Goal: Transaction & Acquisition: Purchase product/service

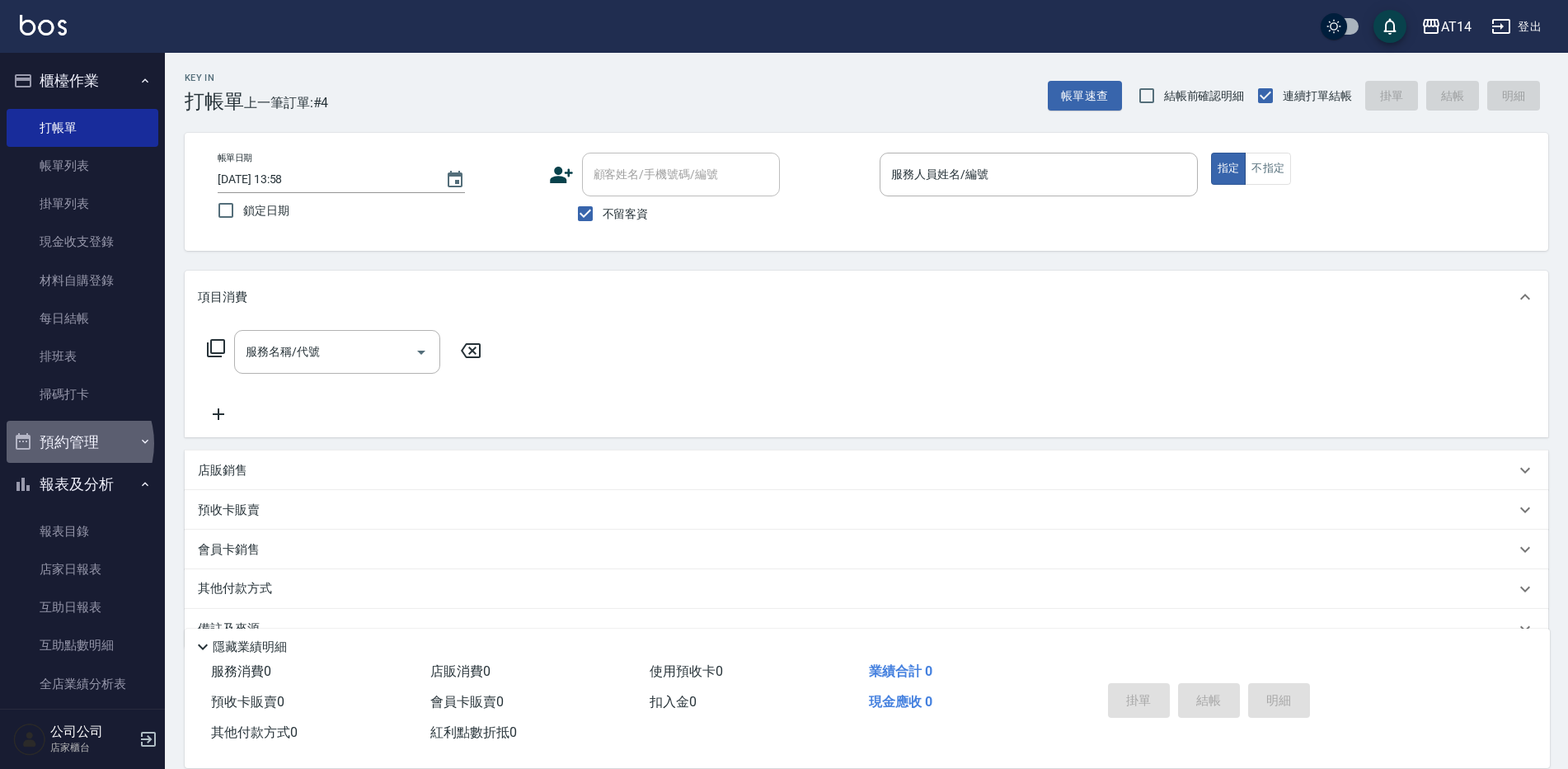
click at [67, 443] on button "預約管理" at bounding box center [82, 442] width 152 height 43
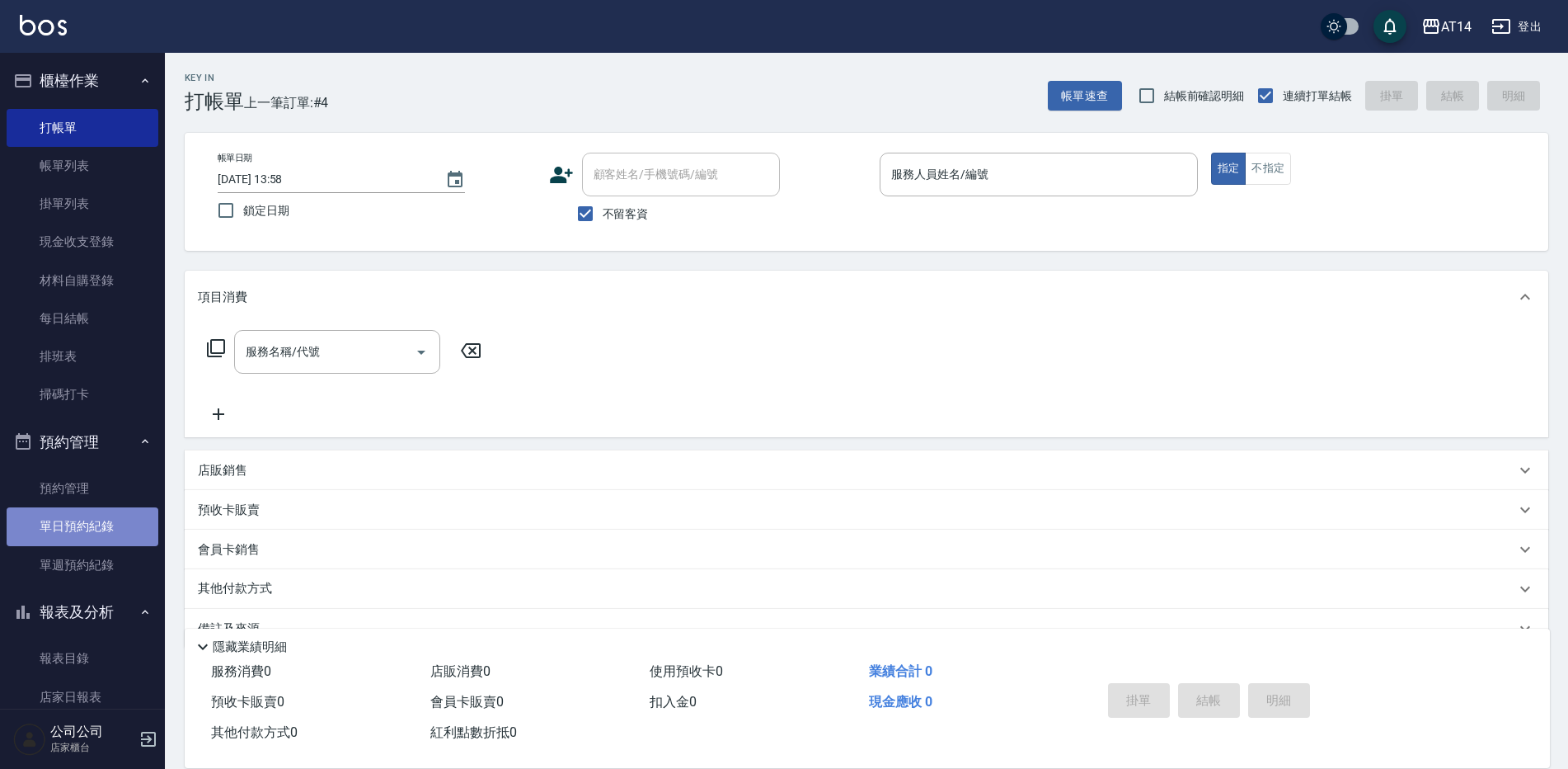
click at [90, 514] on link "單日預約紀錄" at bounding box center [82, 526] width 152 height 38
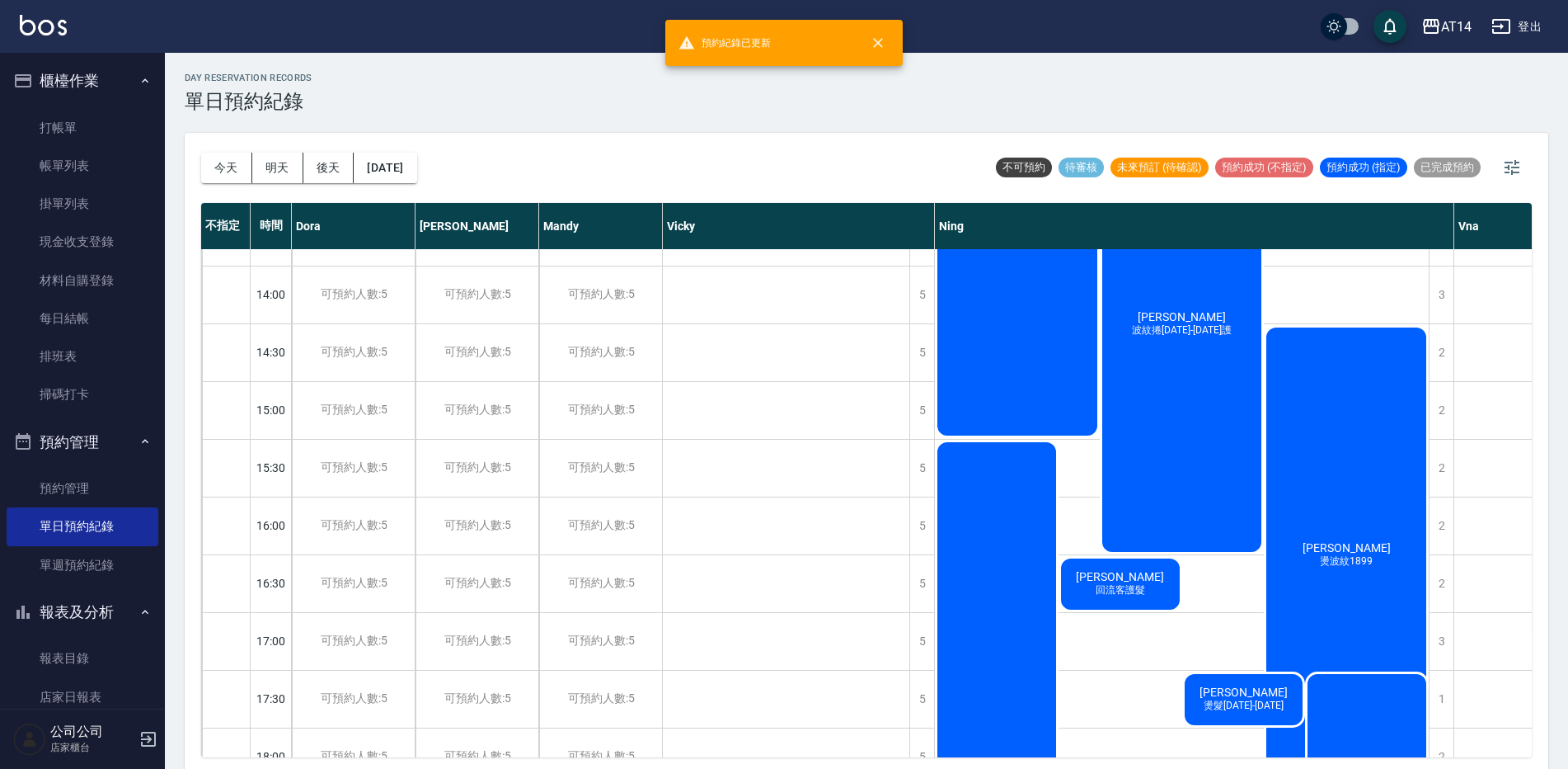
scroll to position [165, 0]
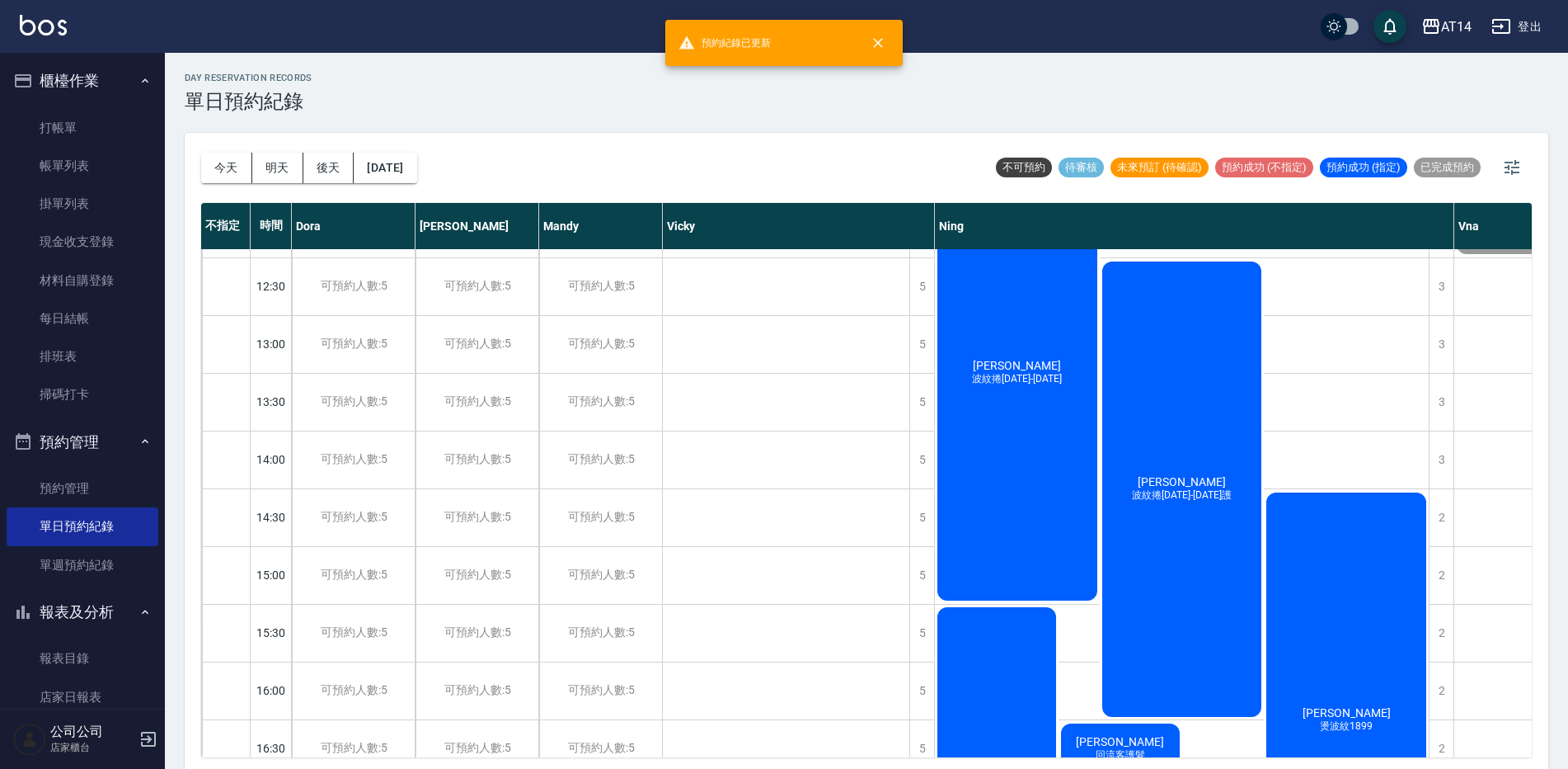
click at [1050, 408] on div "顏曉晴 波紋捲1299-1899" at bounding box center [1017, 372] width 165 height 460
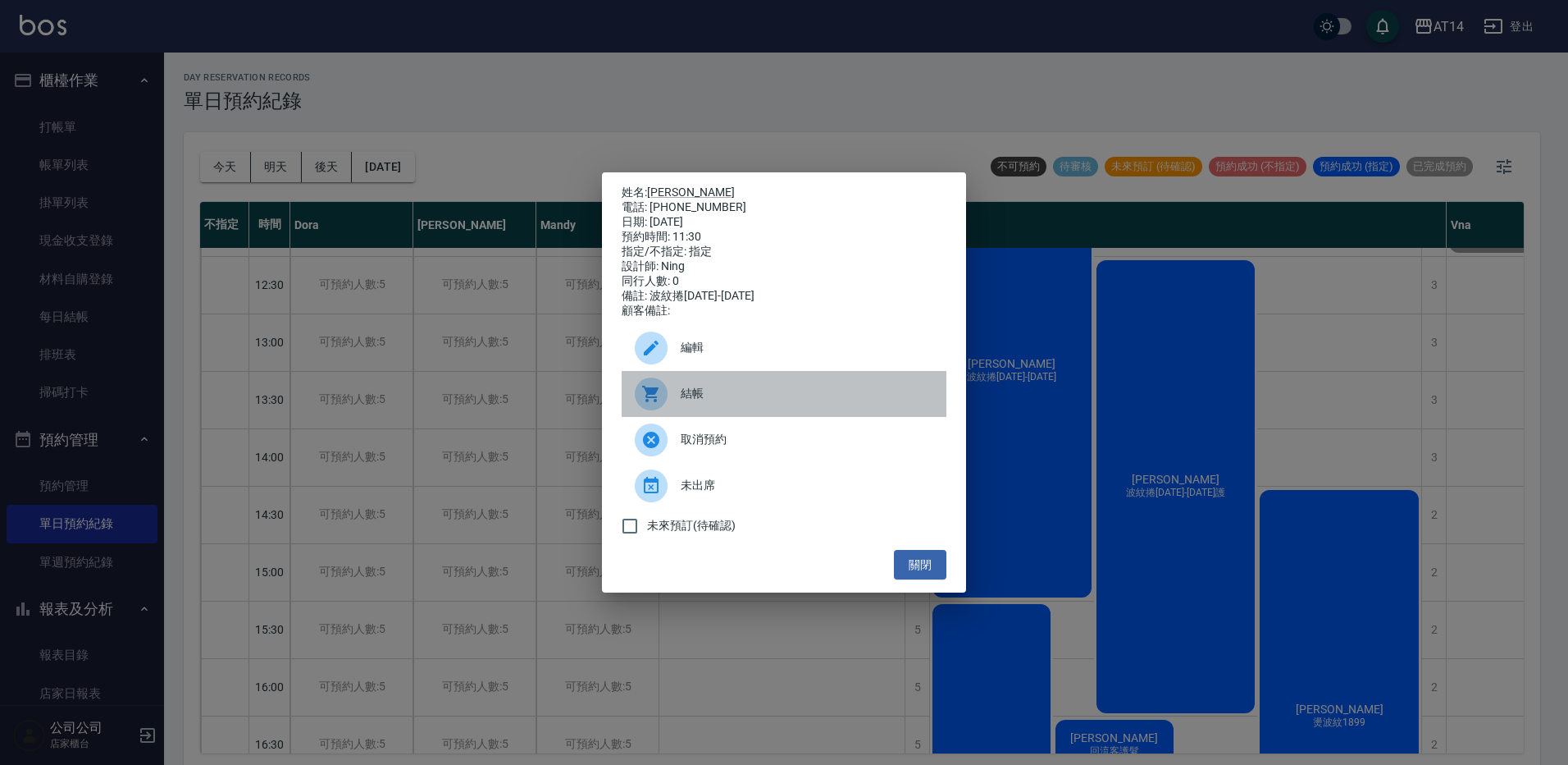
click at [771, 401] on span "結帳" at bounding box center [807, 393] width 252 height 17
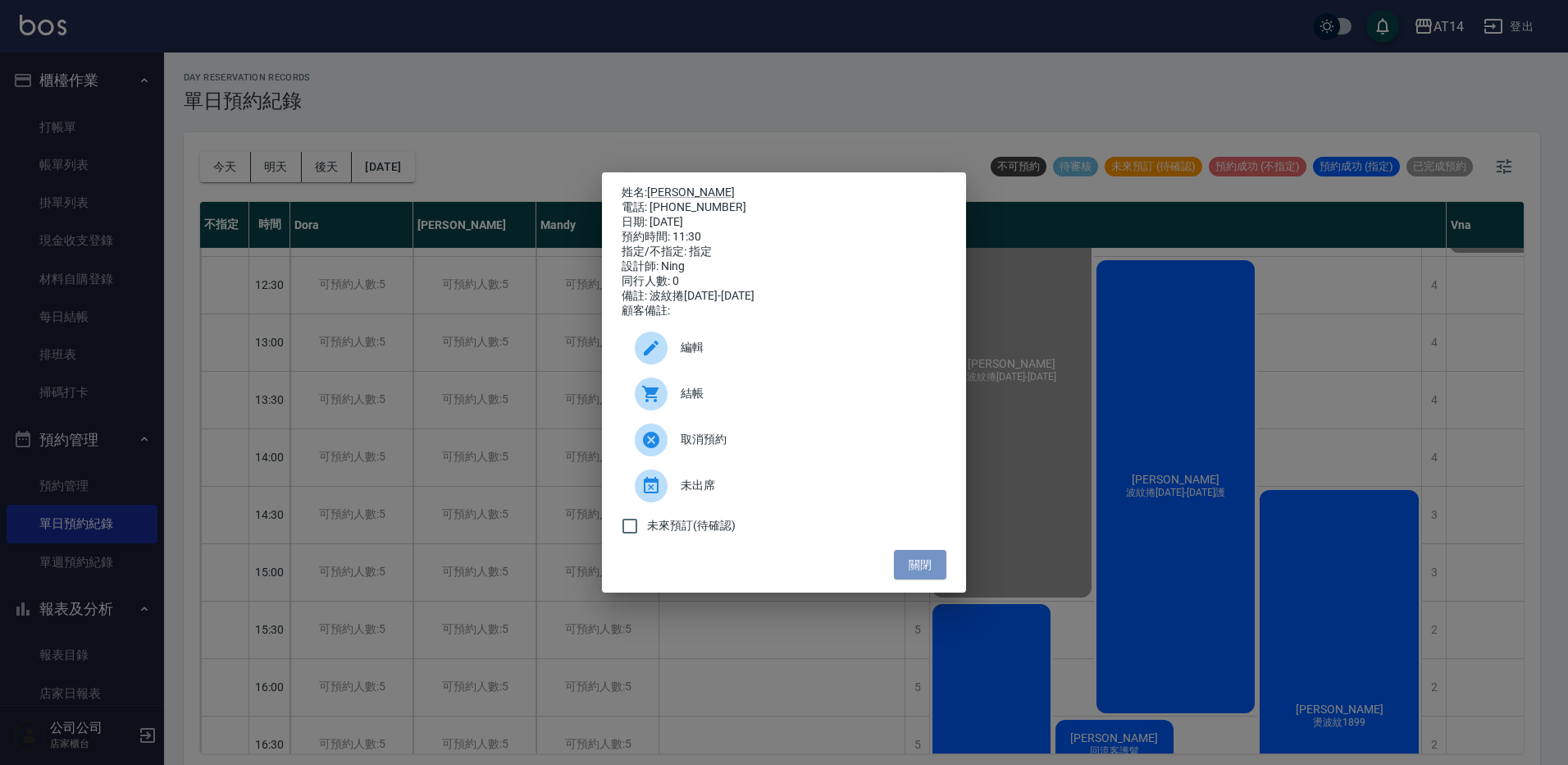
drag, startPoint x: 907, startPoint y: 576, endPoint x: 1006, endPoint y: 565, distance: 99.6
click at [909, 575] on button "關閉" at bounding box center [920, 566] width 53 height 31
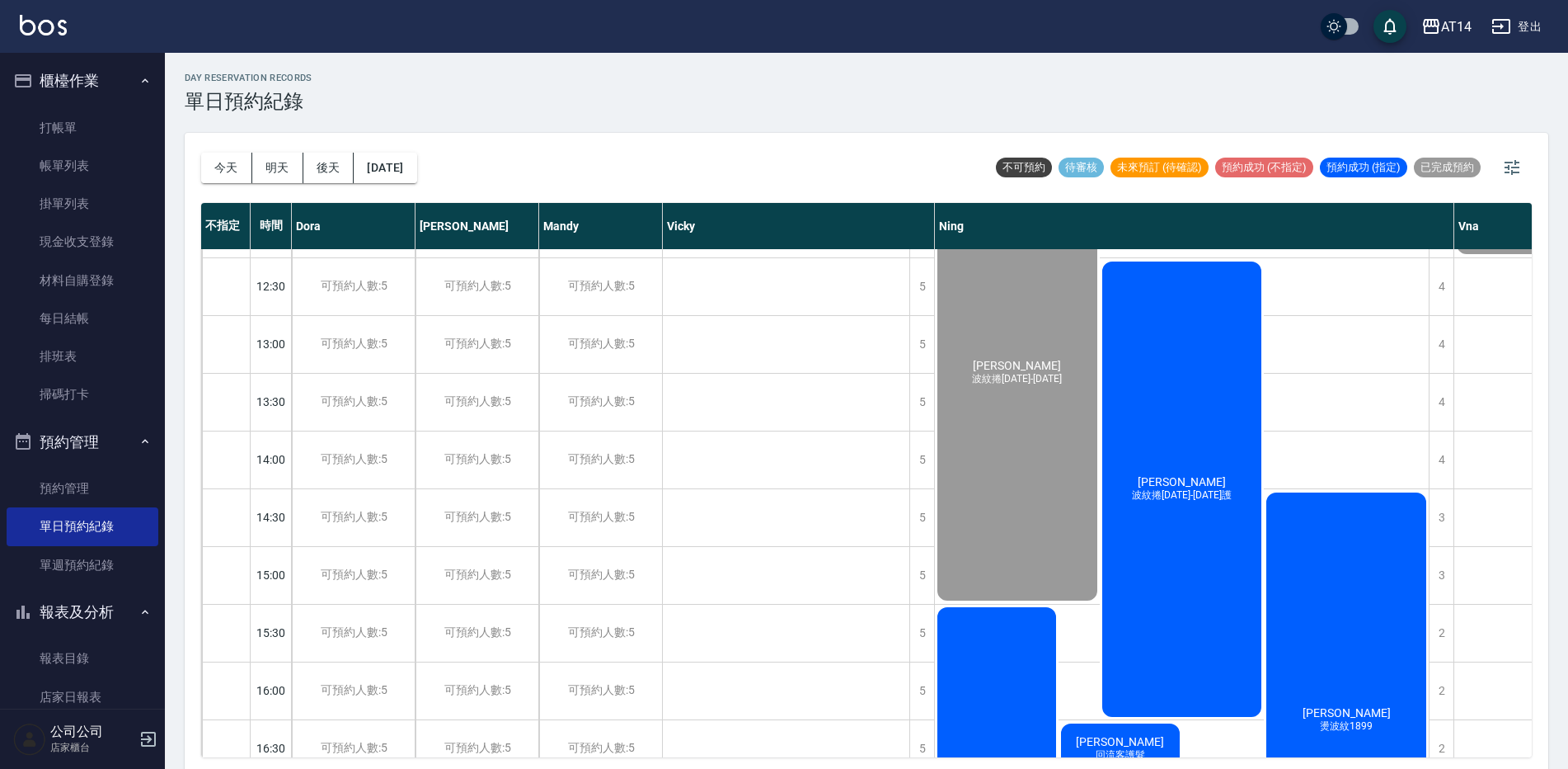
click at [1209, 545] on div "楊蕙萍 波紋捲1299-1899護" at bounding box center [1182, 488] width 165 height 460
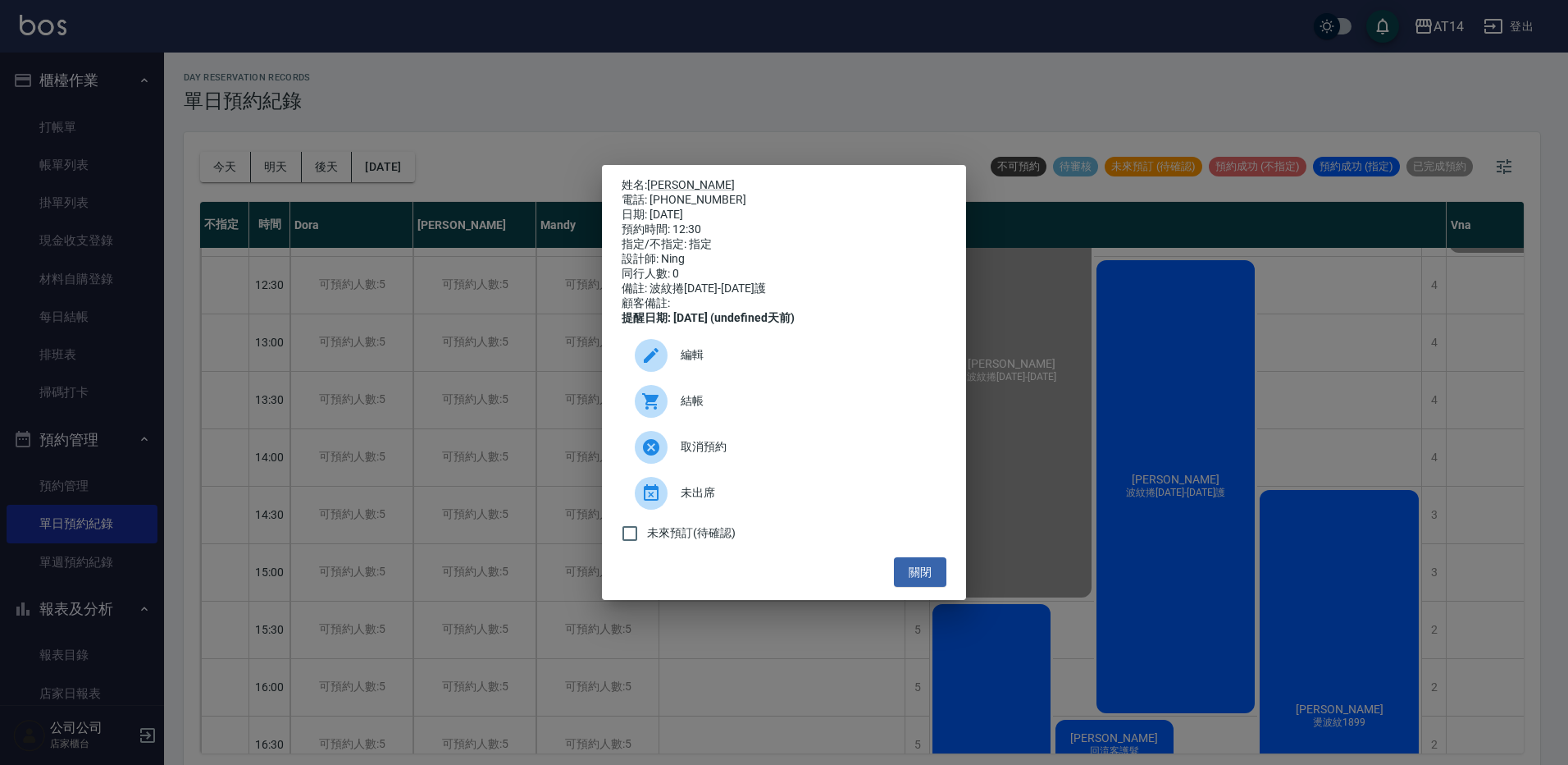
click at [691, 390] on div "結帳" at bounding box center [784, 402] width 325 height 46
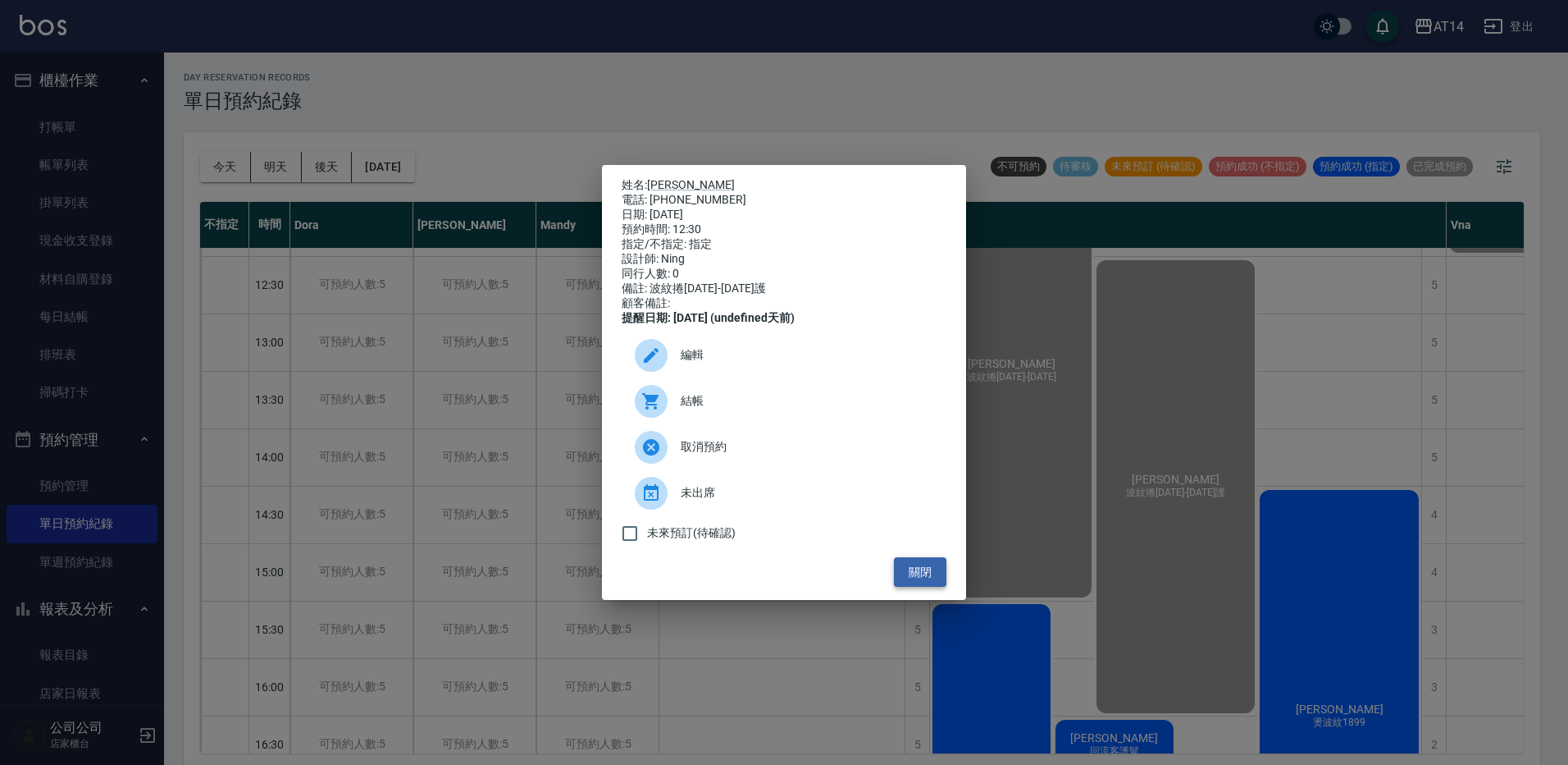
click at [928, 574] on button "關閉" at bounding box center [920, 572] width 53 height 31
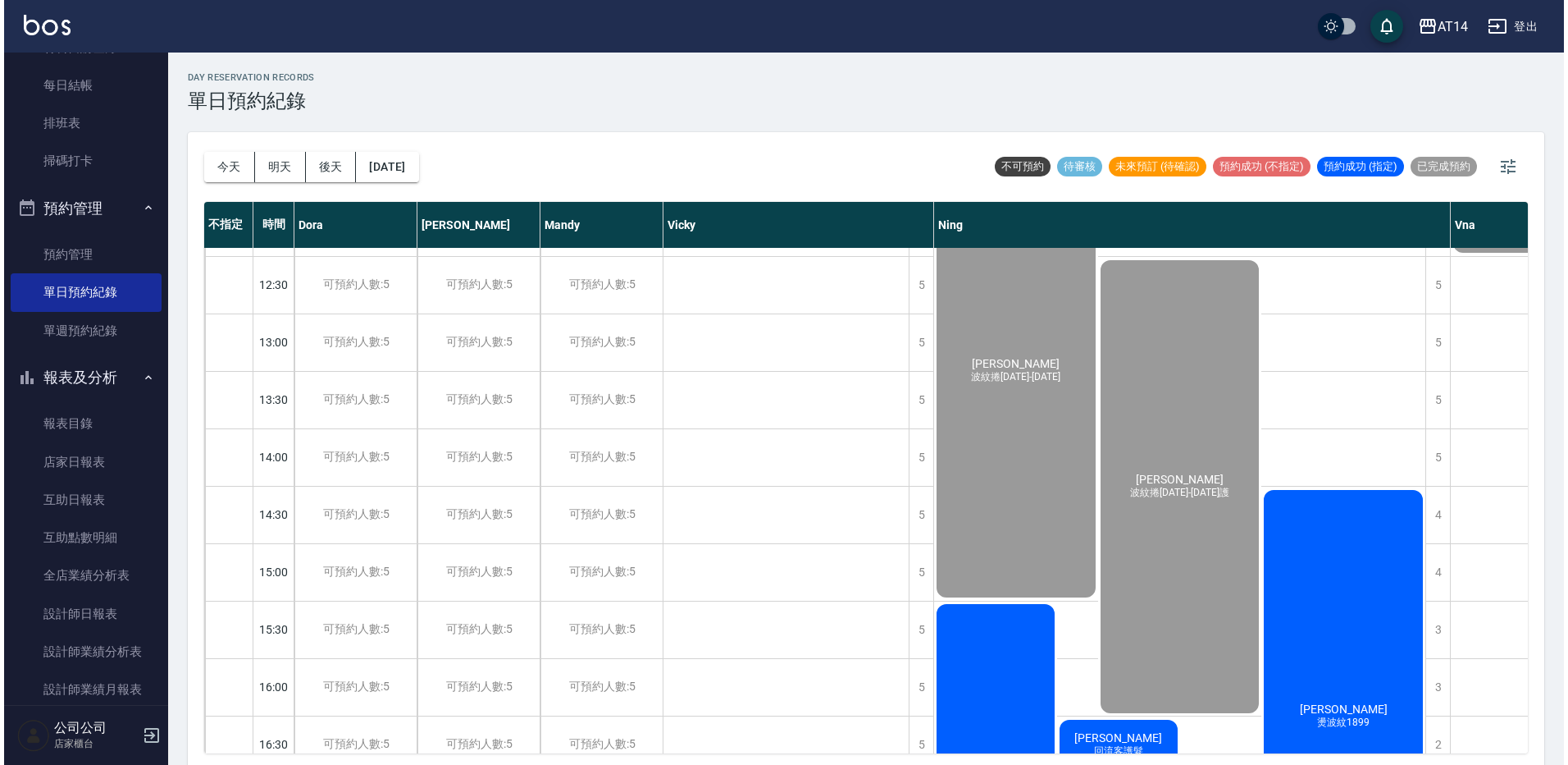
scroll to position [410, 0]
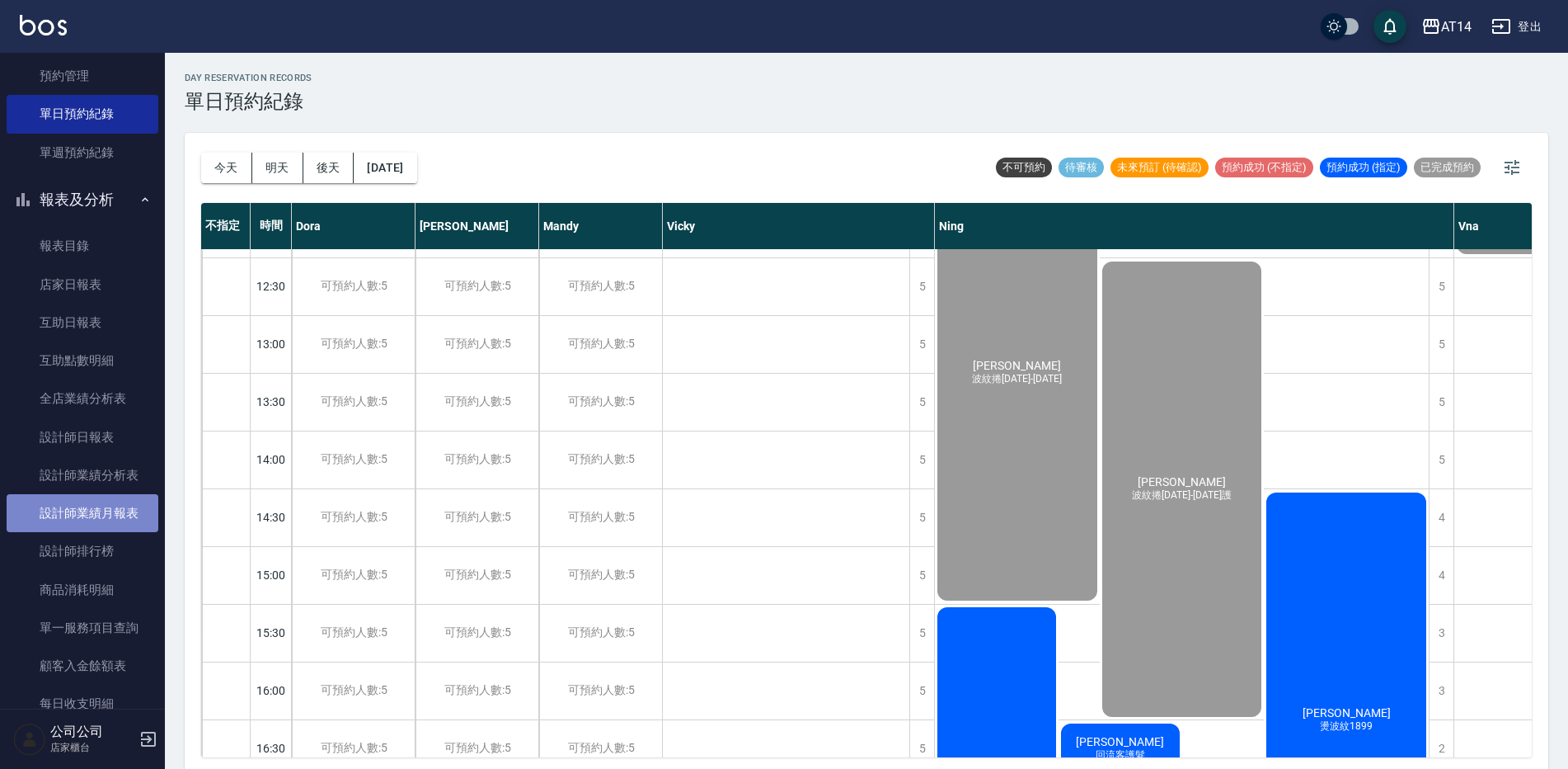
click at [108, 531] on link "設計師業績月報表" at bounding box center [82, 512] width 152 height 38
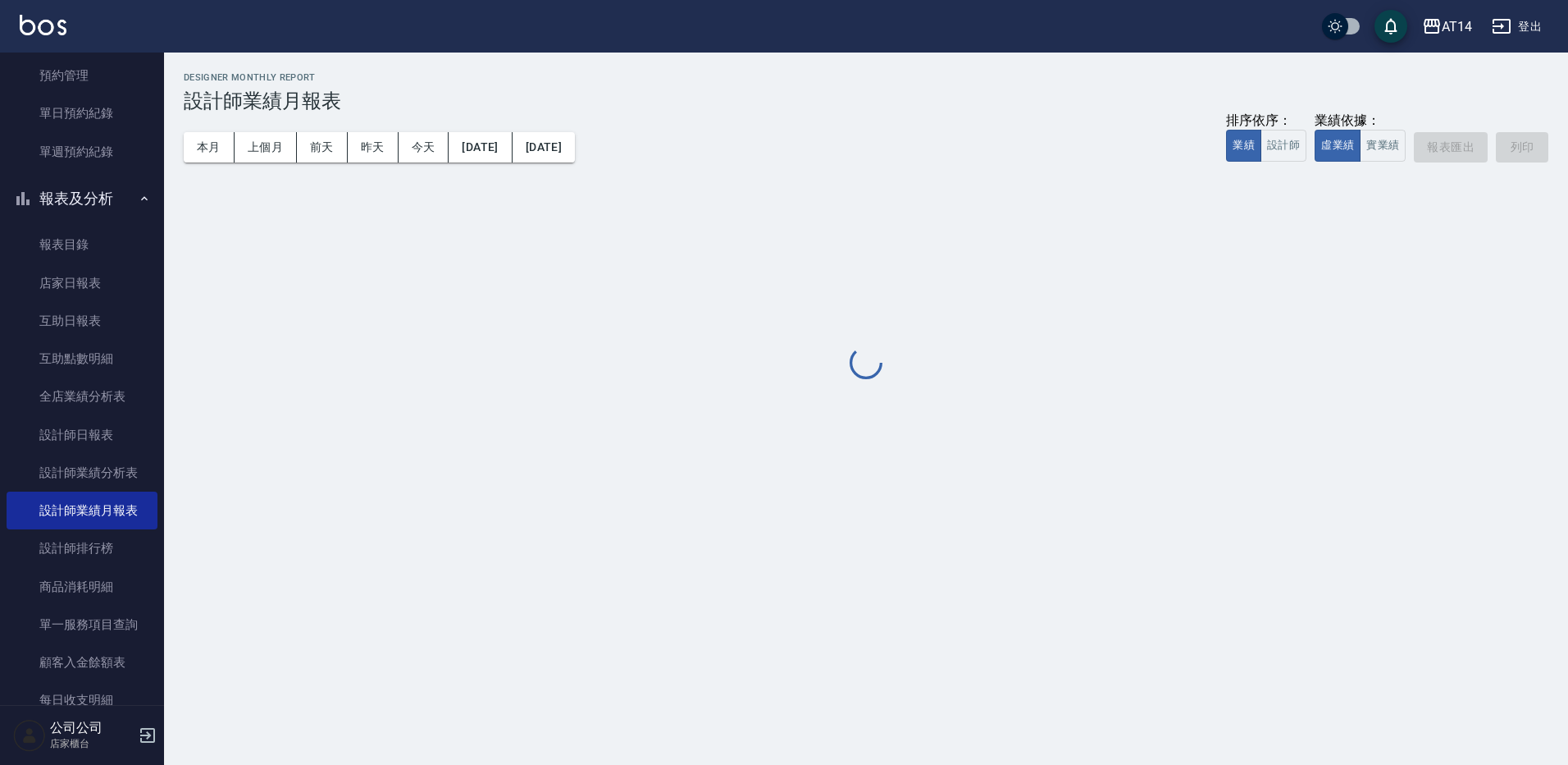
click at [115, 550] on link "設計師排行榜" at bounding box center [82, 547] width 151 height 38
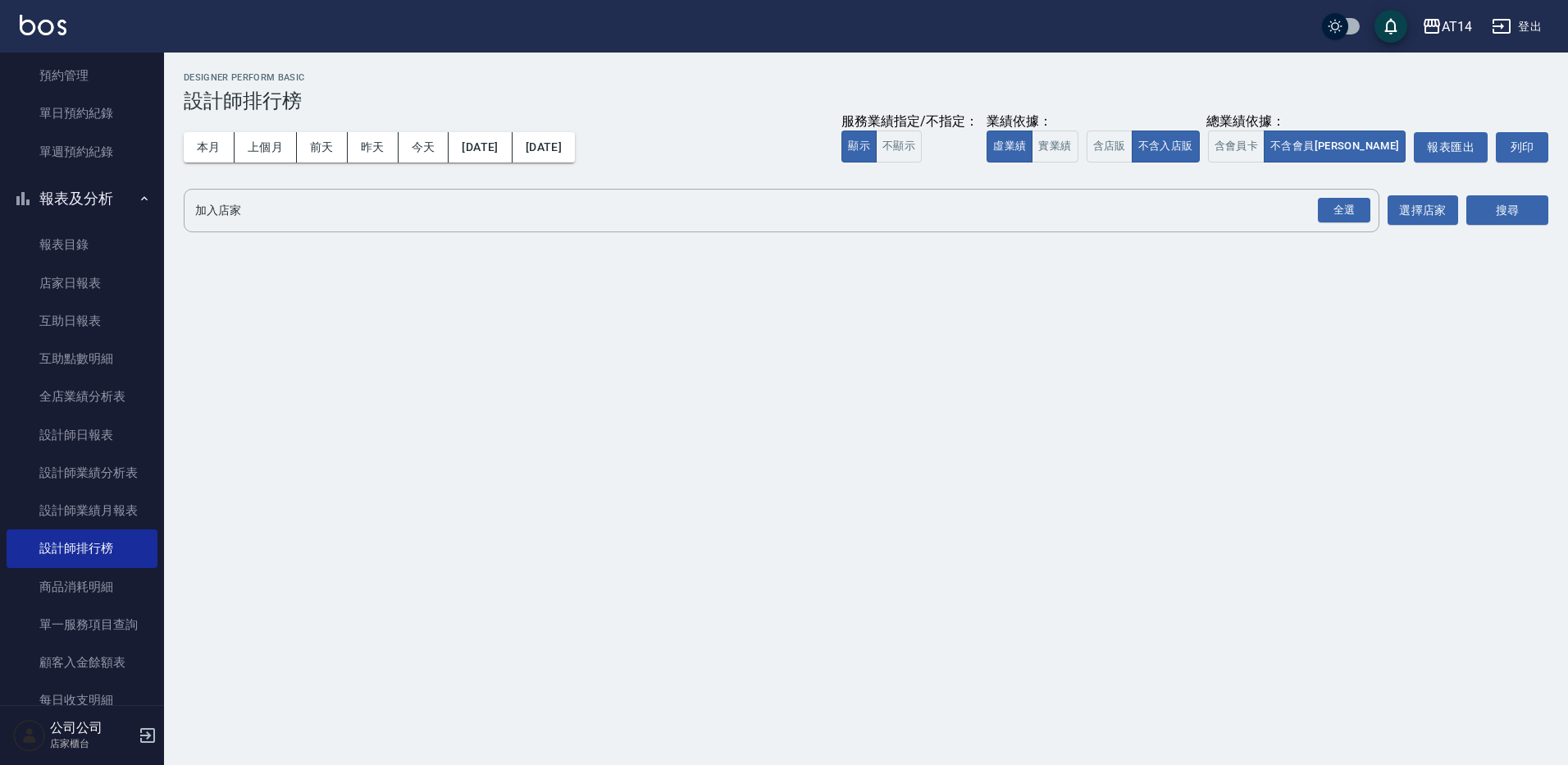
click at [424, 141] on button "今天" at bounding box center [424, 147] width 51 height 31
click at [1340, 216] on div "全選" at bounding box center [1345, 210] width 53 height 25
click at [1523, 203] on button "搜尋" at bounding box center [1507, 212] width 82 height 31
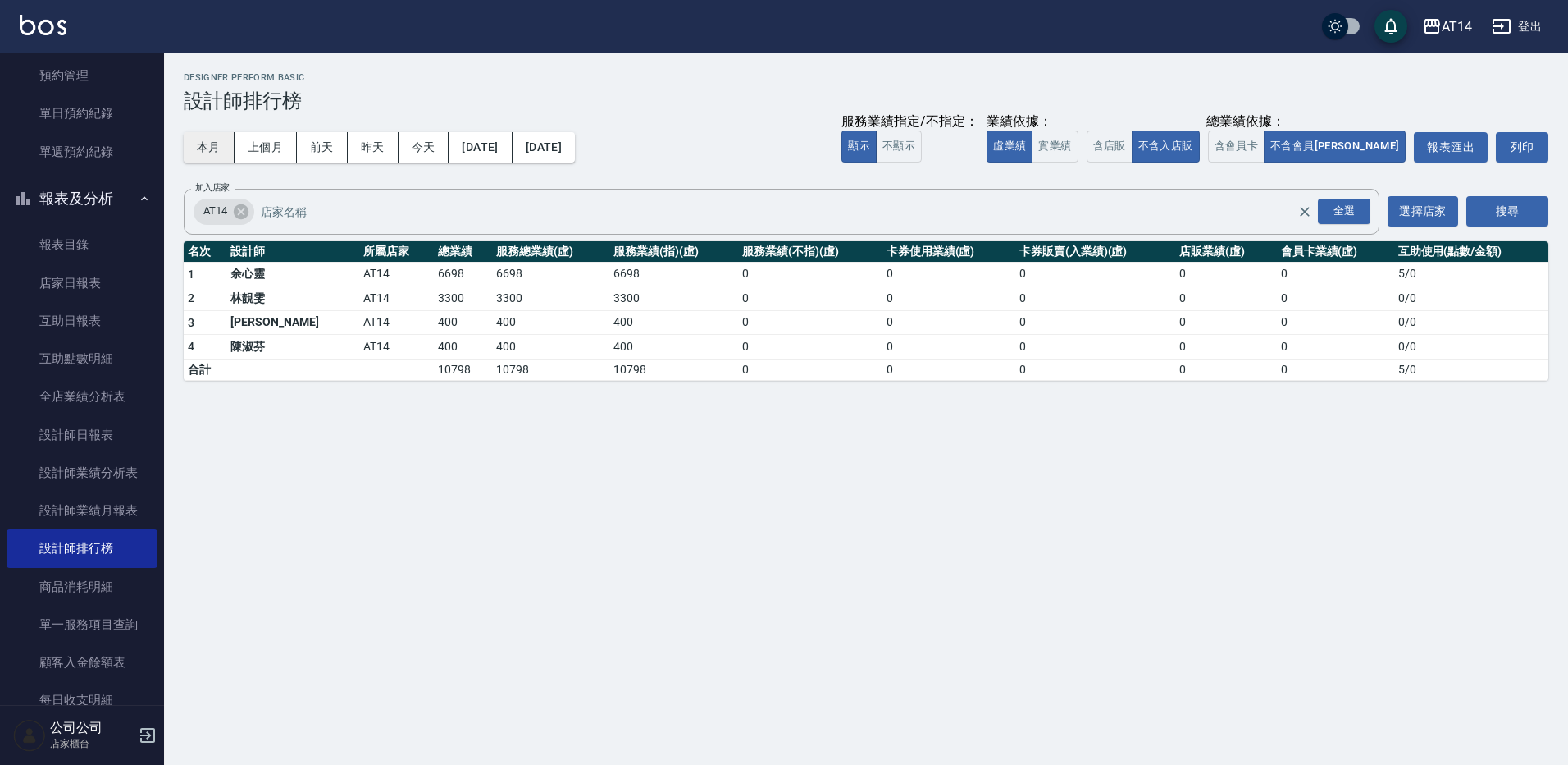
click at [219, 148] on button "本月" at bounding box center [209, 147] width 51 height 31
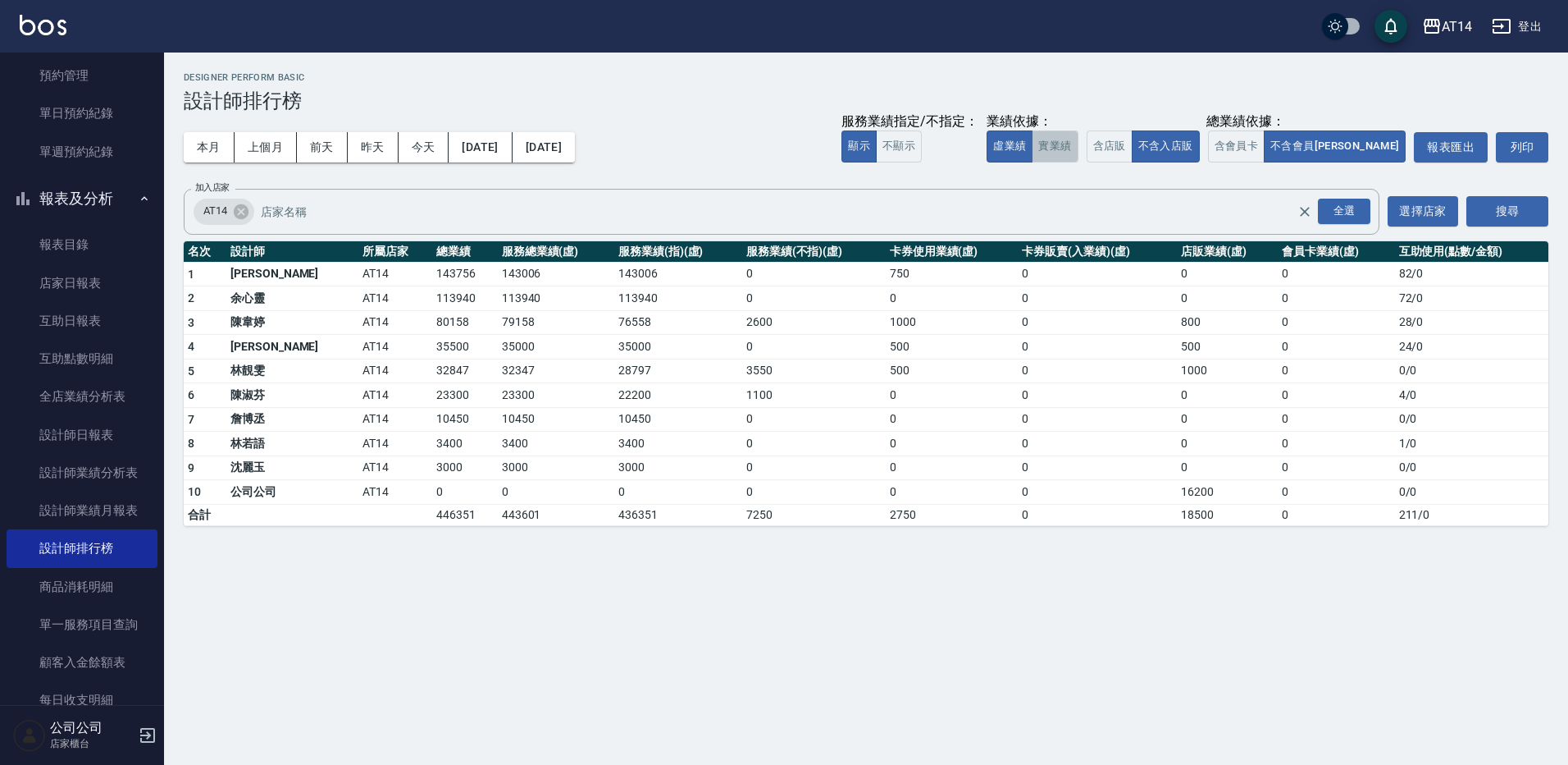
drag, startPoint x: 1146, startPoint y: 134, endPoint x: 1139, endPoint y: 141, distance: 9.9
click at [1078, 139] on button "實業績" at bounding box center [1055, 145] width 46 height 32
click at [1032, 146] on button "虛業績" at bounding box center [1010, 145] width 46 height 32
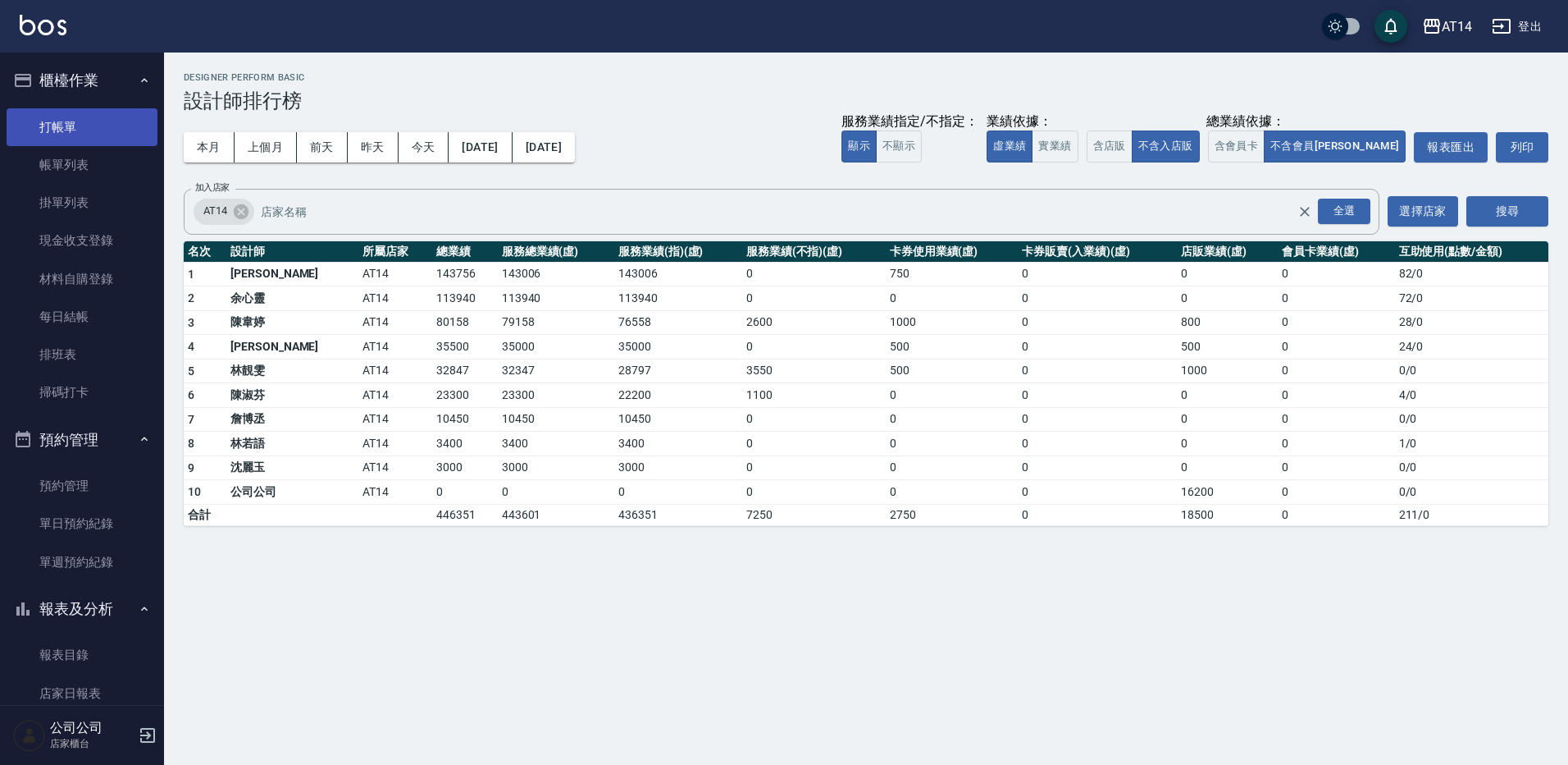
click at [85, 114] on link "打帳單" at bounding box center [82, 126] width 151 height 38
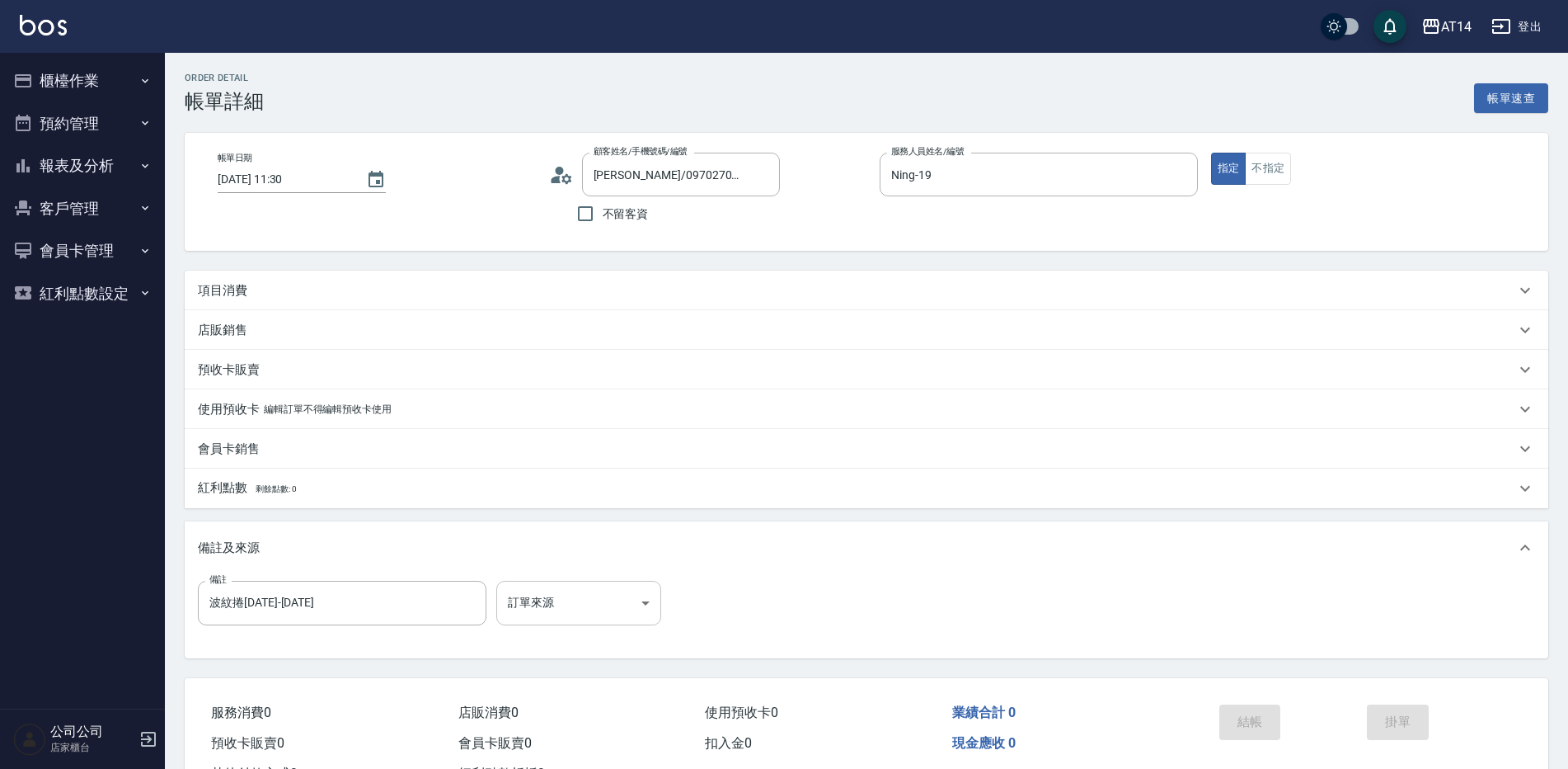
click at [553, 592] on body "AT14 登出 櫃檯作業 打帳單 帳單列表 掛單列表 現金收支登錄 材料自購登錄 每日結帳 排班表 掃碼打卡 預約管理 預約管理 單日預約紀錄 單週預約紀錄 …" at bounding box center [784, 415] width 1568 height 829
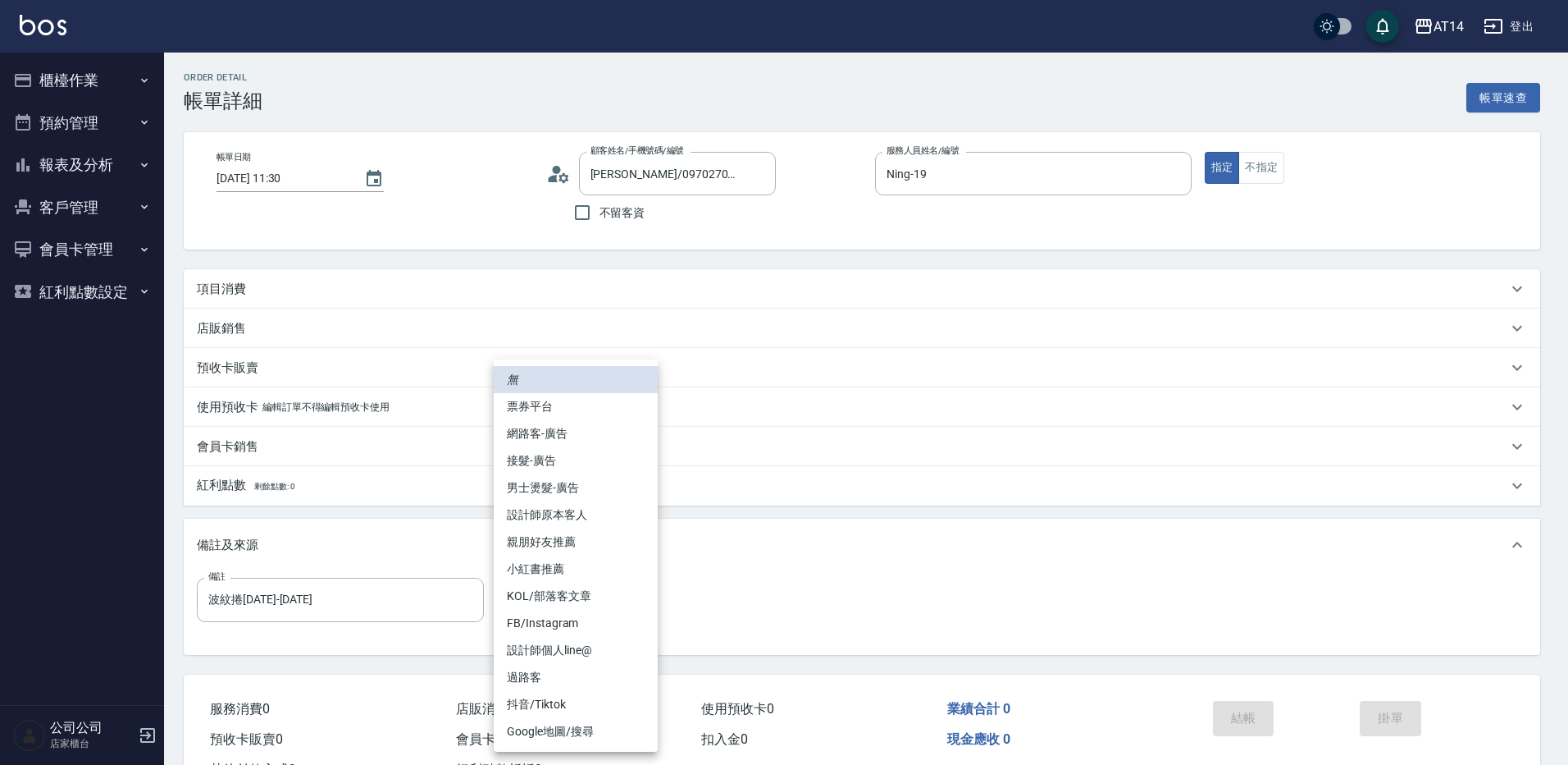
click at [563, 432] on li "網路客-廣告" at bounding box center [576, 434] width 164 height 27
type input "網路客-廣告"
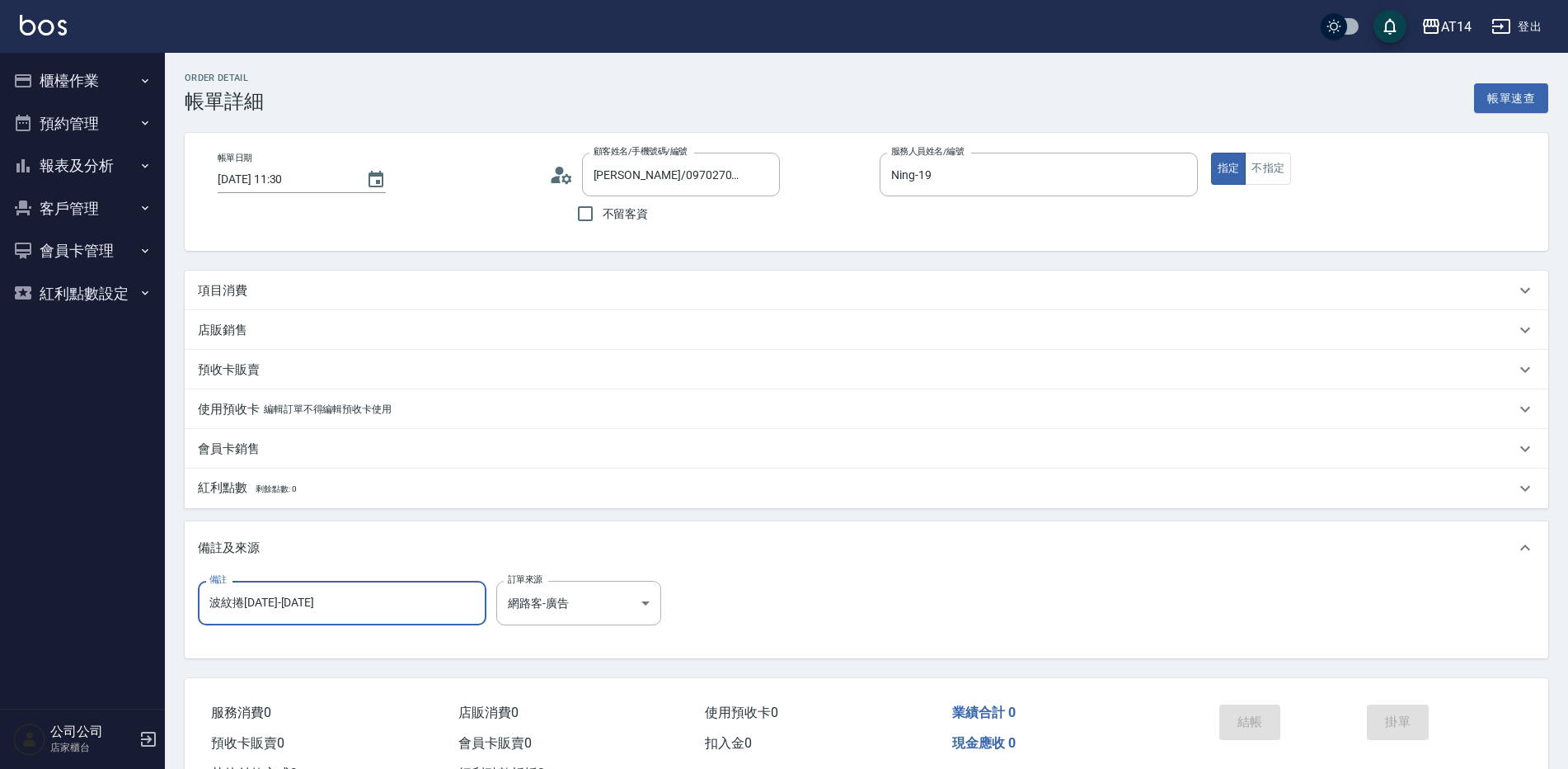
drag, startPoint x: 340, startPoint y: 601, endPoint x: 149, endPoint y: 609, distance: 191.2
click at [149, 609] on div "AT14 登出 櫃檯作業 打帳單 帳單列表 掛單列表 現金收支登錄 材料自購登錄 每日結帳 排班表 掃碼打卡 預約管理 預約管理 單日預約紀錄 單週預約紀錄 …" at bounding box center [784, 415] width 1568 height 829
type input "五碼30391"
click at [303, 303] on div "項目消費" at bounding box center [866, 290] width 1364 height 40
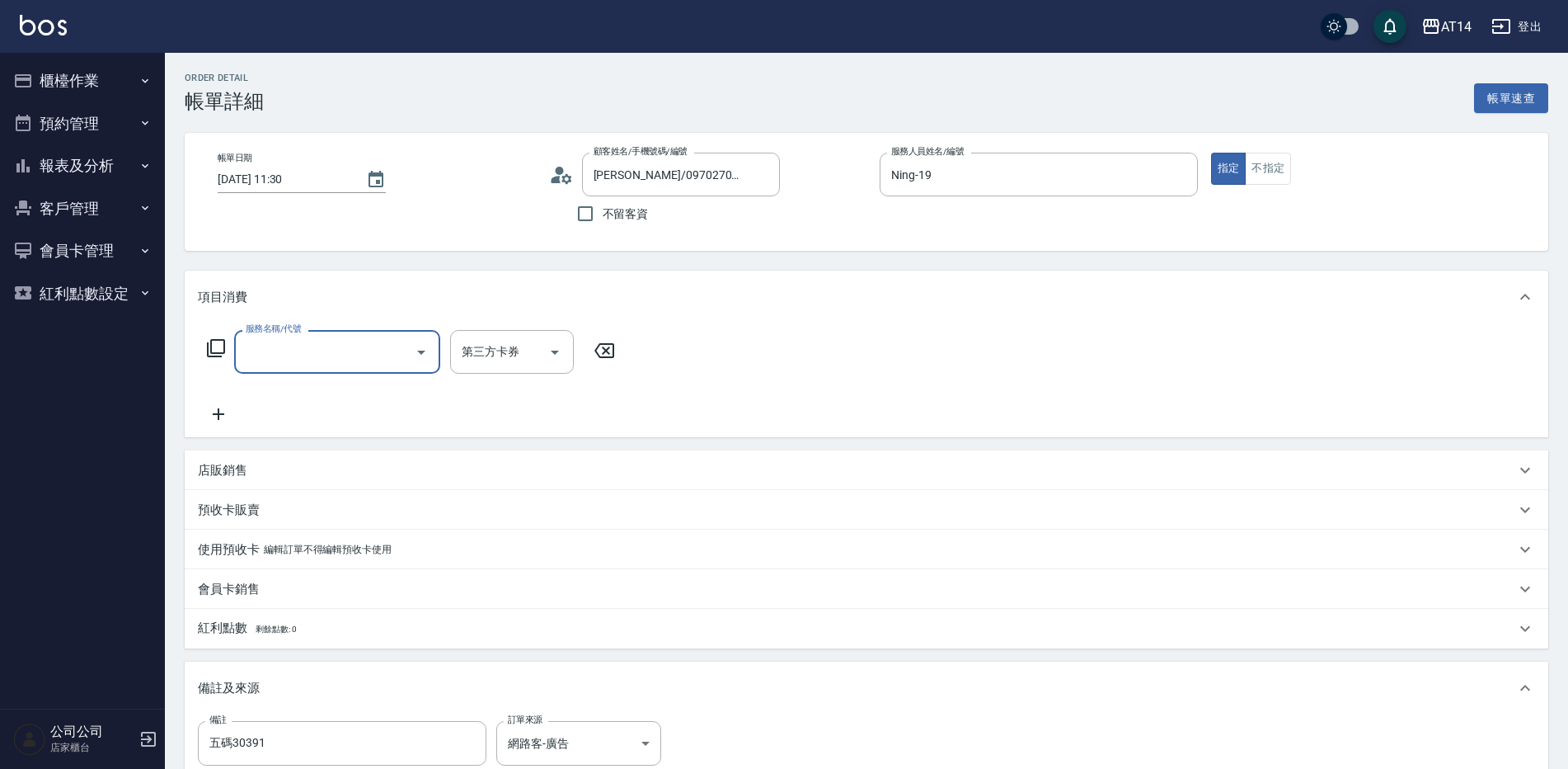
click at [294, 348] on input "服務名稱/代號" at bounding box center [325, 352] width 166 height 29
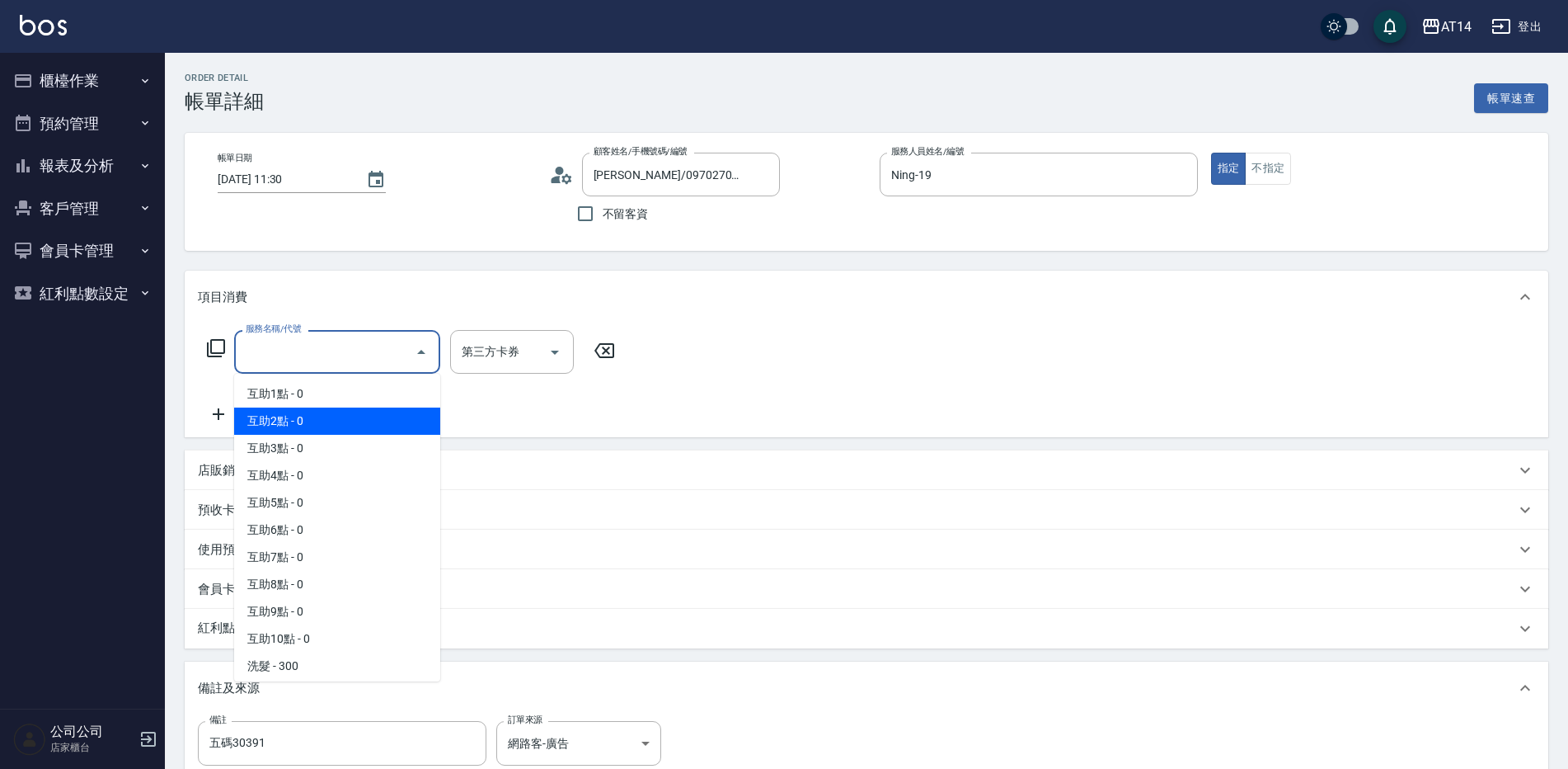
click at [349, 426] on span "互助2點 - 0" at bounding box center [337, 421] width 206 height 27
type input "互助2點(002)"
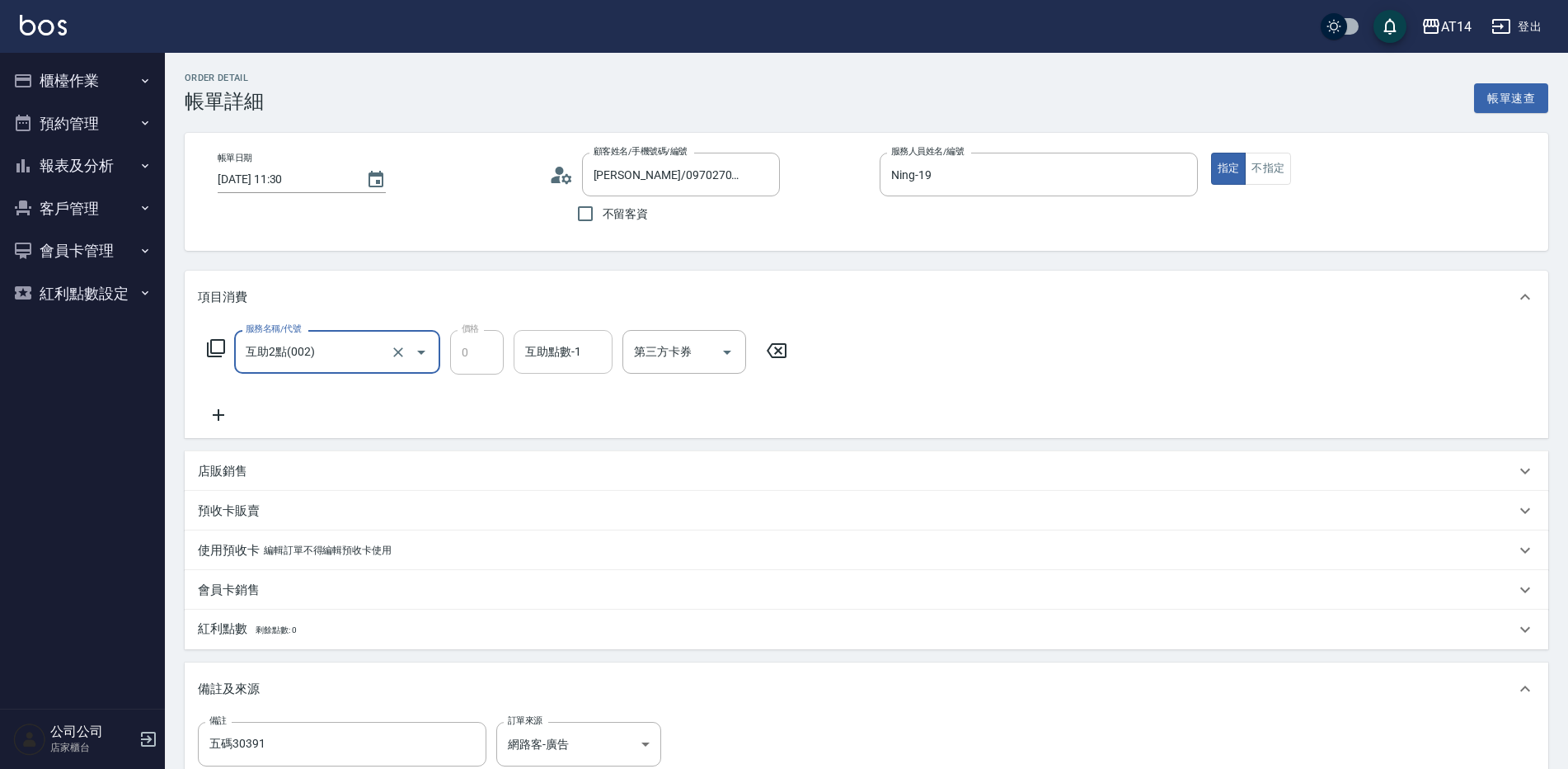
click at [559, 342] on input "互助點數-1" at bounding box center [562, 352] width 84 height 29
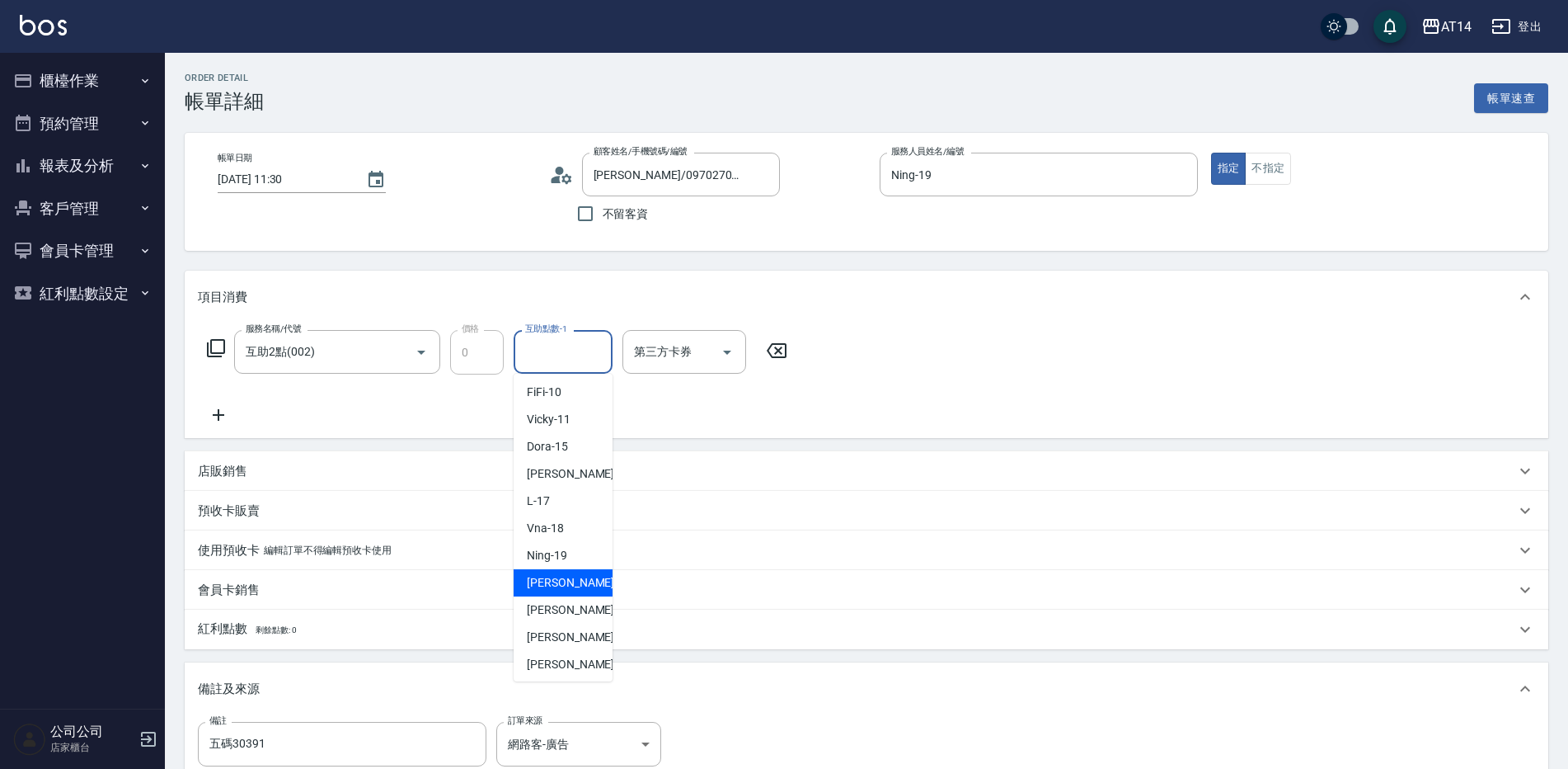
scroll to position [304, 0]
click at [560, 636] on span "趙苡晴 -67" at bounding box center [578, 634] width 104 height 17
type input "趙苡晴-67"
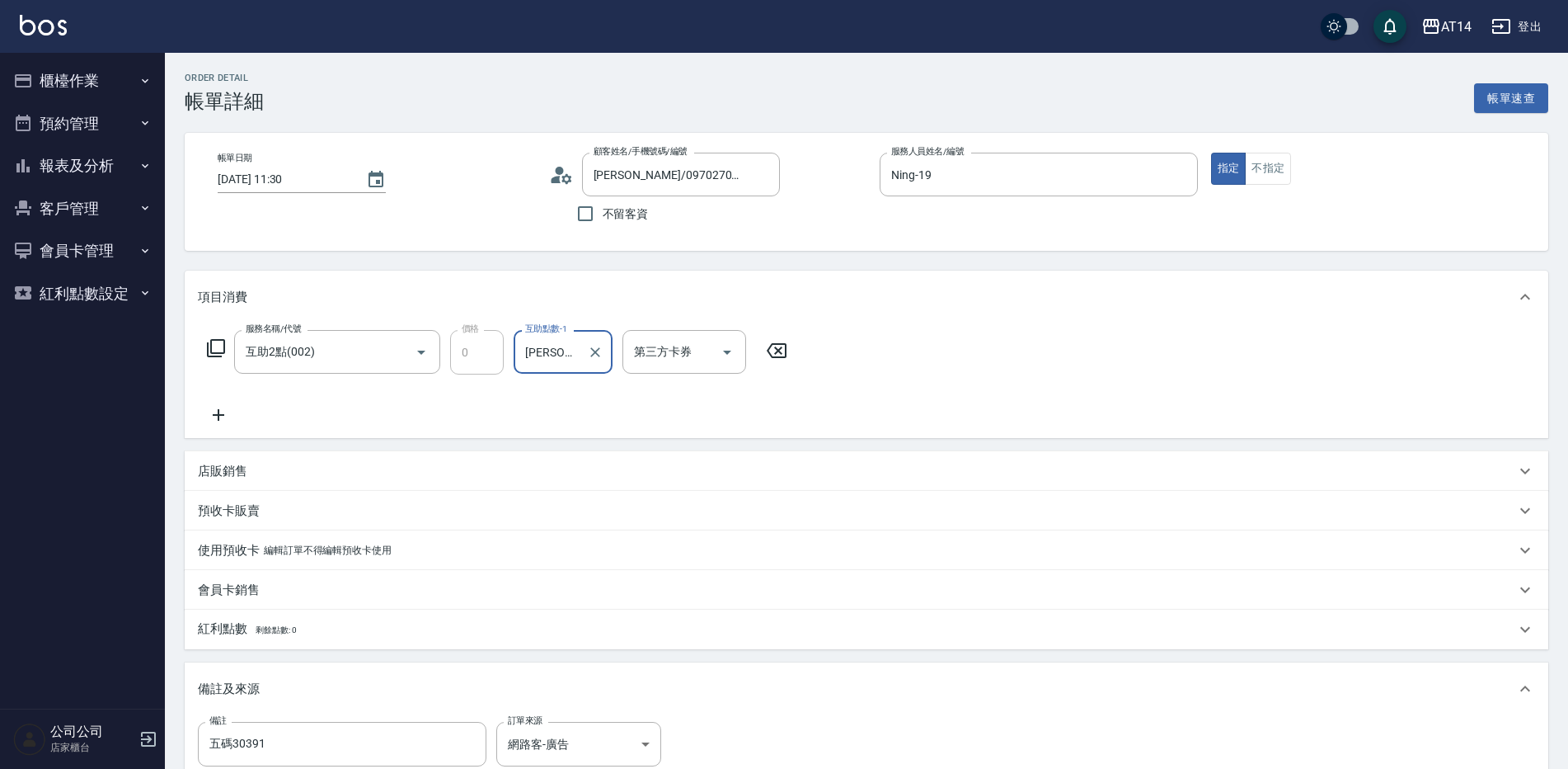
click at [214, 412] on icon at bounding box center [218, 415] width 42 height 19
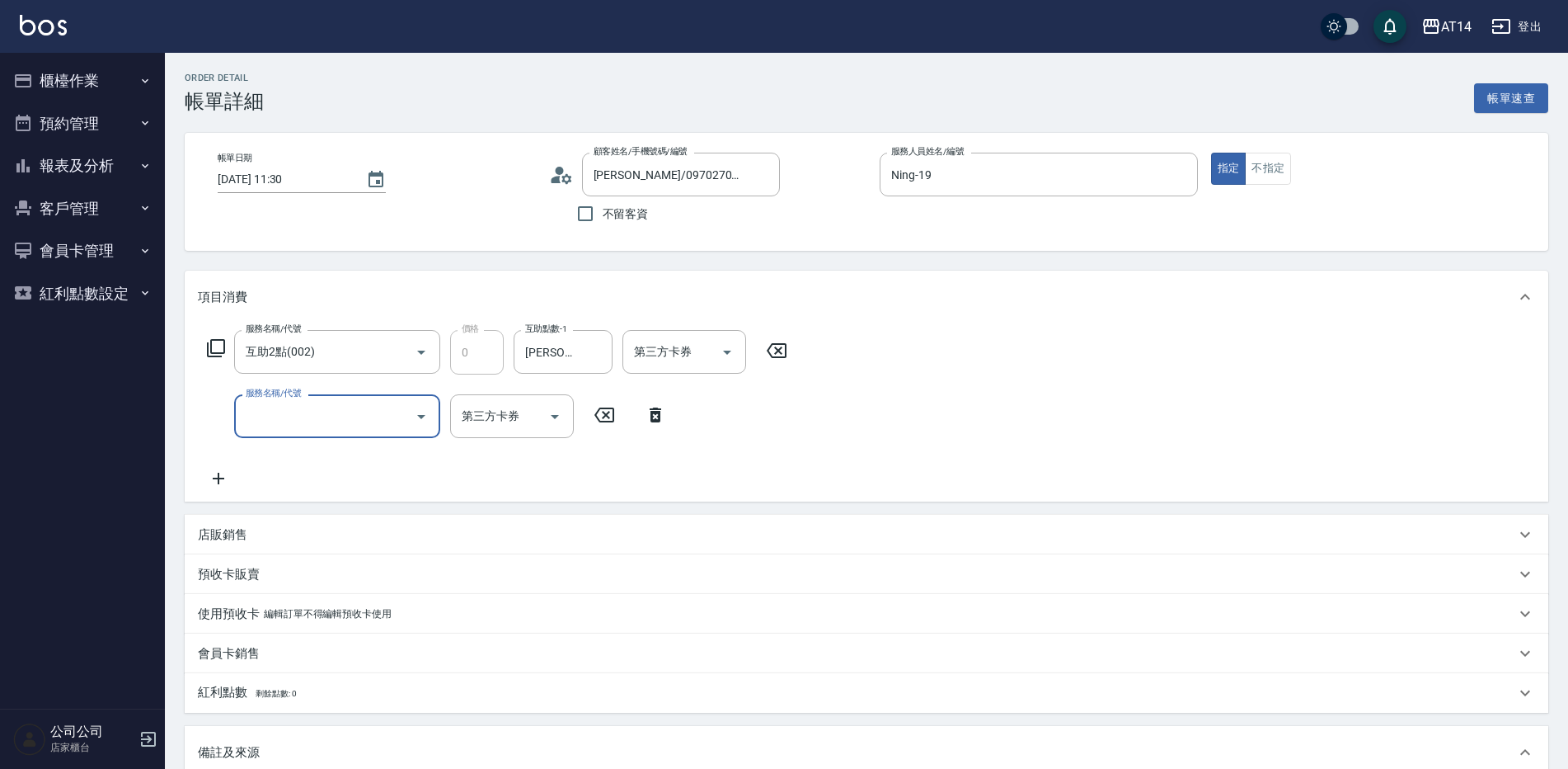
click at [276, 413] on input "服務名稱/代號" at bounding box center [325, 416] width 166 height 29
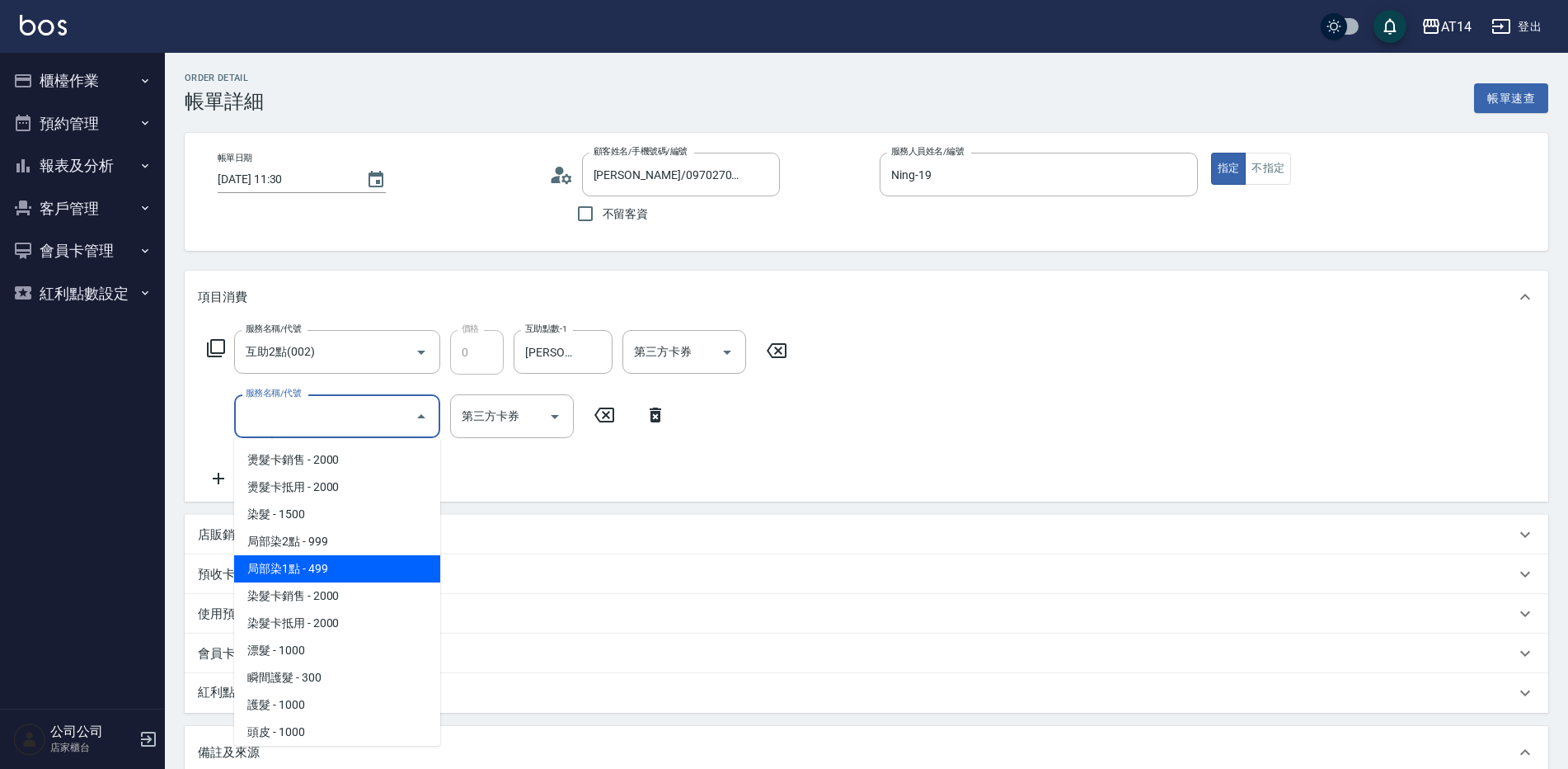
scroll to position [413, 0]
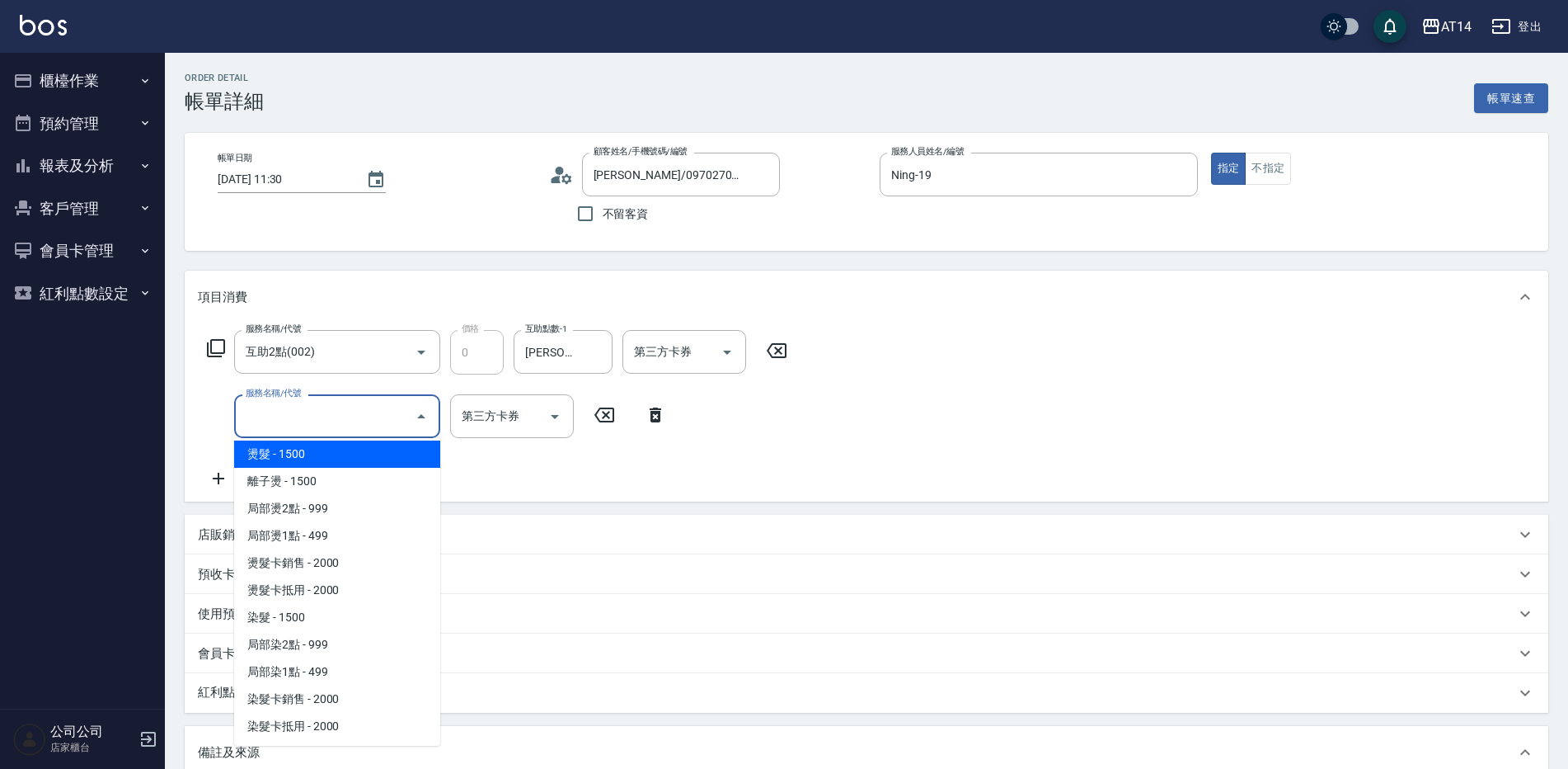
click at [286, 450] on span "燙髮 - 1500" at bounding box center [337, 454] width 206 height 27
type input "3"
type input "燙髮(031)"
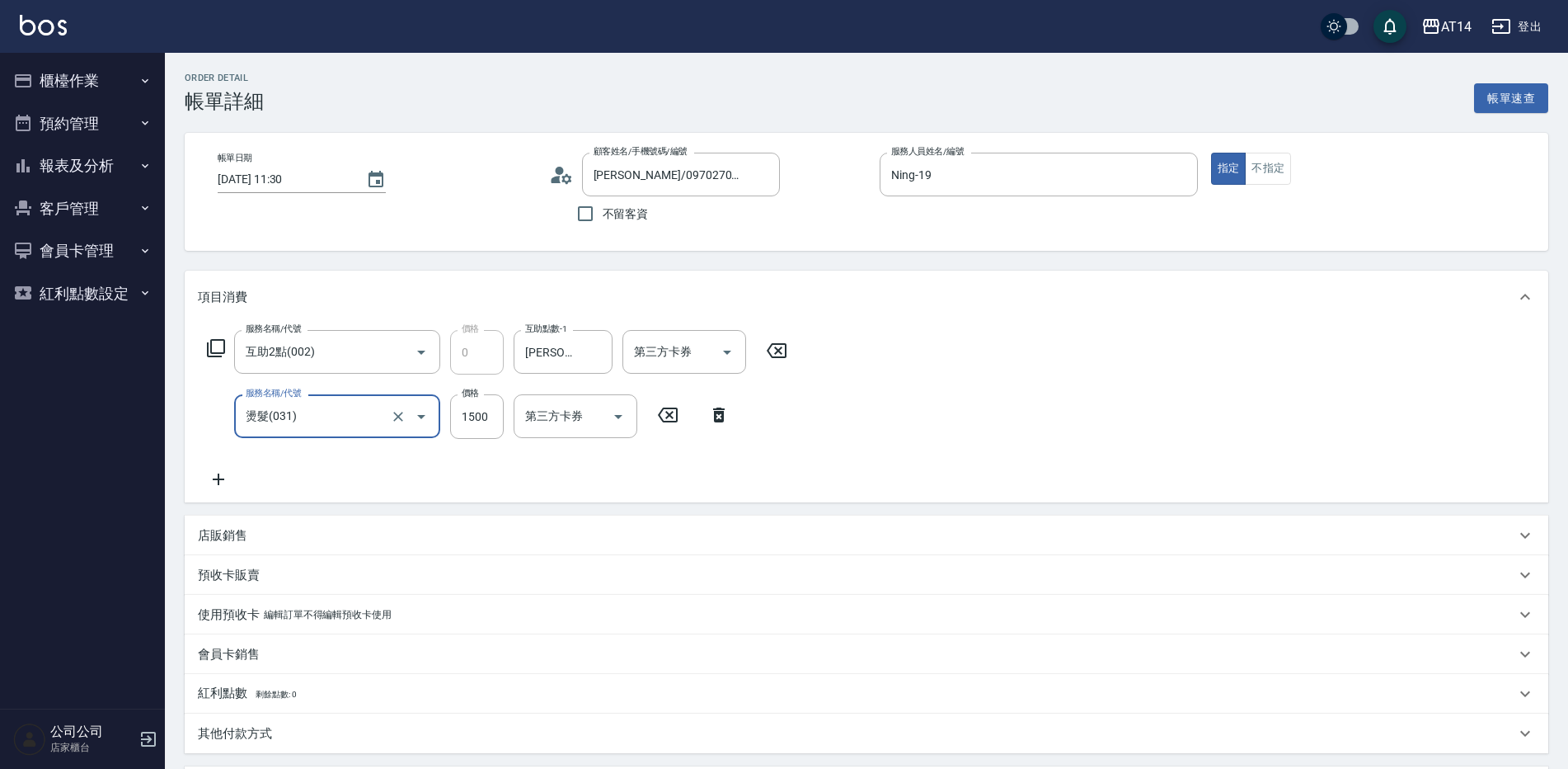
click at [223, 484] on icon at bounding box center [218, 479] width 42 height 19
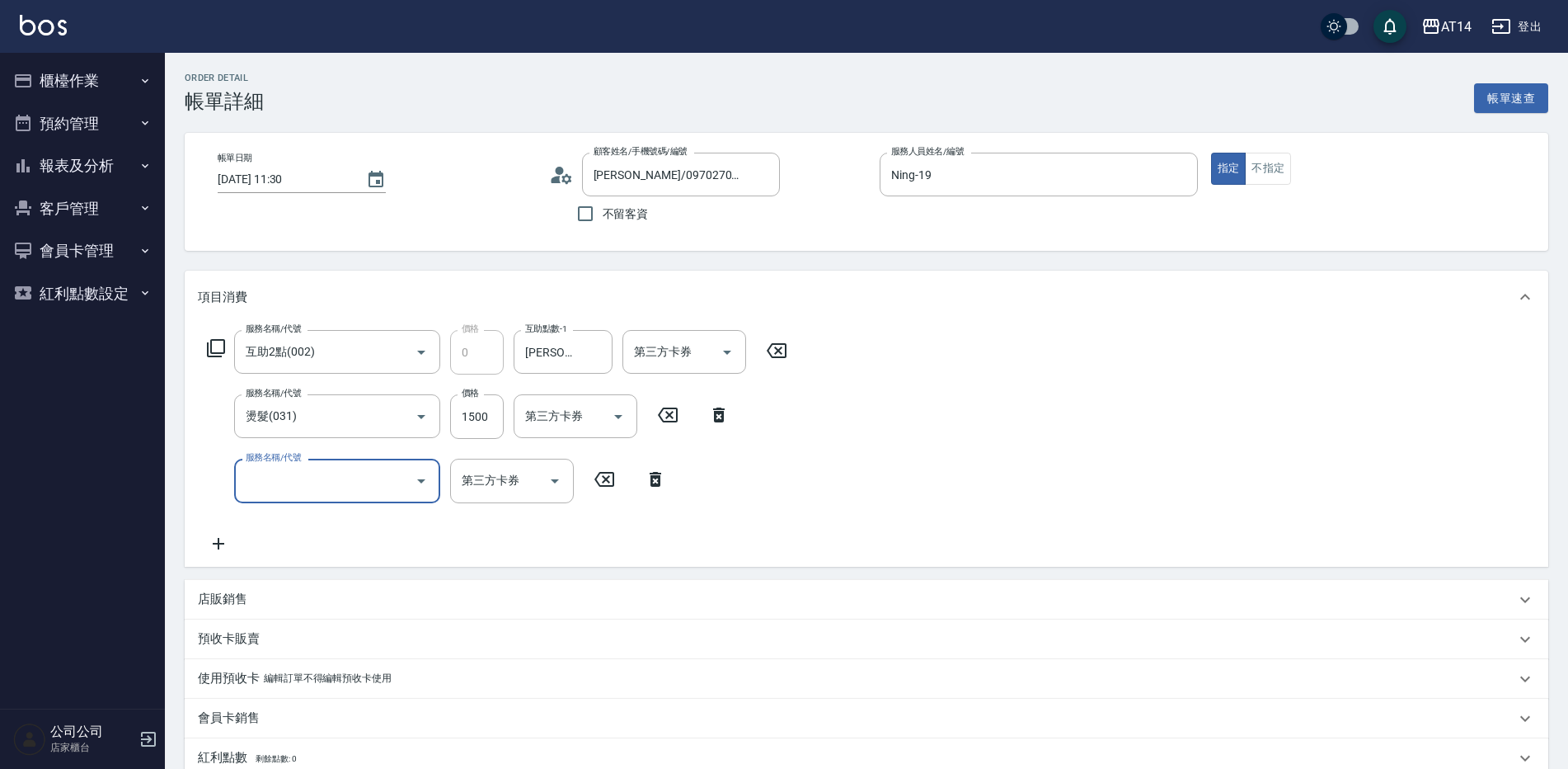
click at [253, 482] on input "服務名稱/代號" at bounding box center [325, 480] width 166 height 29
type input "051"
type input "5"
type input "護髮(051)"
click at [490, 472] on input "1000" at bounding box center [476, 481] width 53 height 45
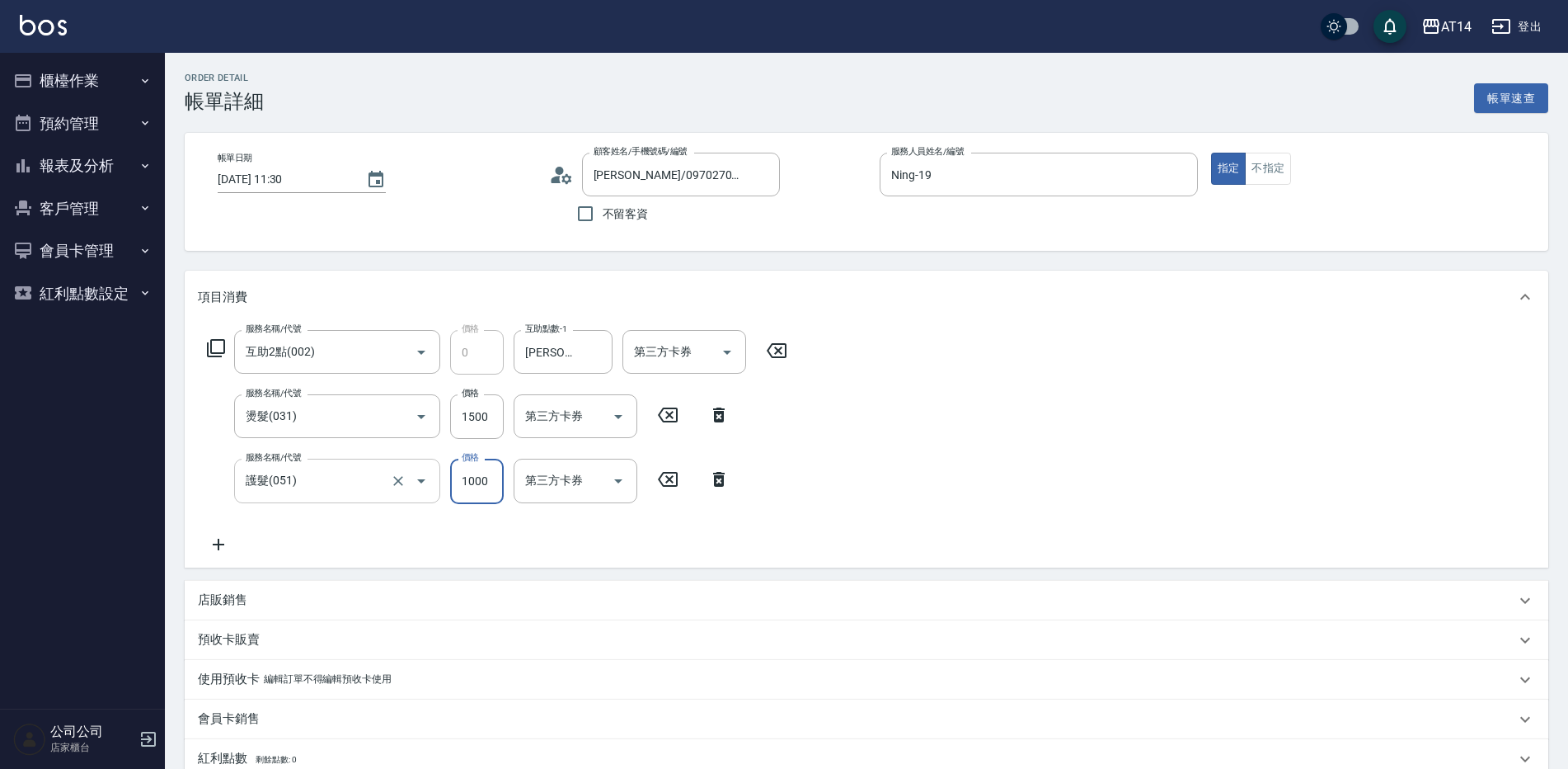
type input "1"
type input "3"
type input "1800"
type input "7"
type input "1800"
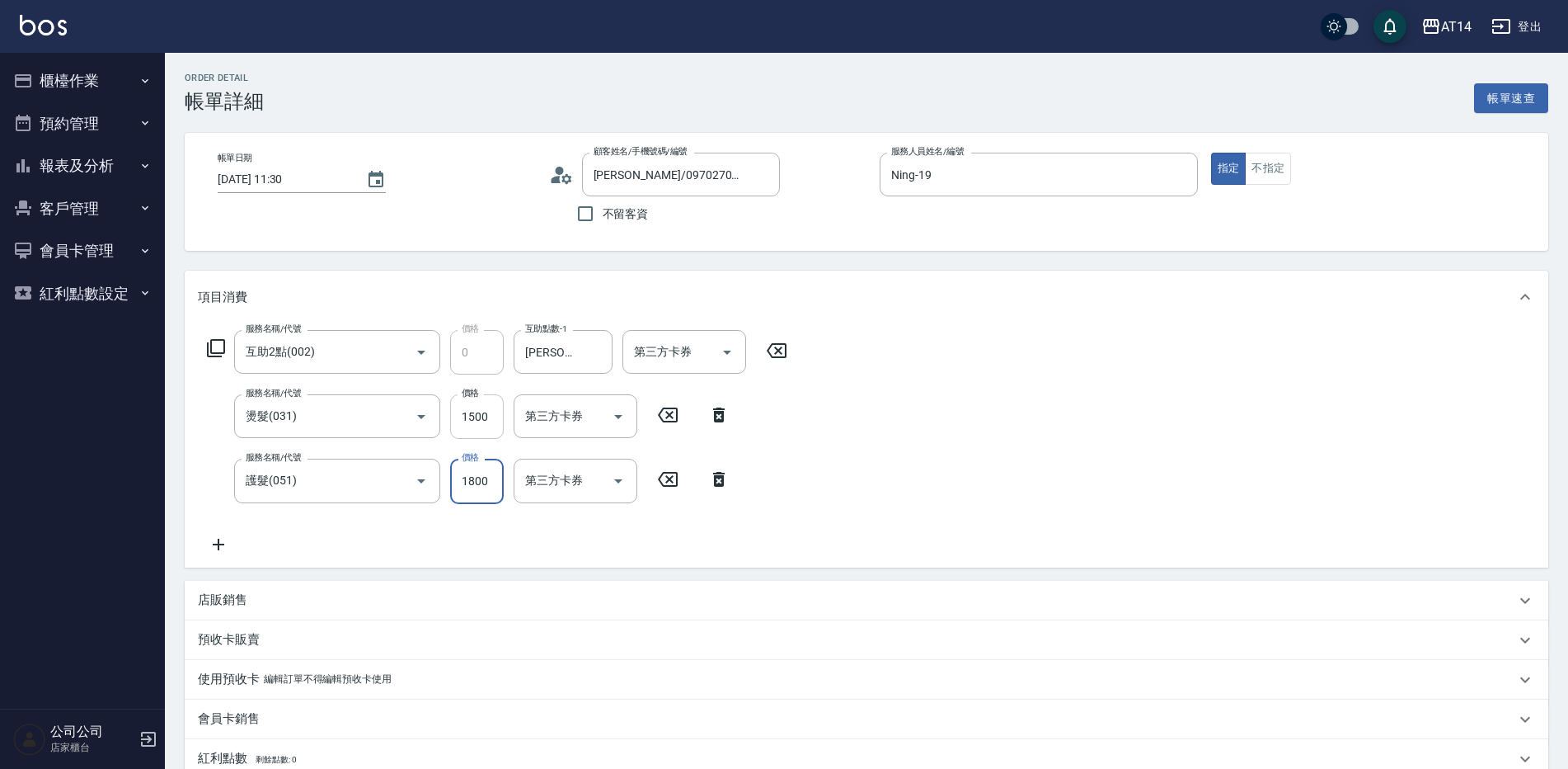
click at [472, 421] on input "1500" at bounding box center [476, 416] width 53 height 45
type input "1"
type input "4"
type input "1299"
type input "6"
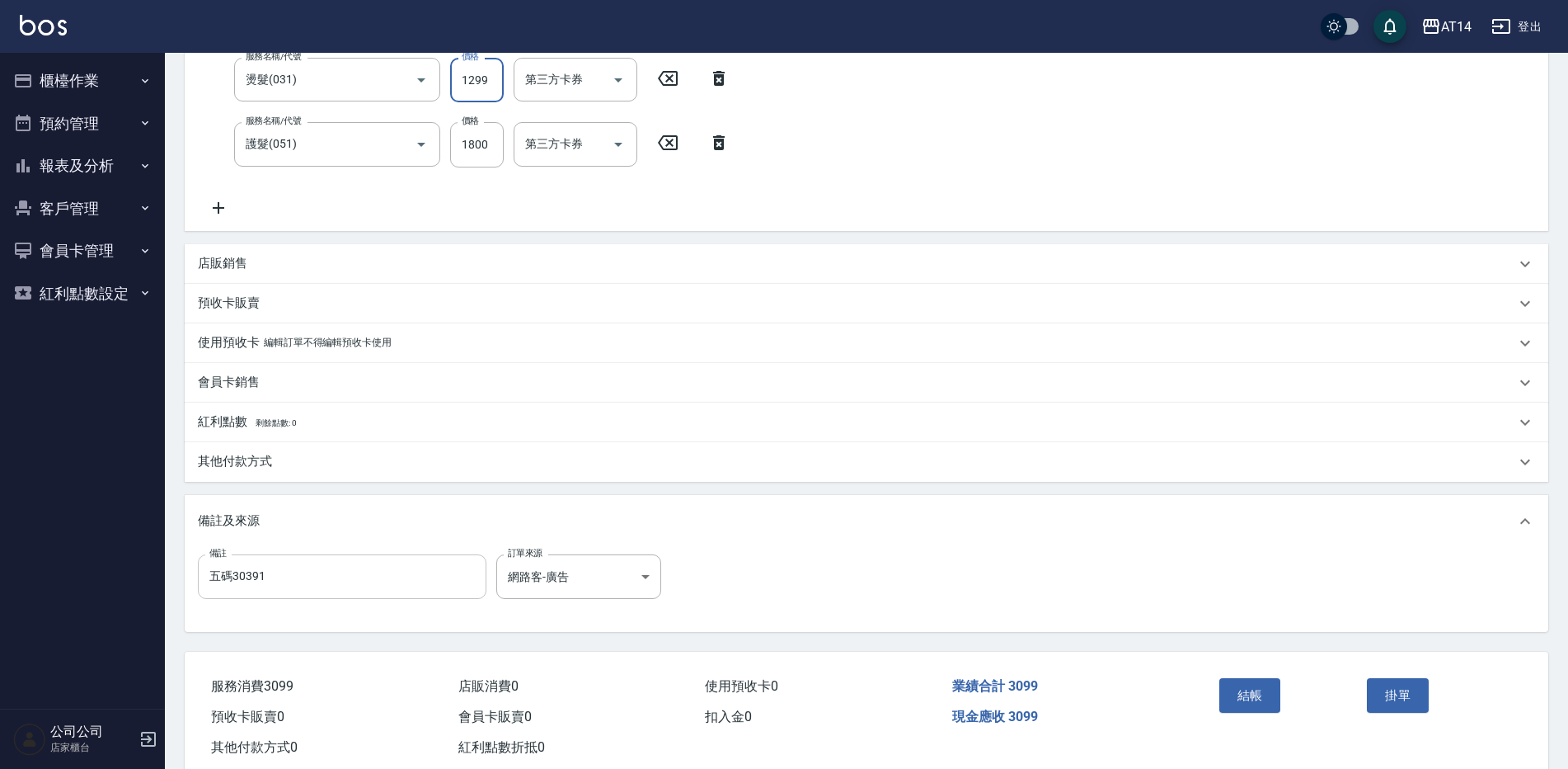
scroll to position [378, 0]
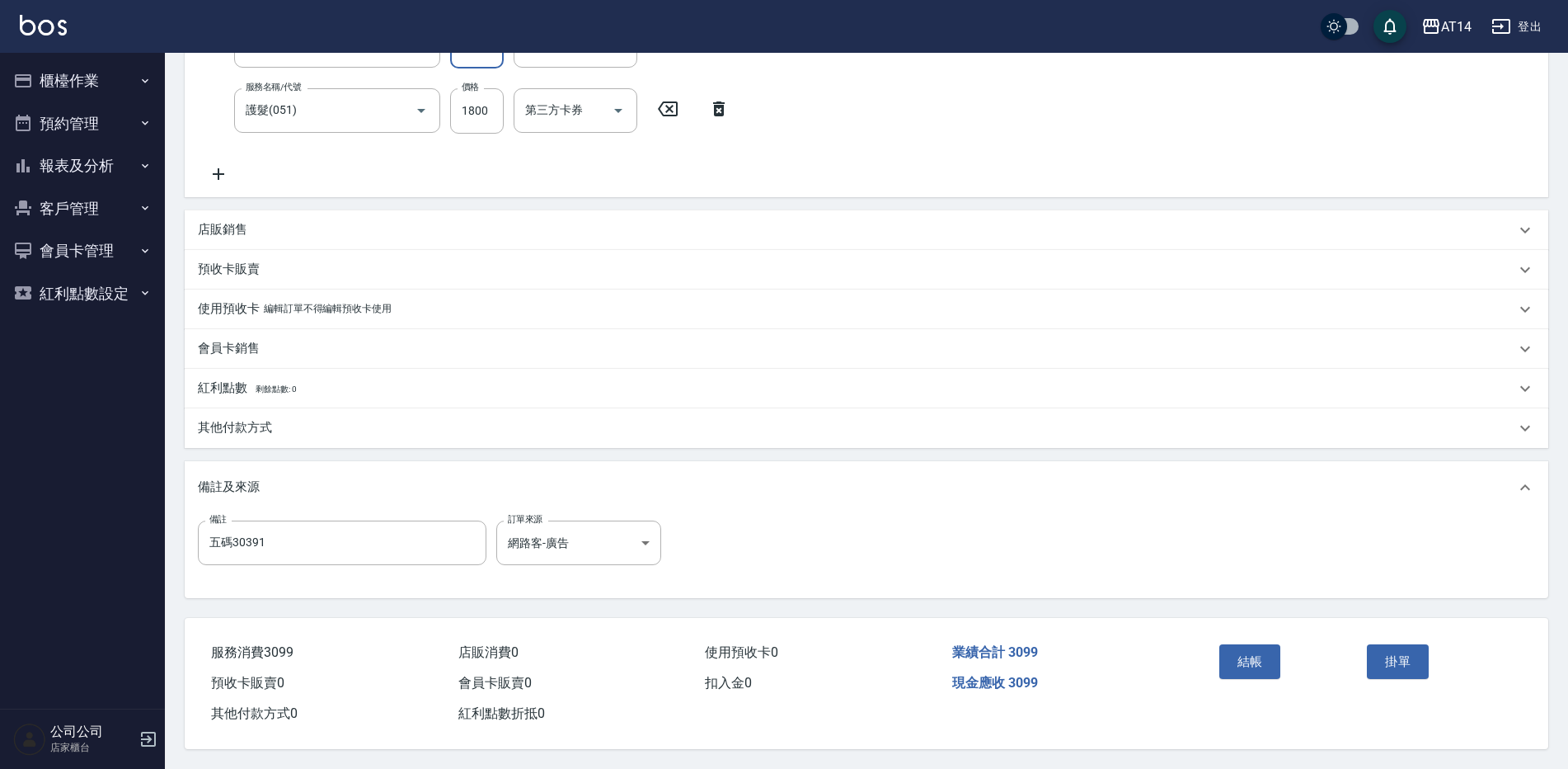
type input "1299"
click at [302, 423] on div "其他付款方式" at bounding box center [856, 428] width 1317 height 17
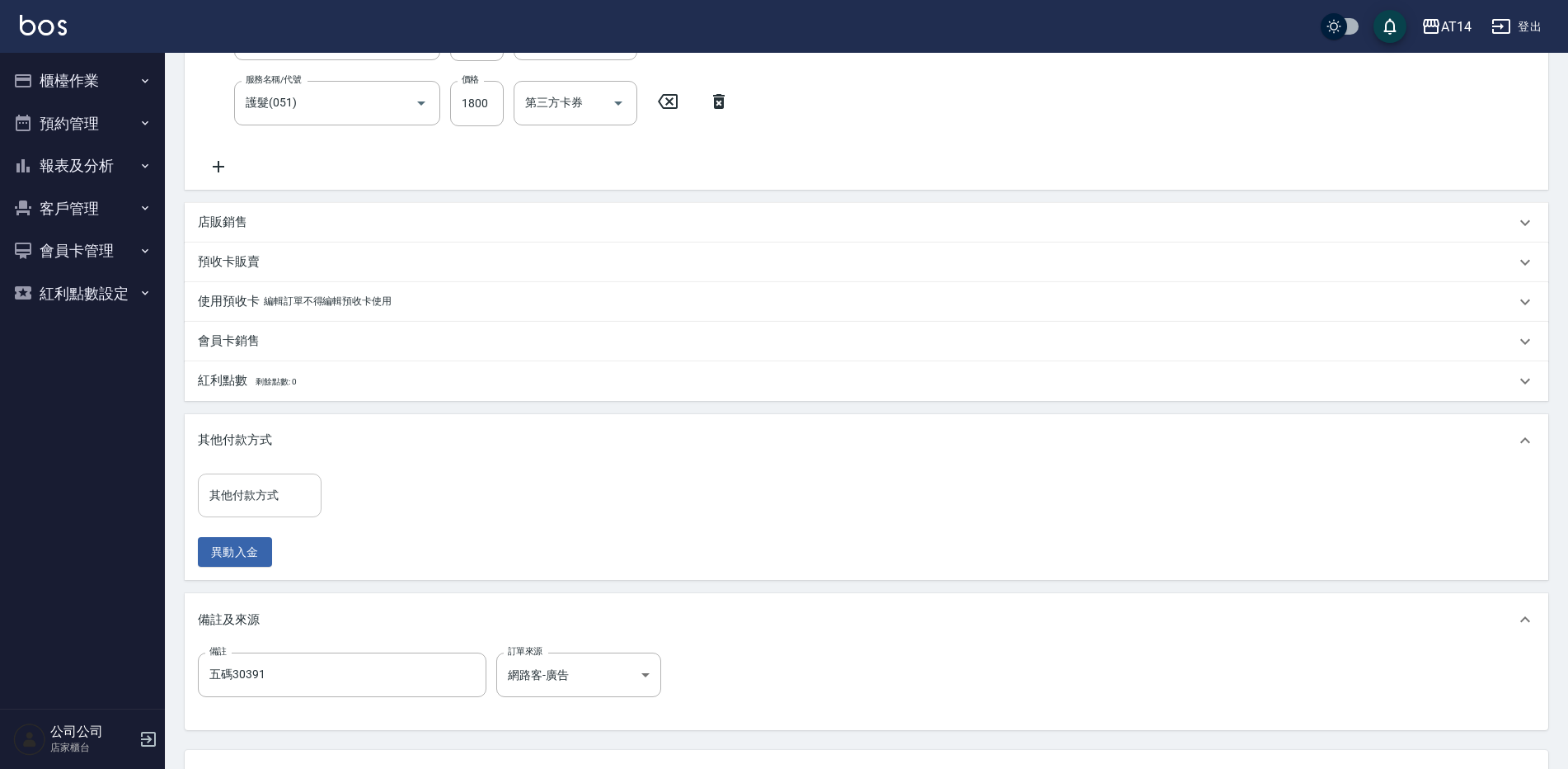
click at [295, 503] on input "其他付款方式" at bounding box center [259, 496] width 108 height 29
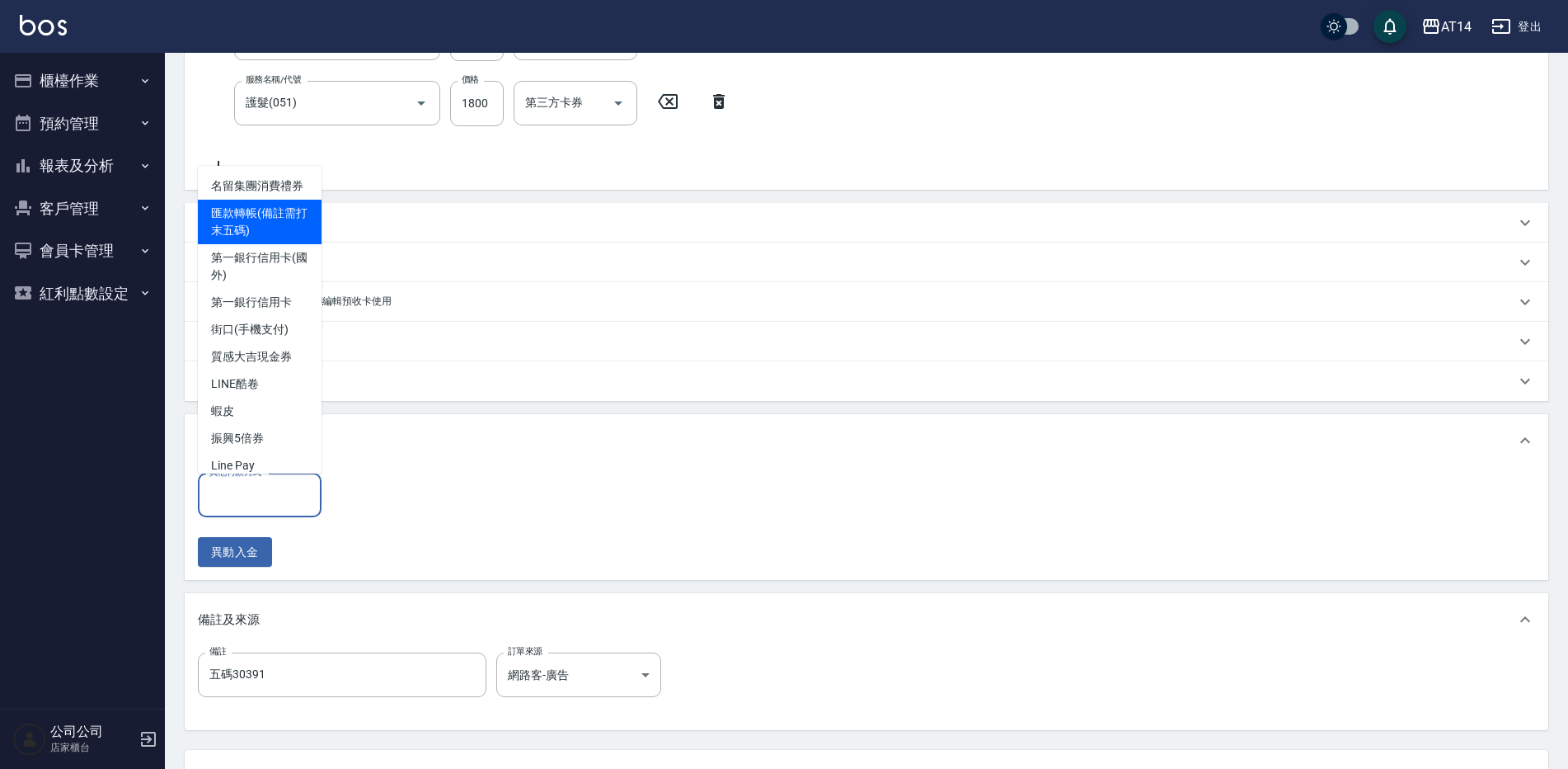
click at [282, 236] on span "匯款轉帳(備註需打末五碼)" at bounding box center [259, 222] width 124 height 45
type input "匯款轉帳(備註需打末五碼)"
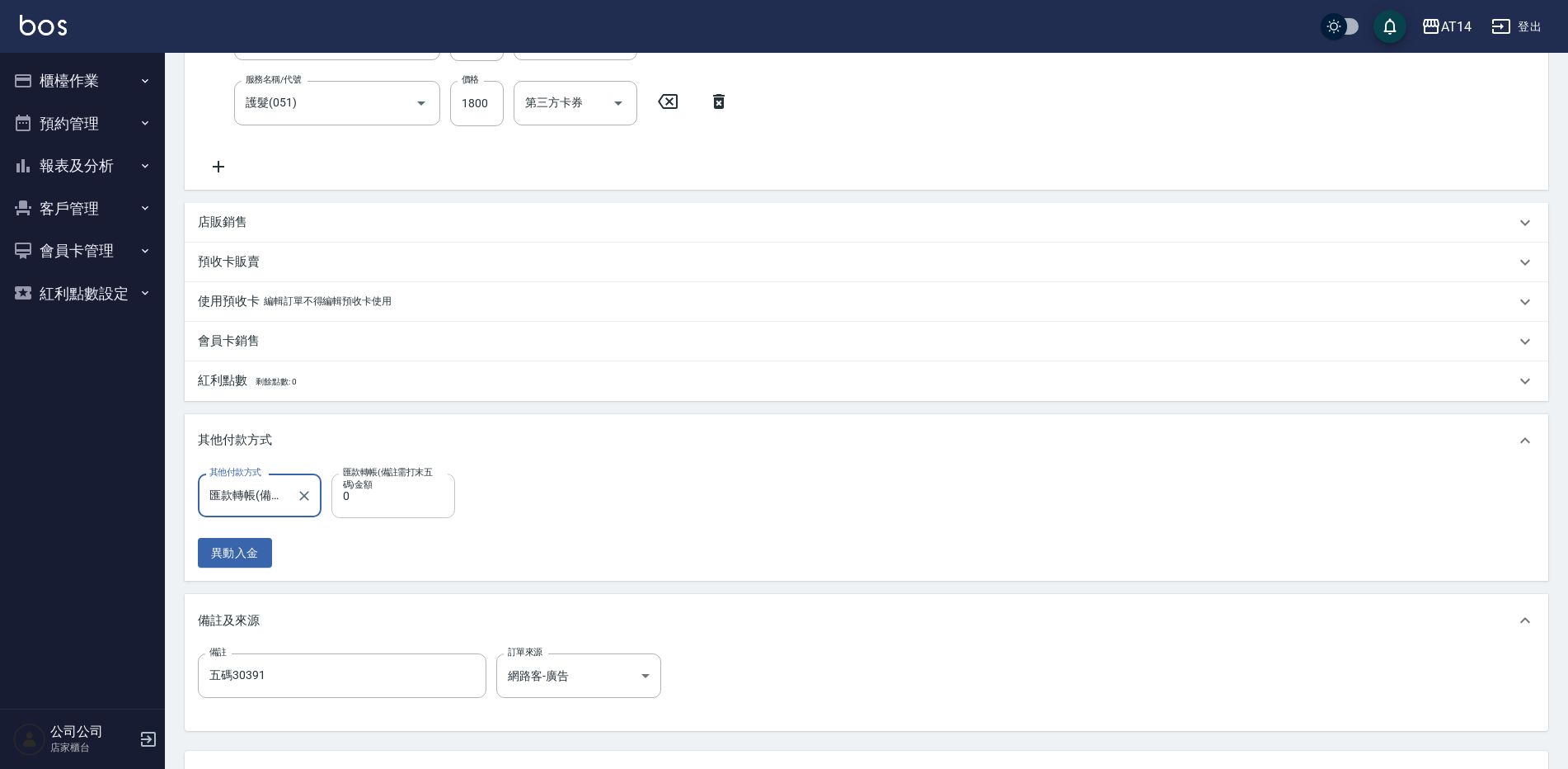
click at [408, 511] on input "0" at bounding box center [393, 496] width 124 height 45
type input "3000"
type input "0"
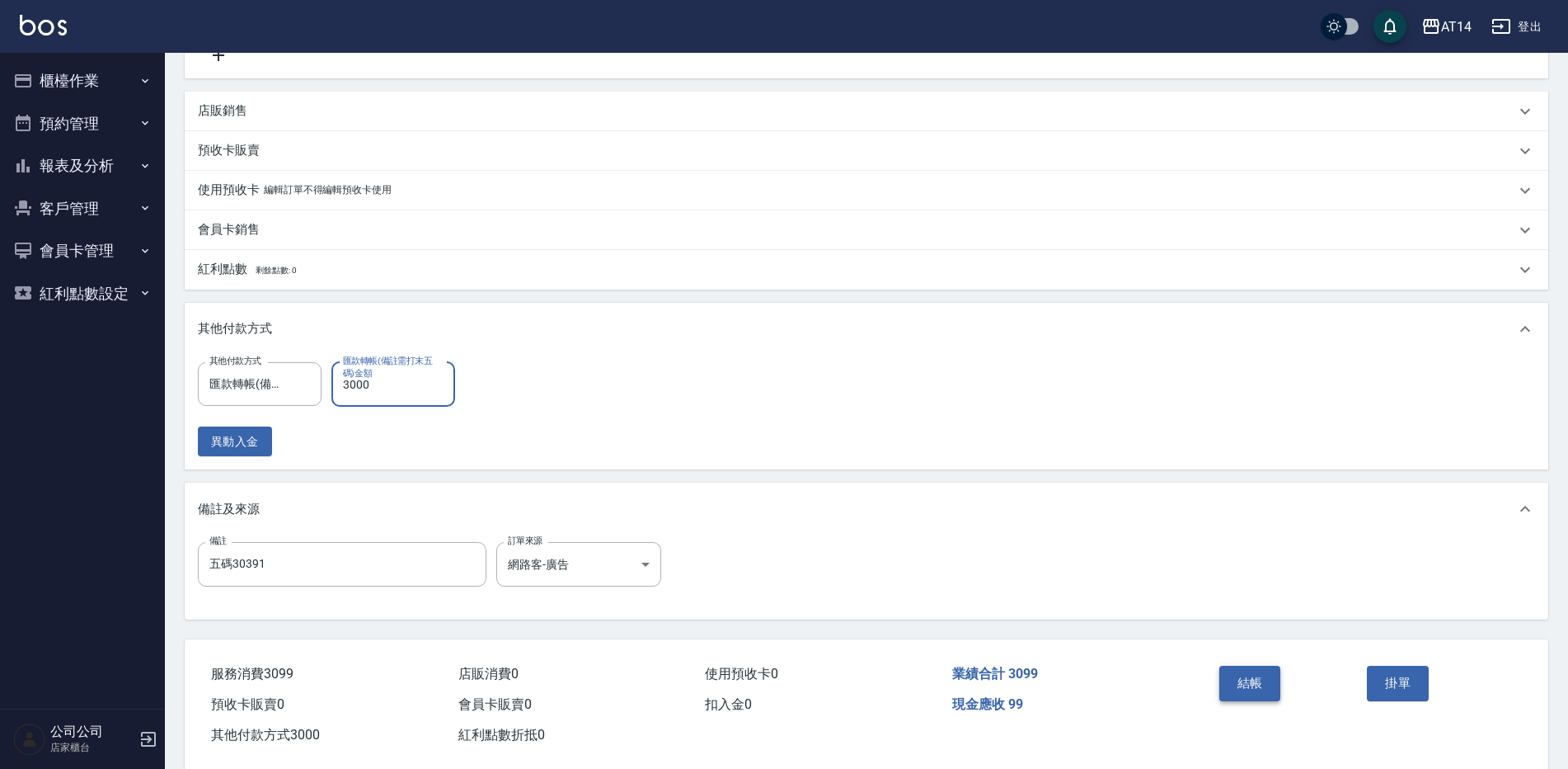
scroll to position [518, 0]
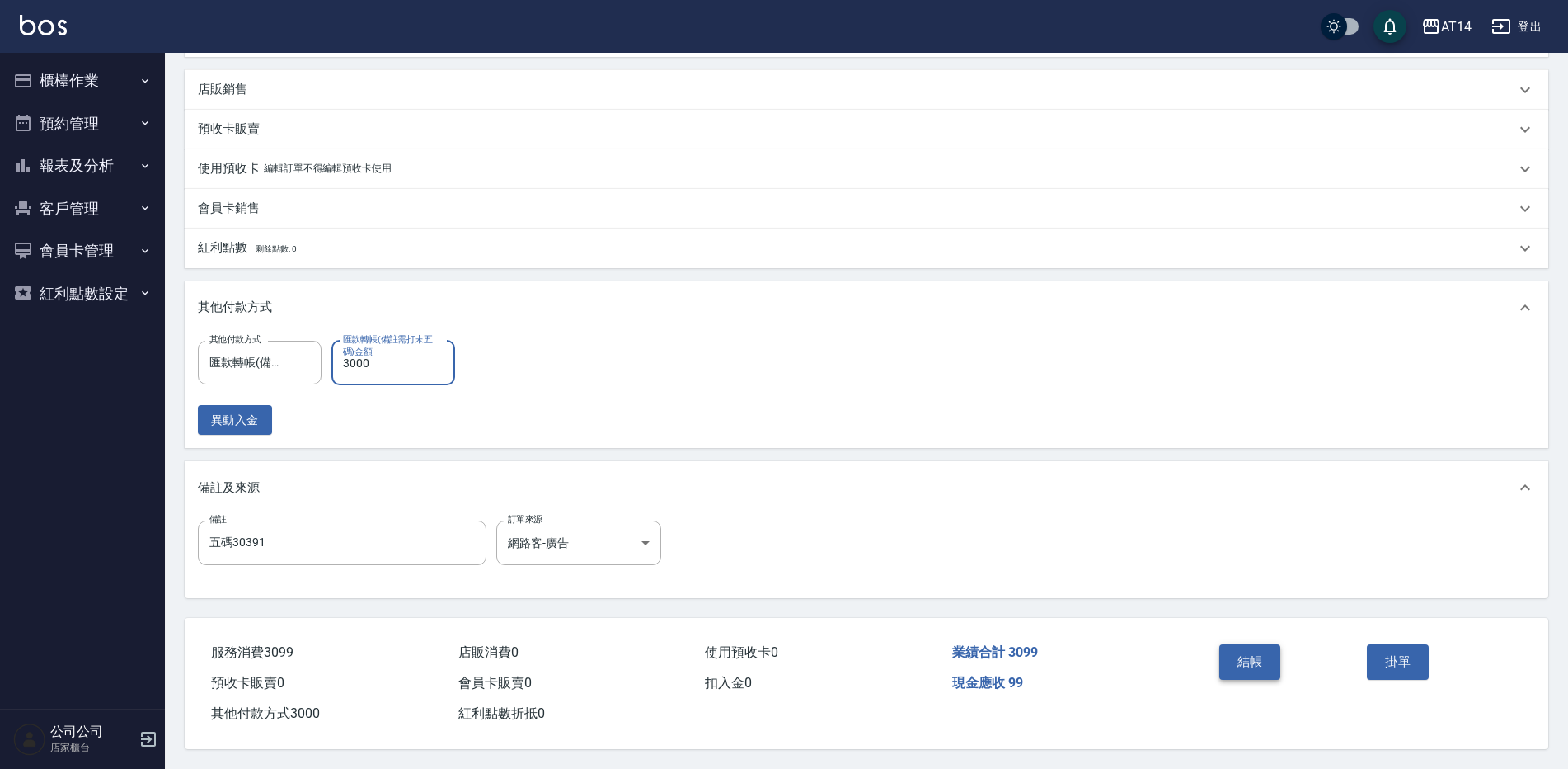
type input "3000"
click at [1251, 648] on button "結帳" at bounding box center [1251, 661] width 62 height 35
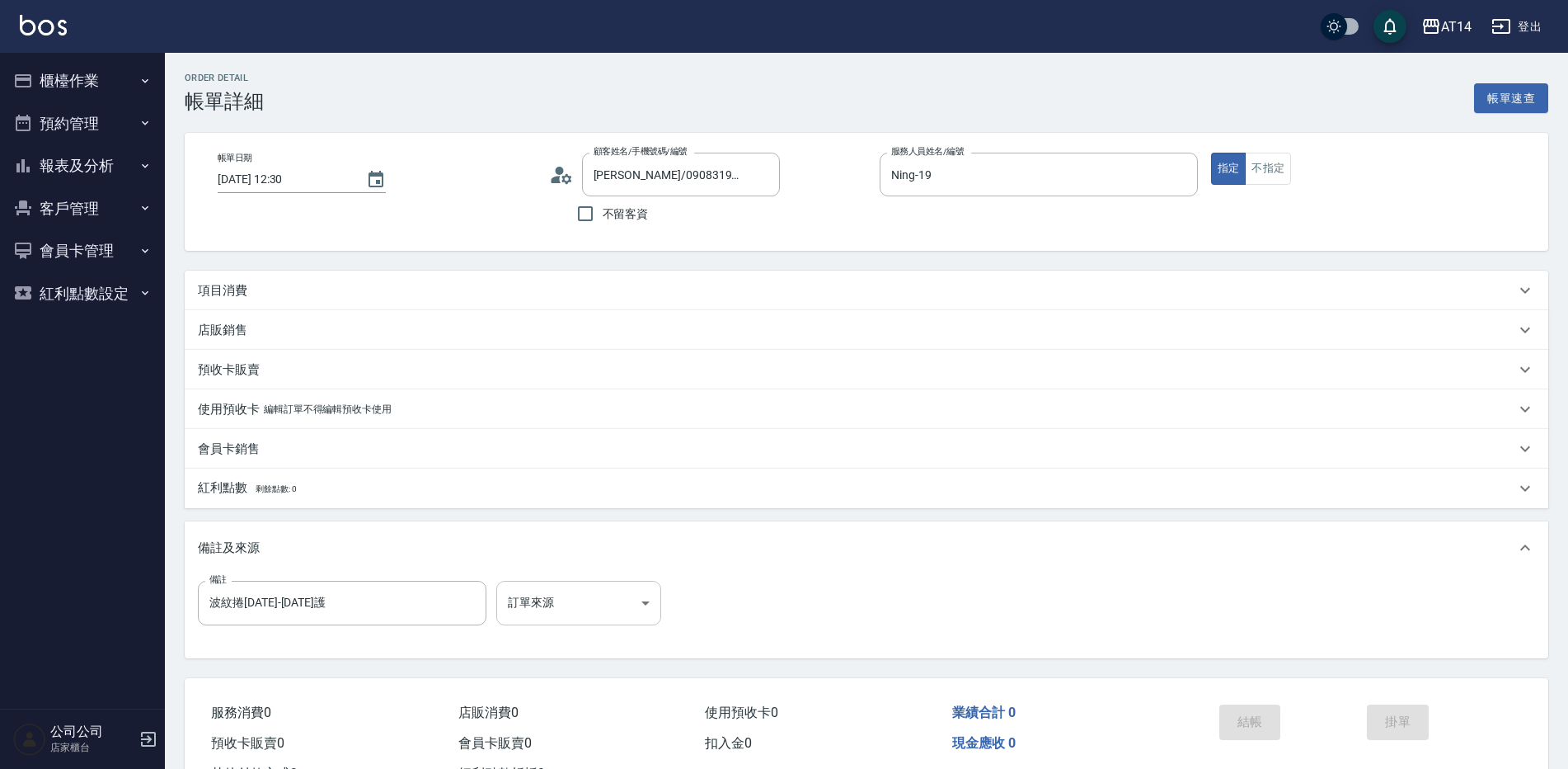
click at [584, 614] on body "AT14 登出 櫃檯作業 打帳單 帳單列表 掛單列表 現金收支登錄 材料自購登錄 每日結帳 排班表 掃碼打卡 預約管理 預約管理 單日預約紀錄 單週預約紀錄 …" at bounding box center [784, 415] width 1568 height 829
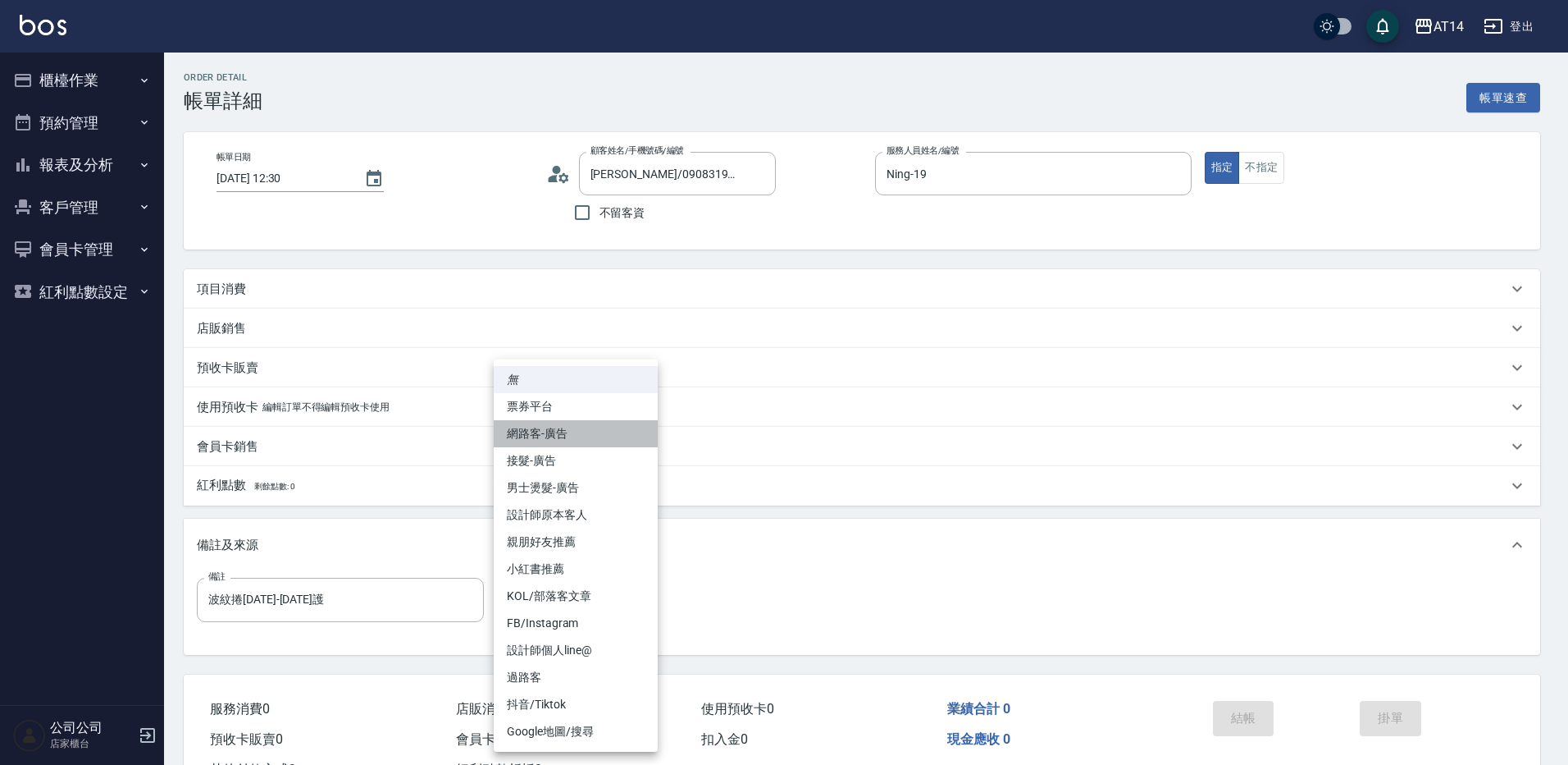
click at [611, 428] on li "網路客-廣告" at bounding box center [576, 434] width 164 height 27
type input "網路客-廣告"
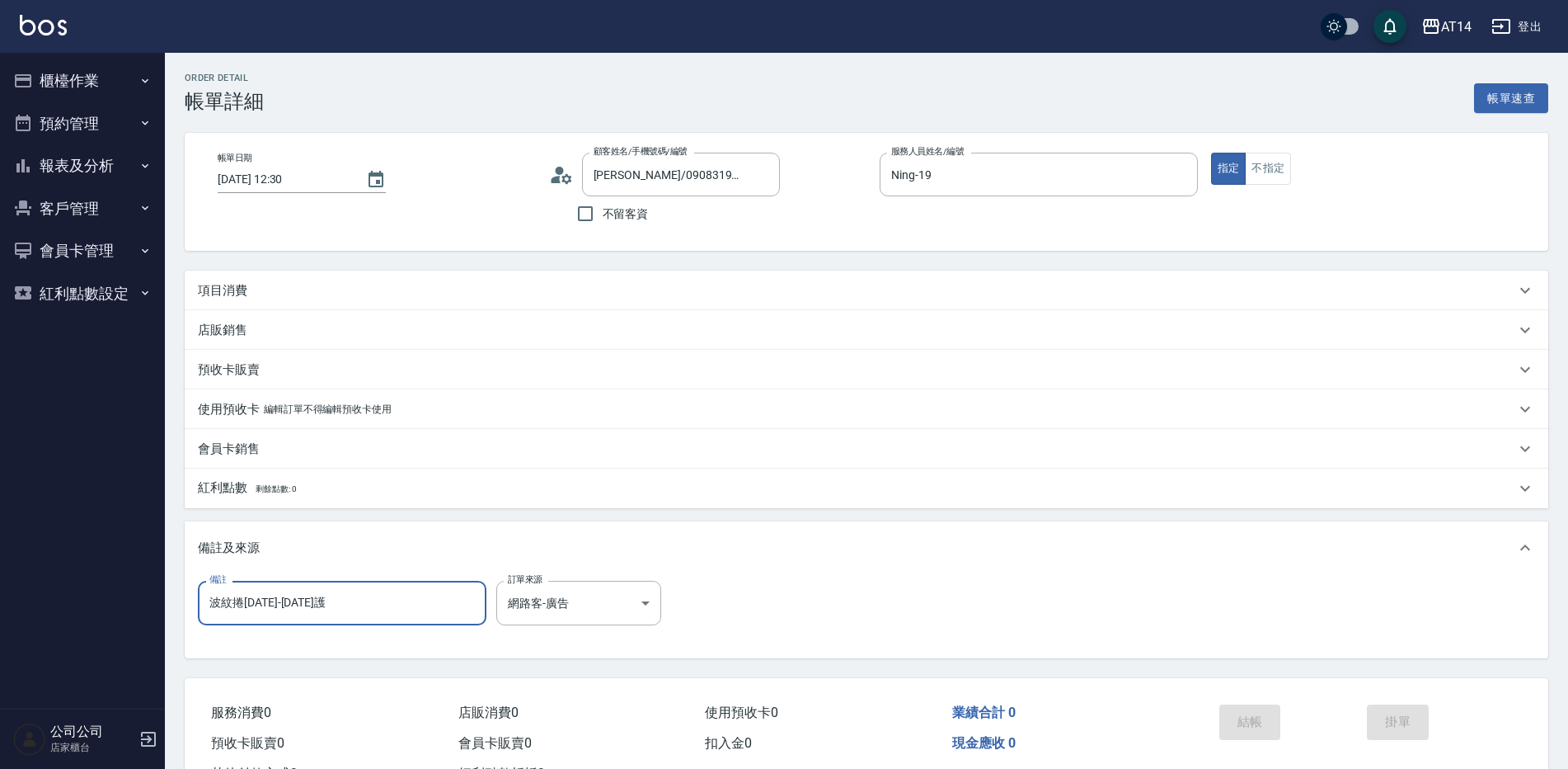
drag, startPoint x: 389, startPoint y: 600, endPoint x: 96, endPoint y: 618, distance: 293.6
click at [97, 618] on div "AT14 登出 櫃檯作業 打帳單 帳單列表 掛單列表 現金收支登錄 材料自購登錄 每日結帳 排班表 掃碼打卡 預約管理 預約管理 單日預約紀錄 單週預約紀錄 …" at bounding box center [784, 415] width 1568 height 829
type input "五碼00460"
click at [234, 276] on div "項目消費" at bounding box center [866, 290] width 1364 height 40
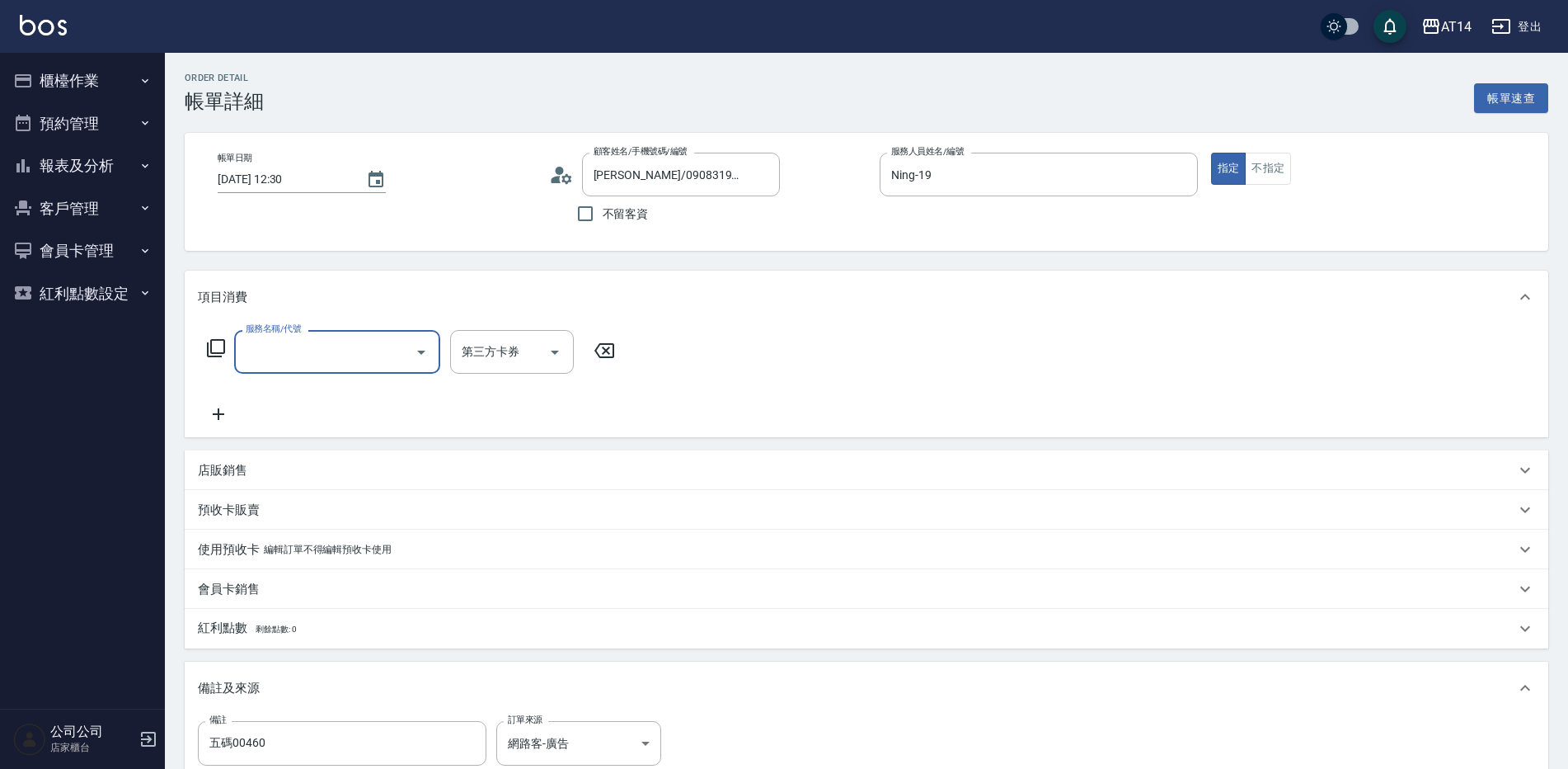
click at [292, 355] on input "服務名稱/代號" at bounding box center [325, 352] width 166 height 29
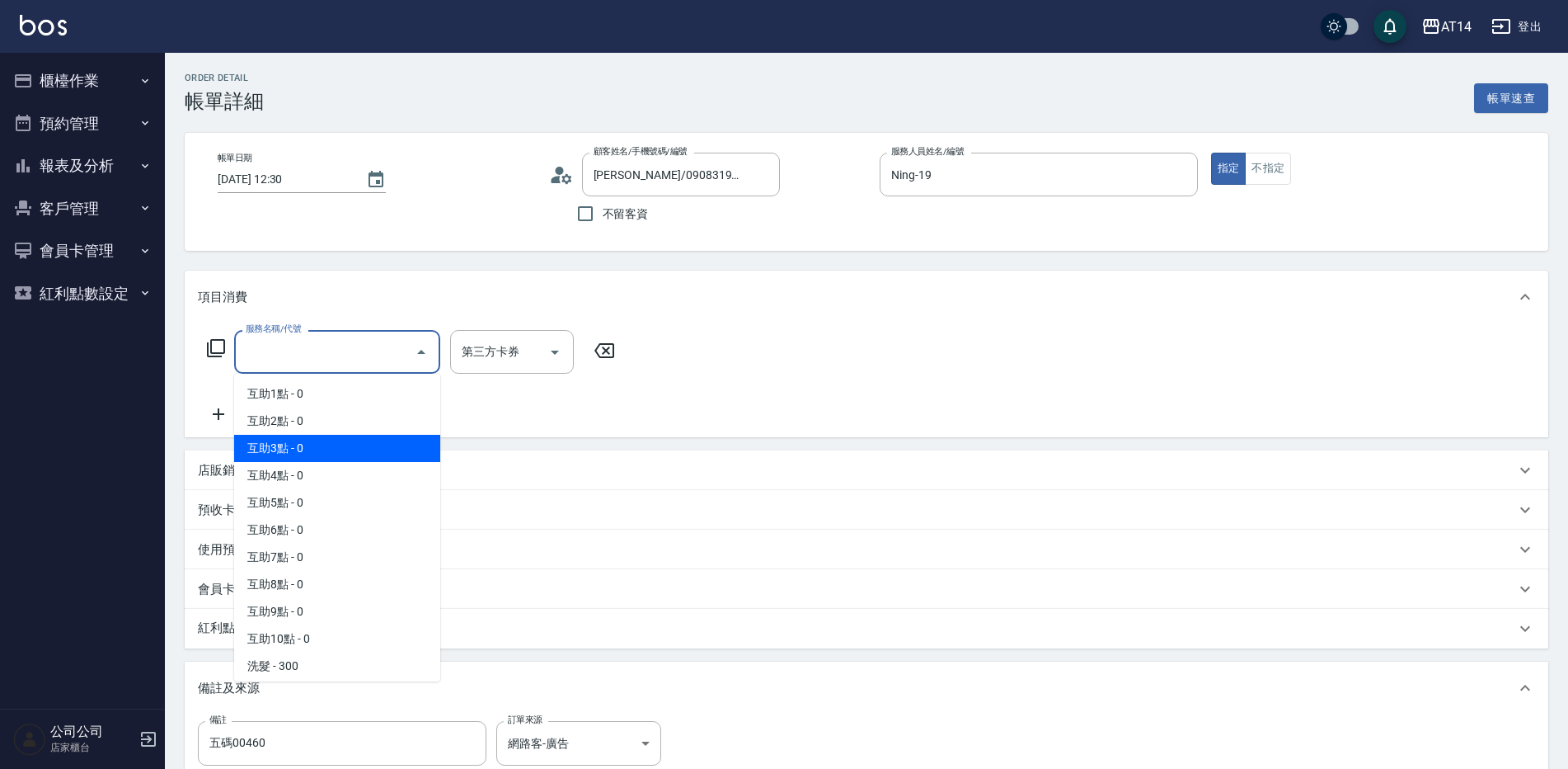
click at [324, 442] on span "互助3點 - 0" at bounding box center [337, 448] width 206 height 27
type input "互助3點(003)"
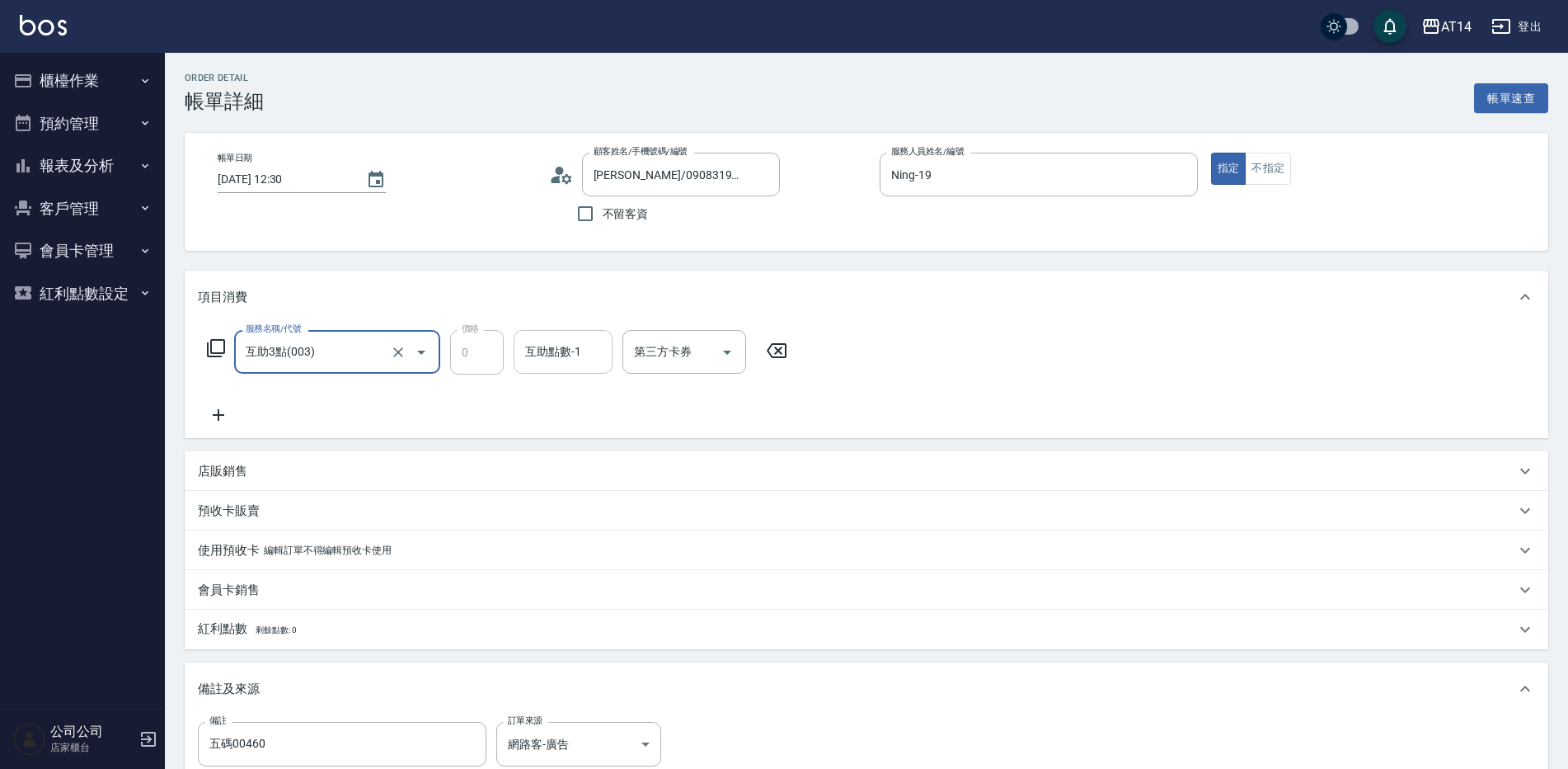
click at [567, 356] on div "互助點數-1 互助點數-1" at bounding box center [563, 352] width 99 height 44
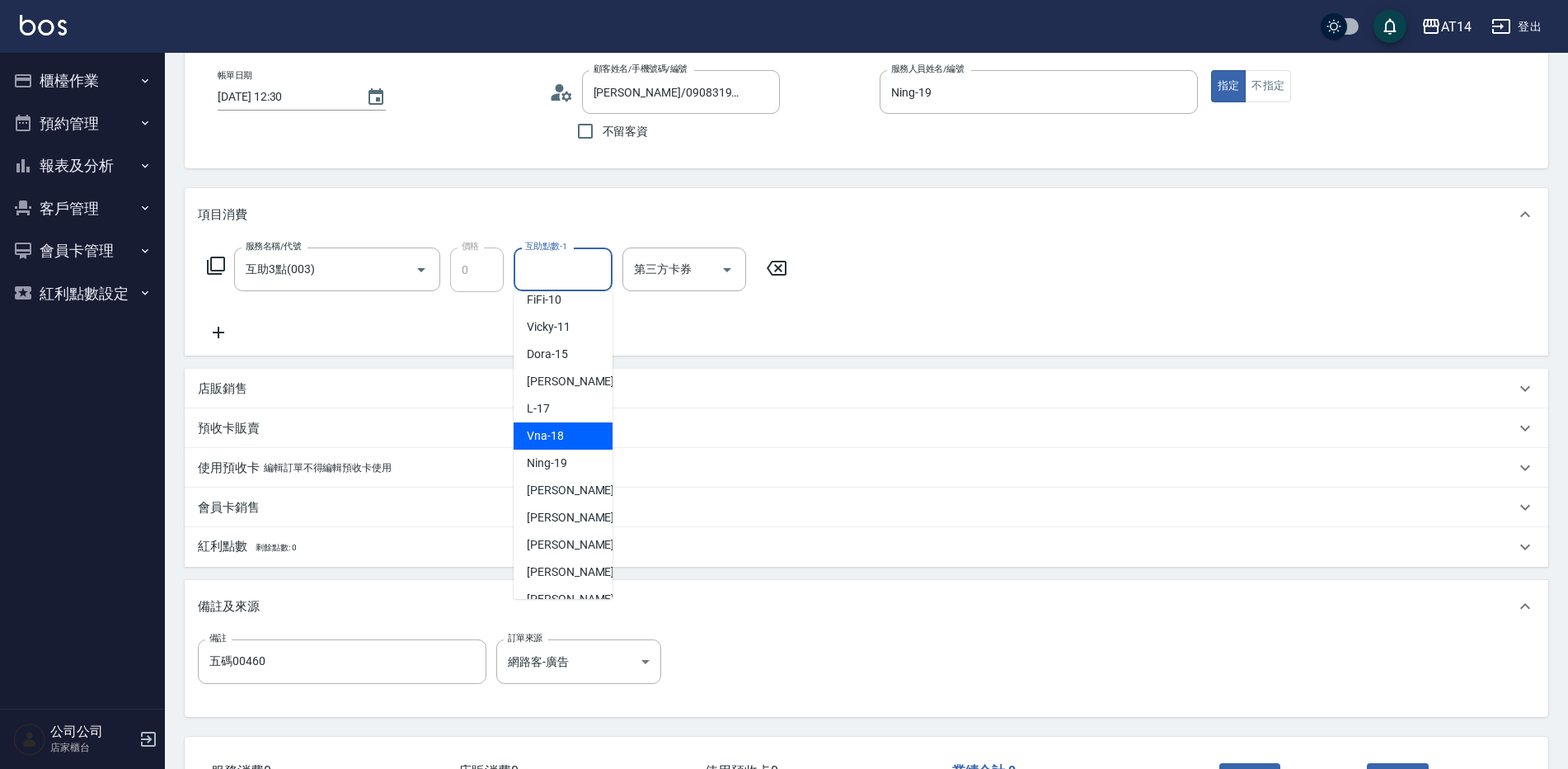
scroll to position [304, 0]
click at [572, 446] on span "[PERSON_NAME] -63" at bounding box center [578, 443] width 104 height 17
type input "[PERSON_NAME]-63"
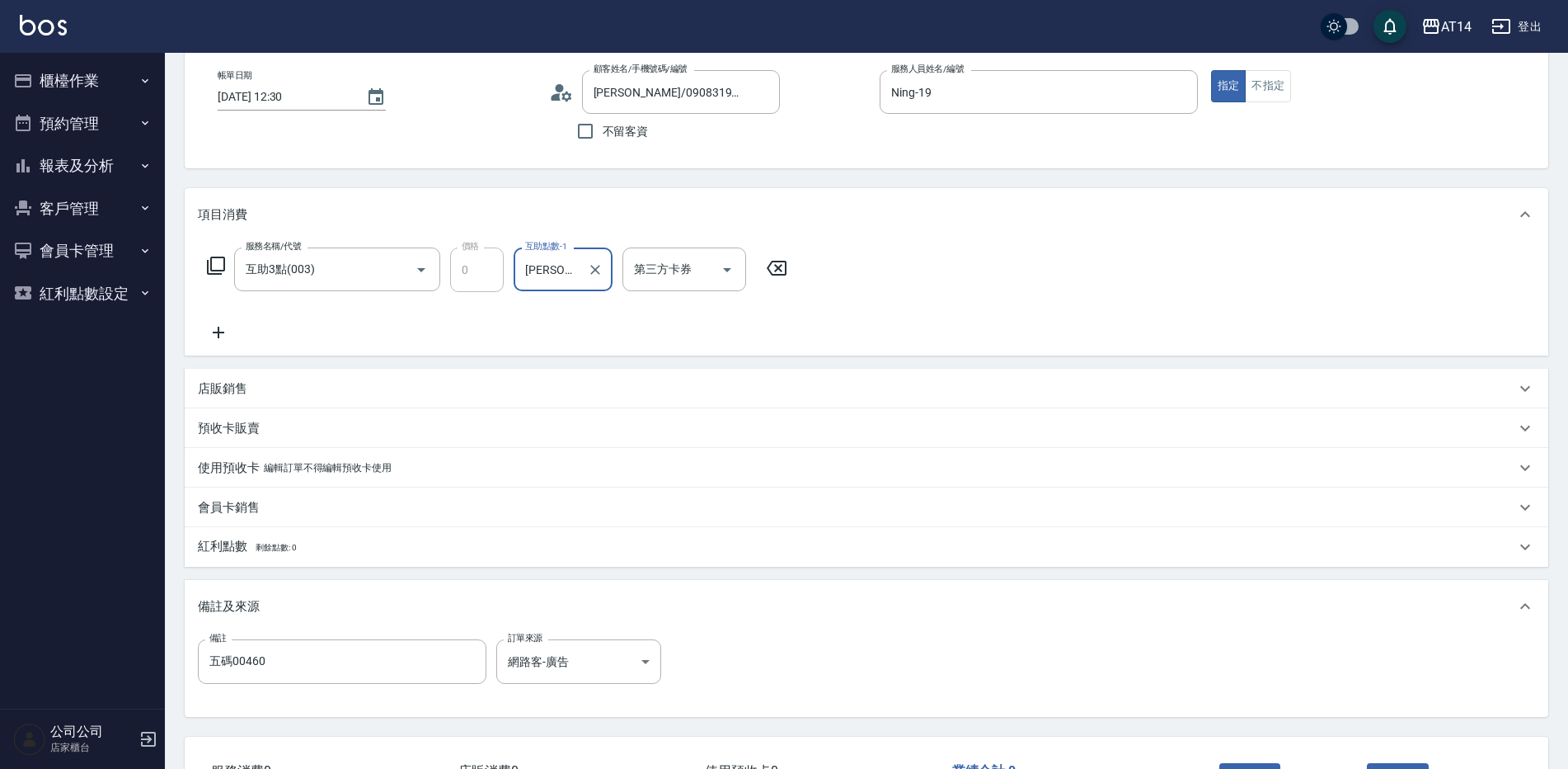
click at [212, 331] on icon at bounding box center [218, 332] width 42 height 19
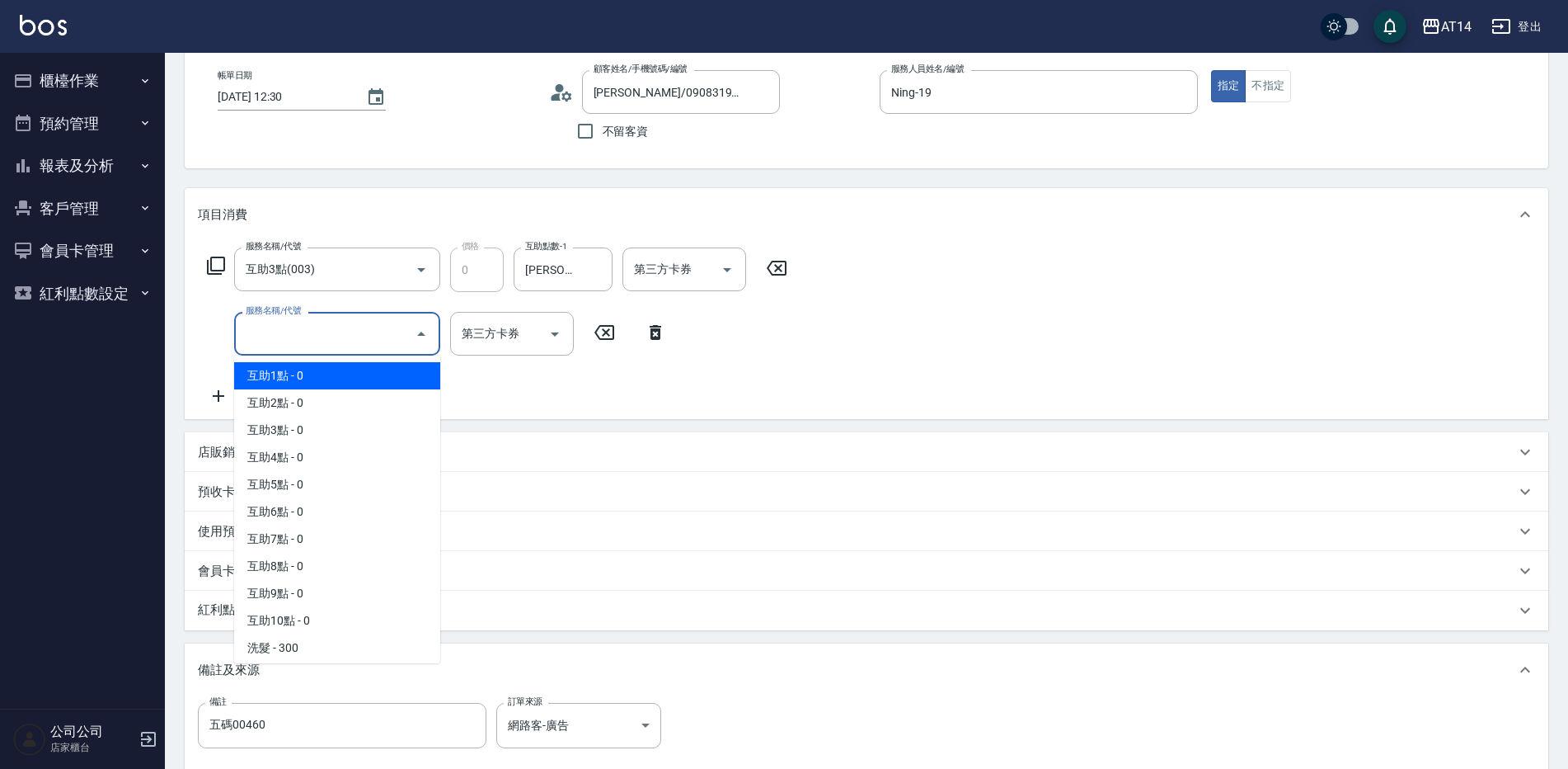
click at [283, 336] on input "服務名稱/代號" at bounding box center [325, 334] width 166 height 29
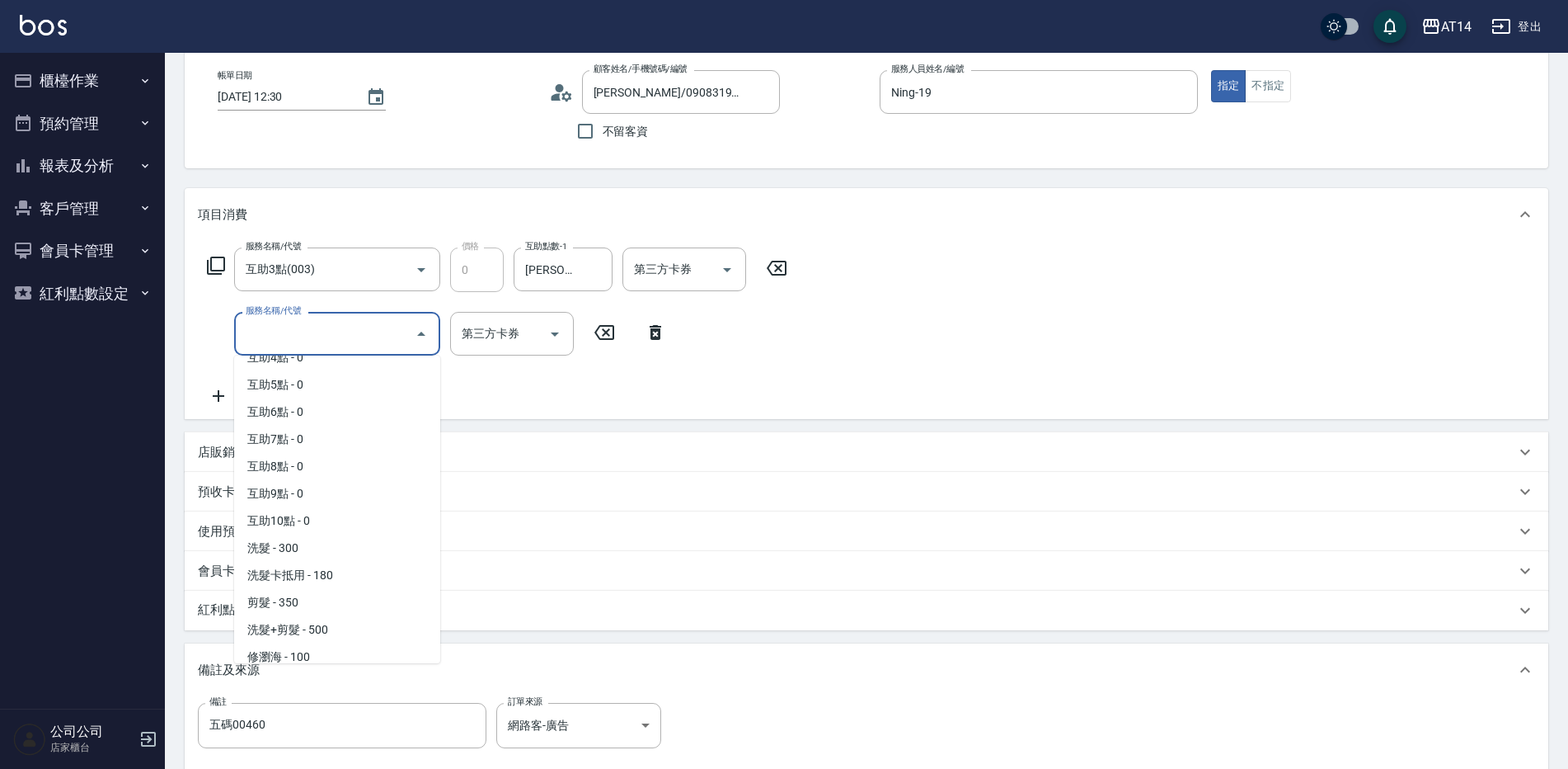
scroll to position [330, 0]
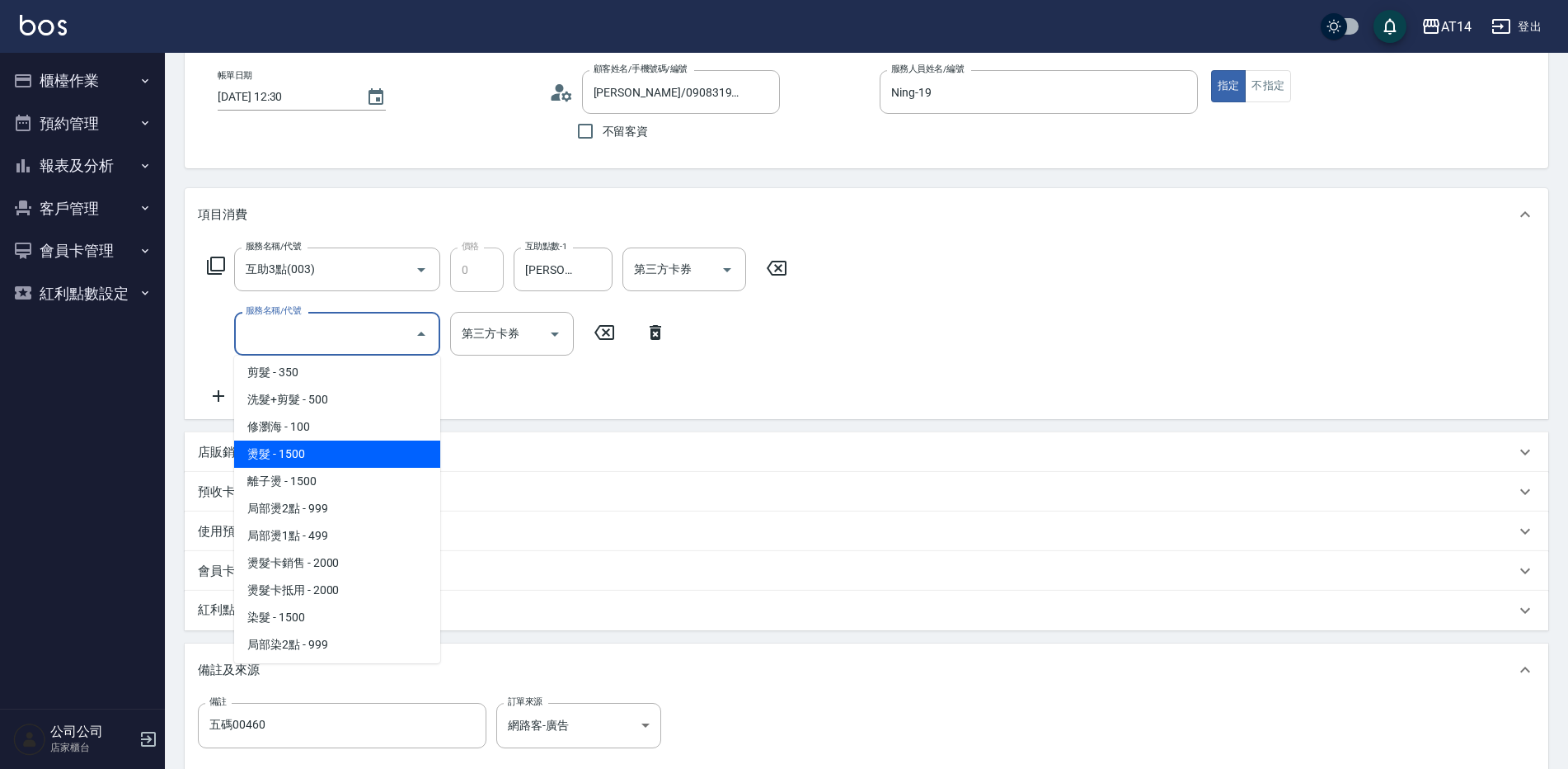
click at [338, 451] on span "燙髮 - 1500" at bounding box center [337, 454] width 206 height 27
type input "3"
type input "燙髮(031)"
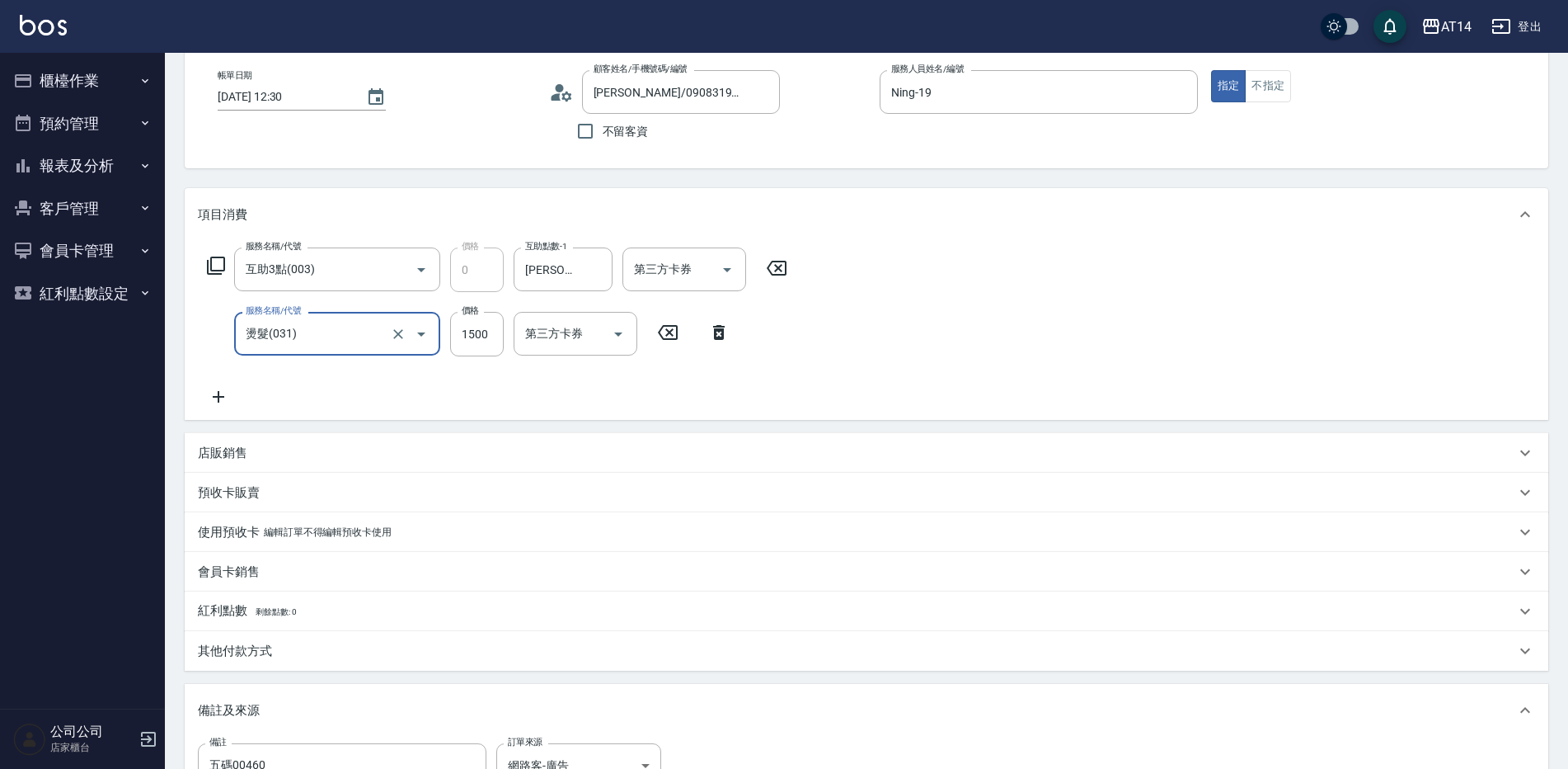
click at [226, 390] on icon at bounding box center [218, 396] width 42 height 19
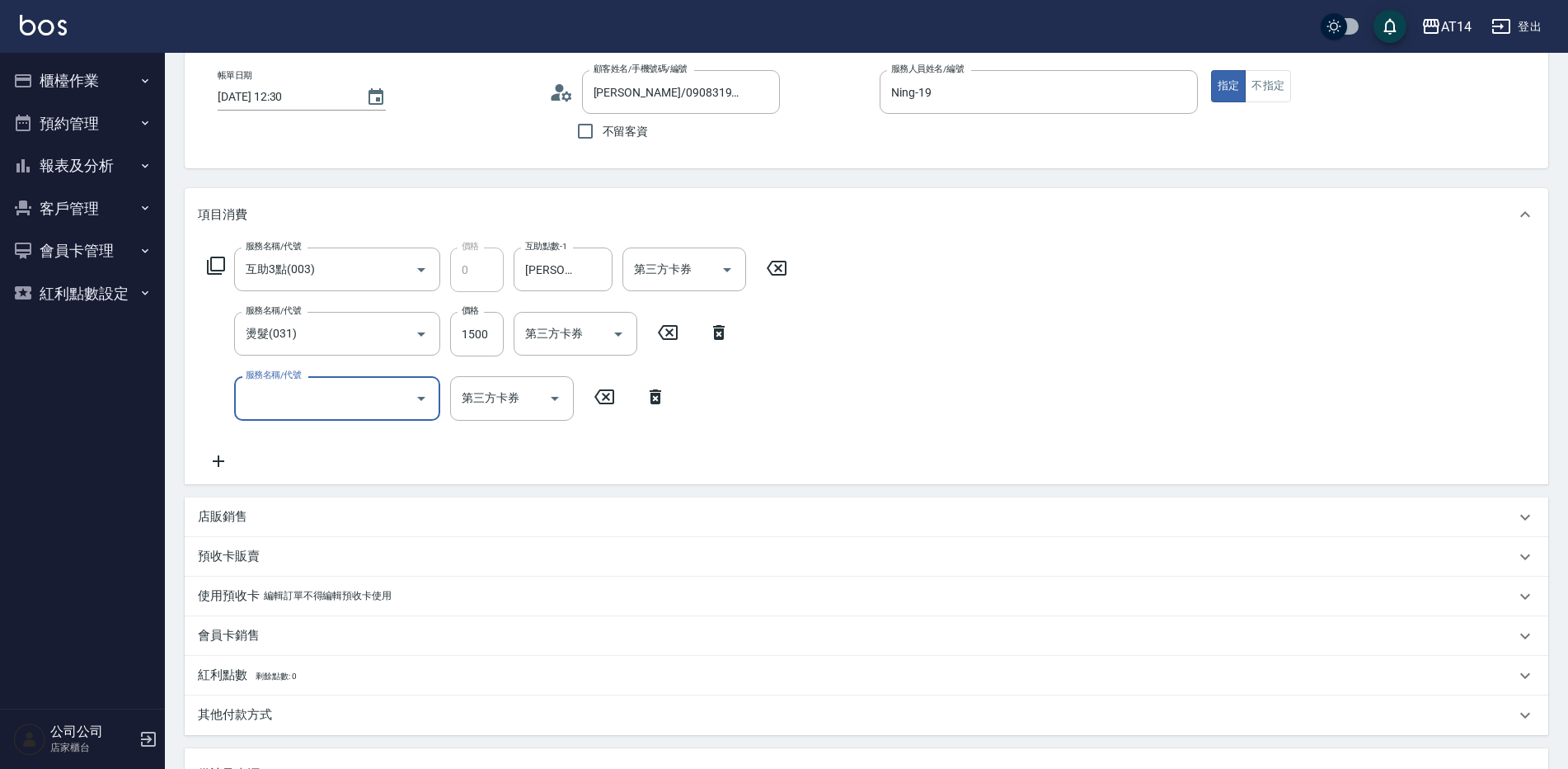
click at [267, 393] on input "服務名稱/代號" at bounding box center [325, 398] width 166 height 29
type input "051"
type input "5"
type input "護髮(051)"
drag, startPoint x: 465, startPoint y: 390, endPoint x: 438, endPoint y: 472, distance: 86.3
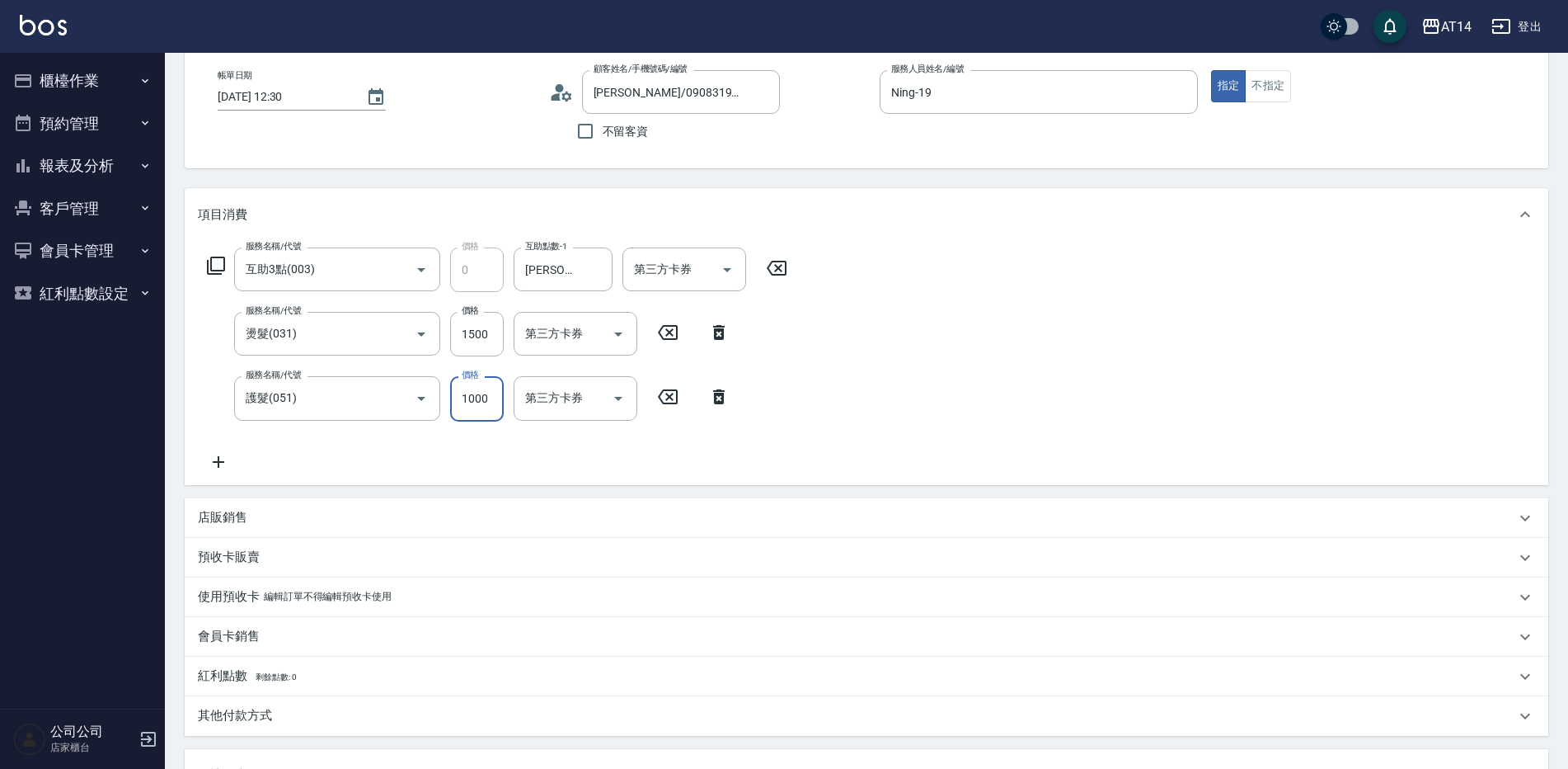
click at [465, 390] on input "1000" at bounding box center [476, 398] width 53 height 45
type input "2"
type input "3"
type input "2300"
type input "8"
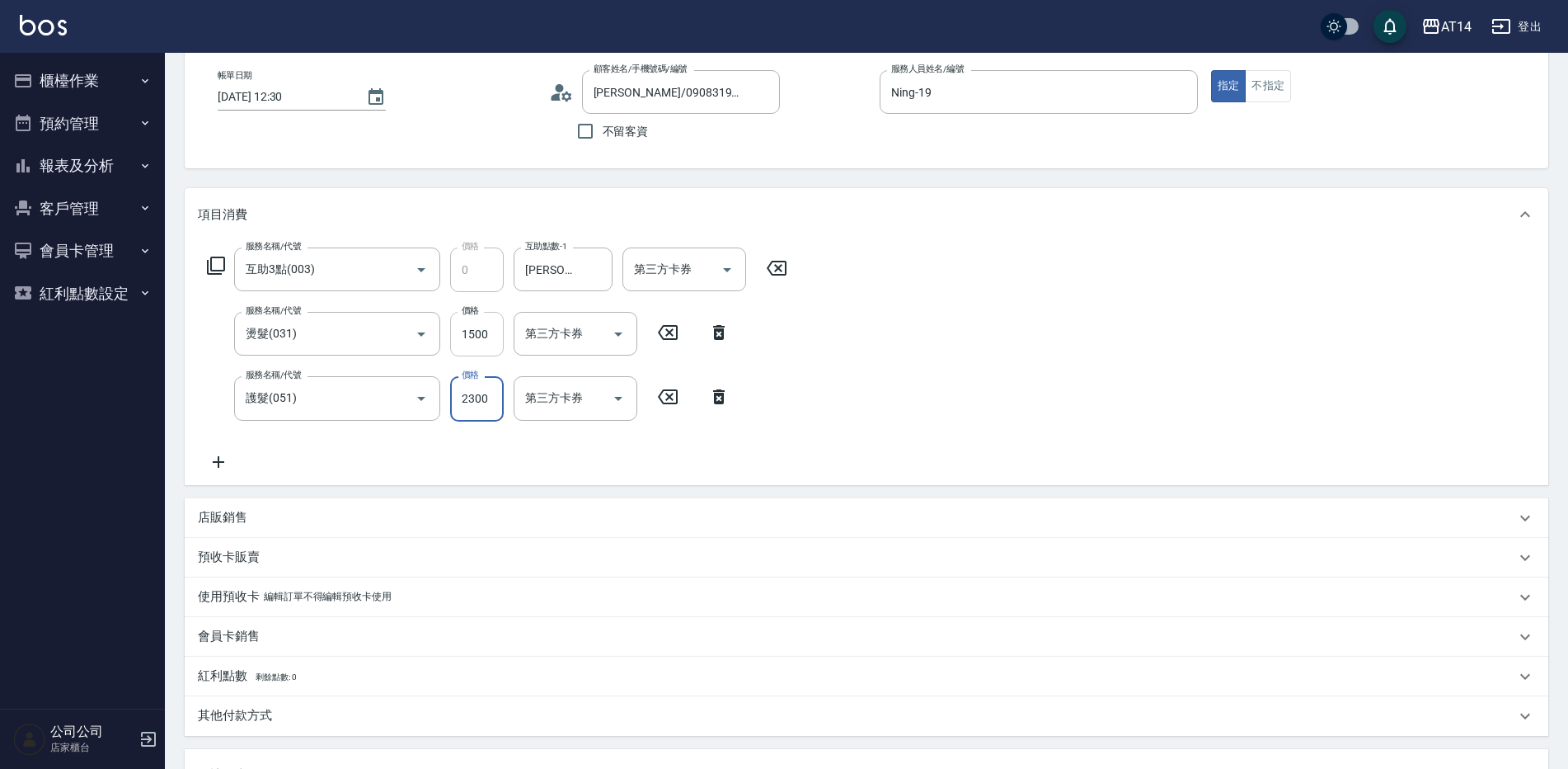
type input "2300"
click at [471, 336] on input "1500" at bounding box center [476, 334] width 53 height 45
type input "1"
type input "5"
type input "1299"
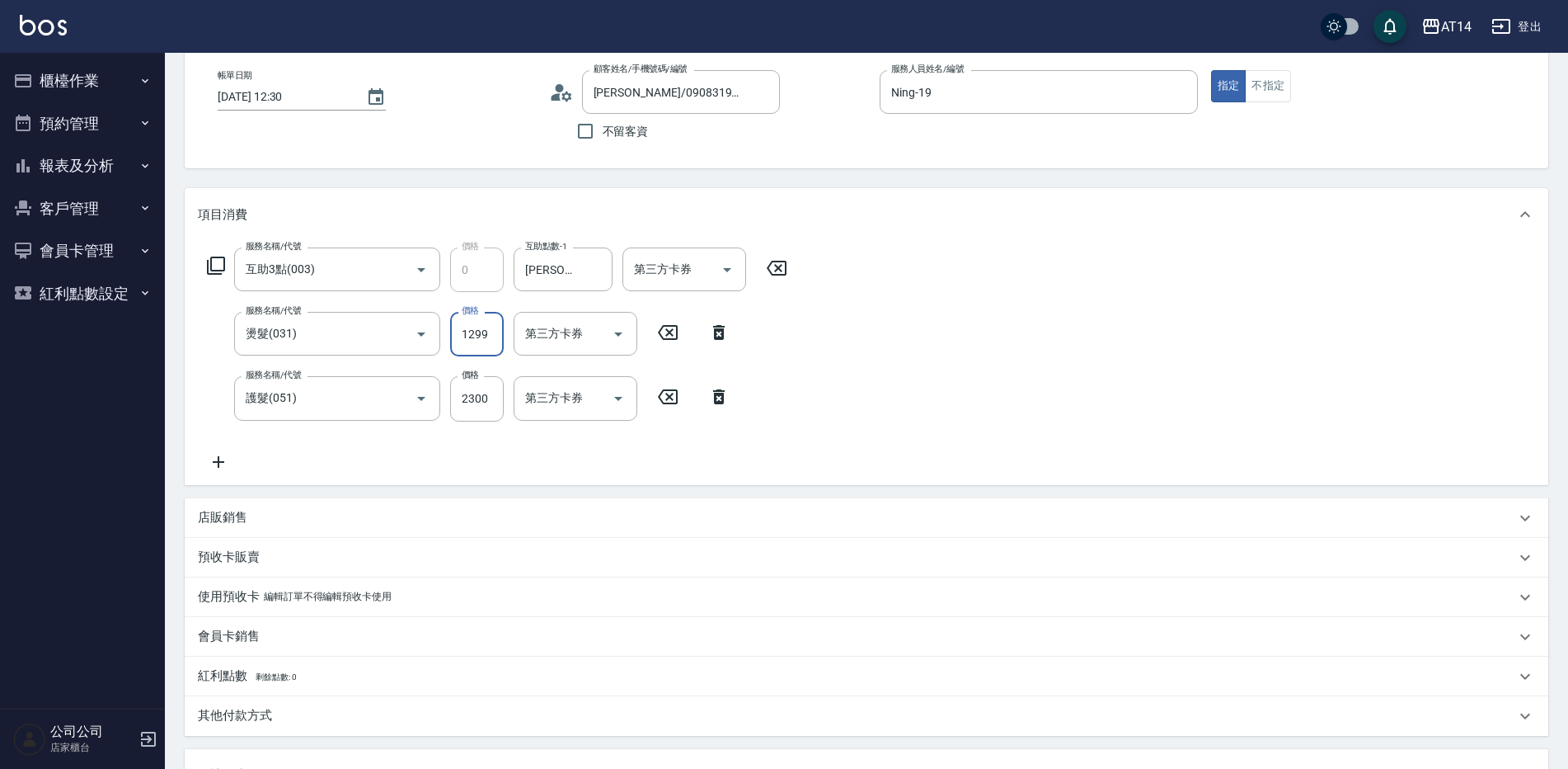
type input "7"
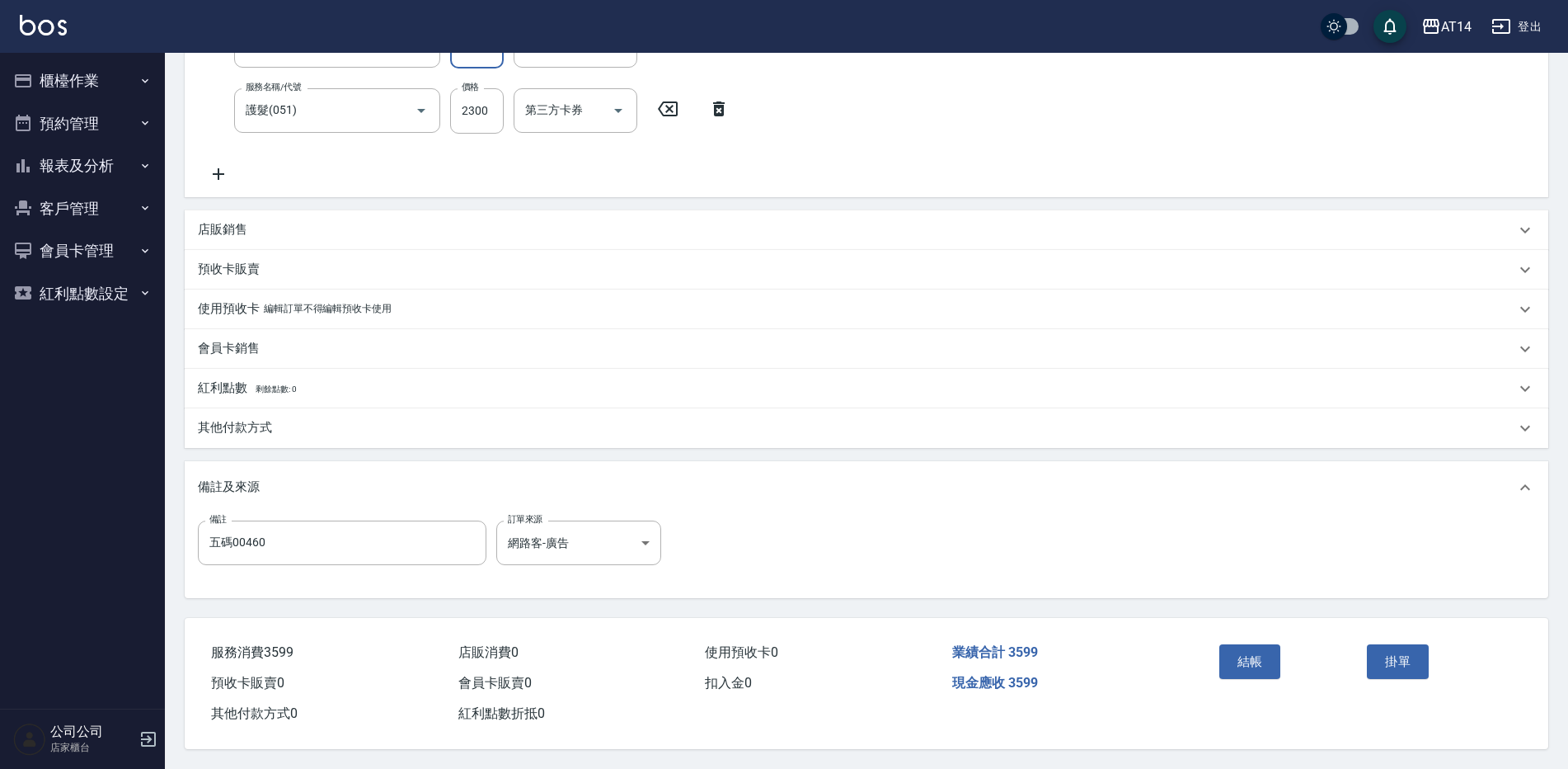
scroll to position [378, 0]
type input "1299"
click at [297, 427] on div "其他付款方式" at bounding box center [856, 428] width 1317 height 17
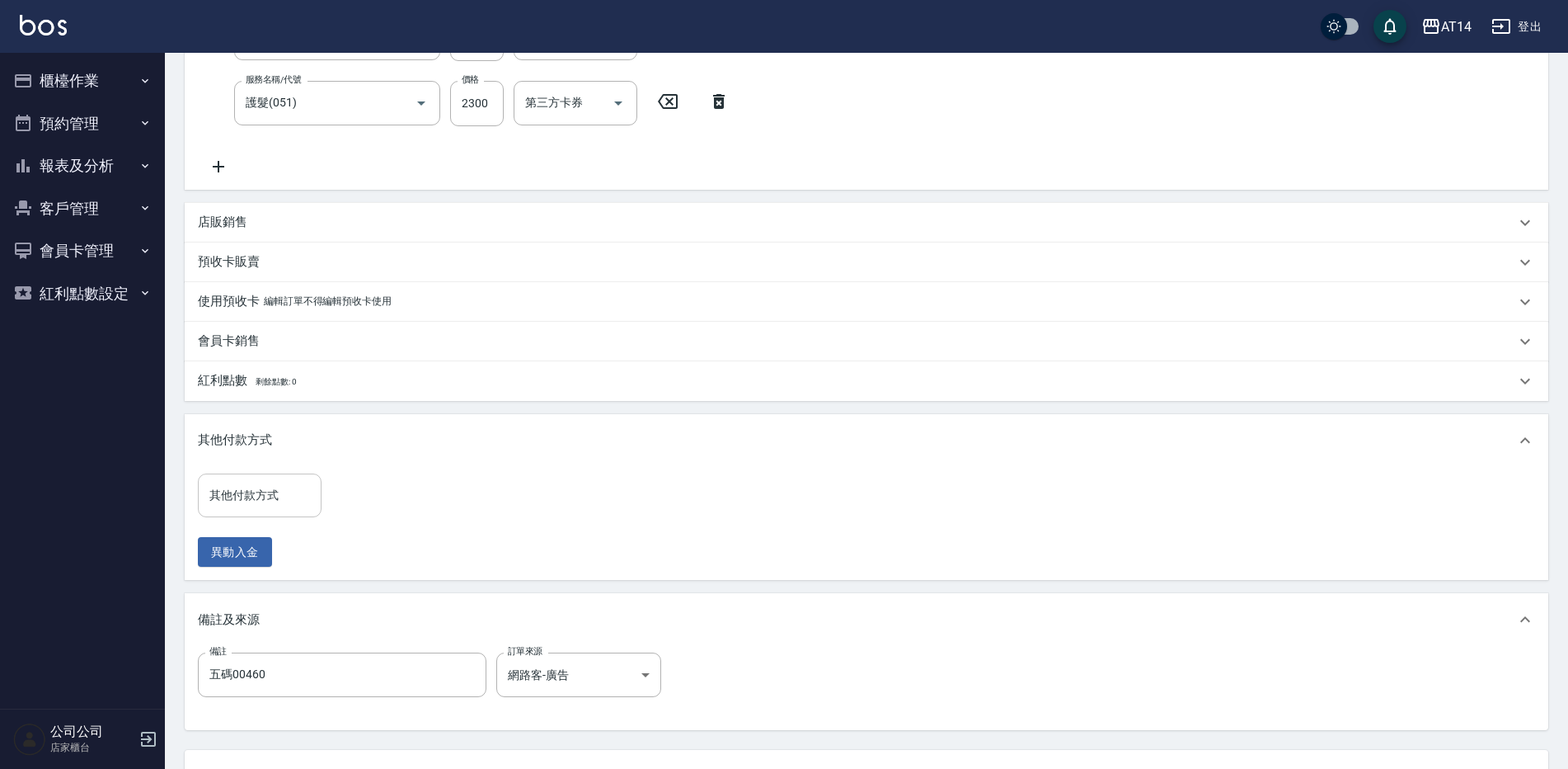
click at [297, 481] on input "其他付款方式" at bounding box center [259, 496] width 108 height 29
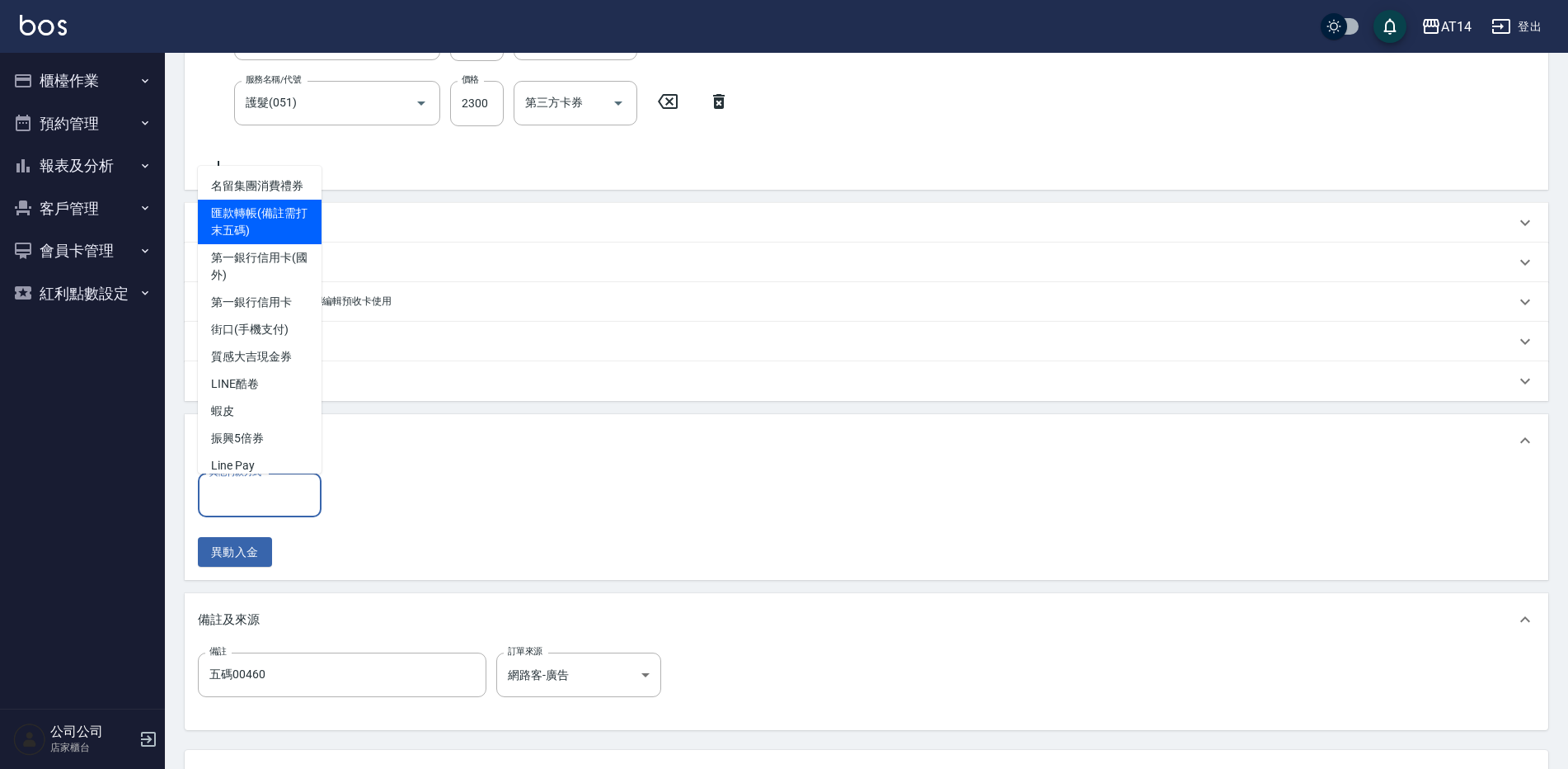
click at [224, 244] on span "匯款轉帳(備註需打末五碼)" at bounding box center [259, 222] width 124 height 45
type input "匯款轉帳(備註需打末五碼)"
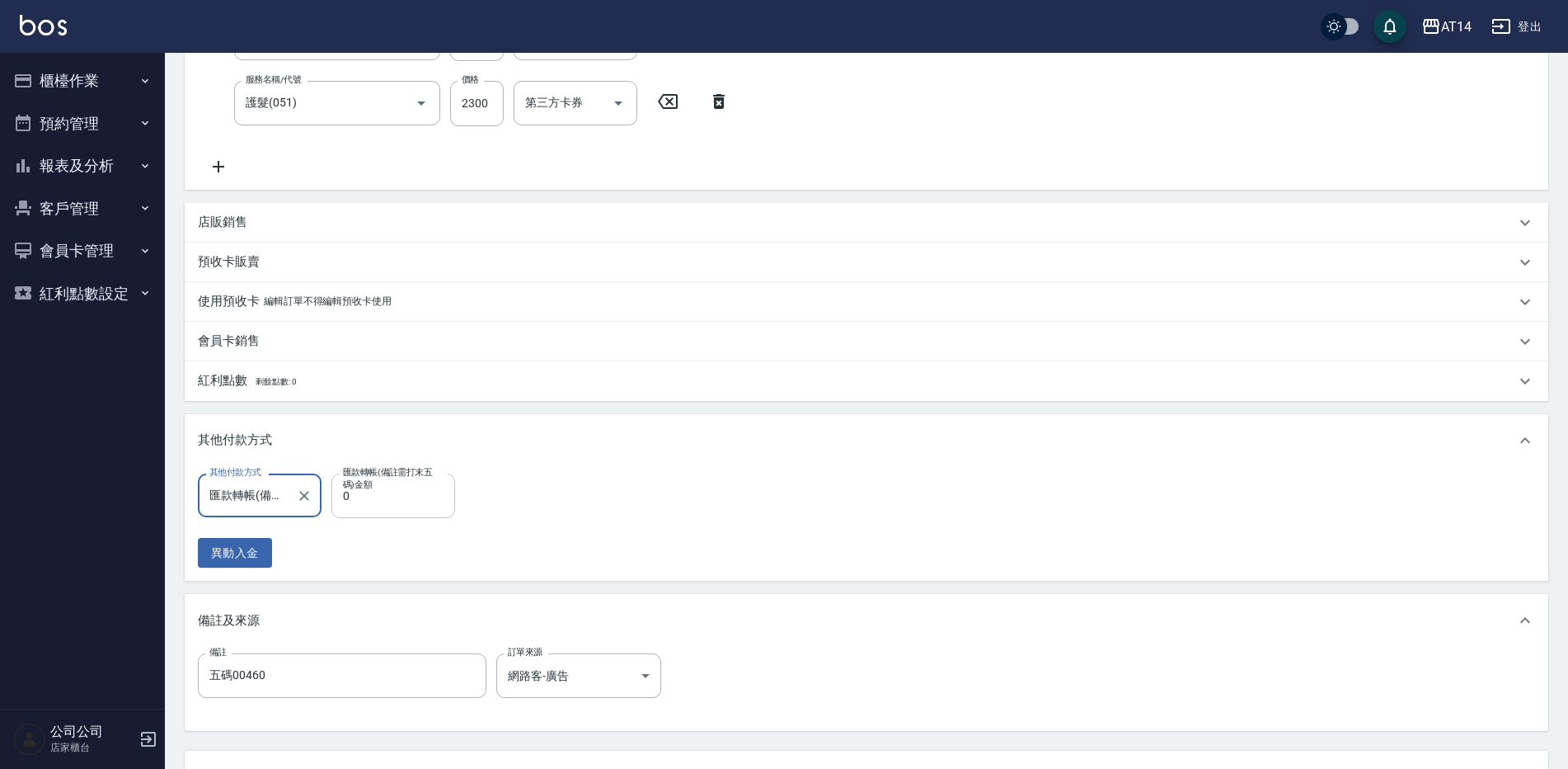
click at [381, 493] on input "0" at bounding box center [393, 496] width 124 height 45
type input "359"
type input "6"
type input "3599"
type input "0"
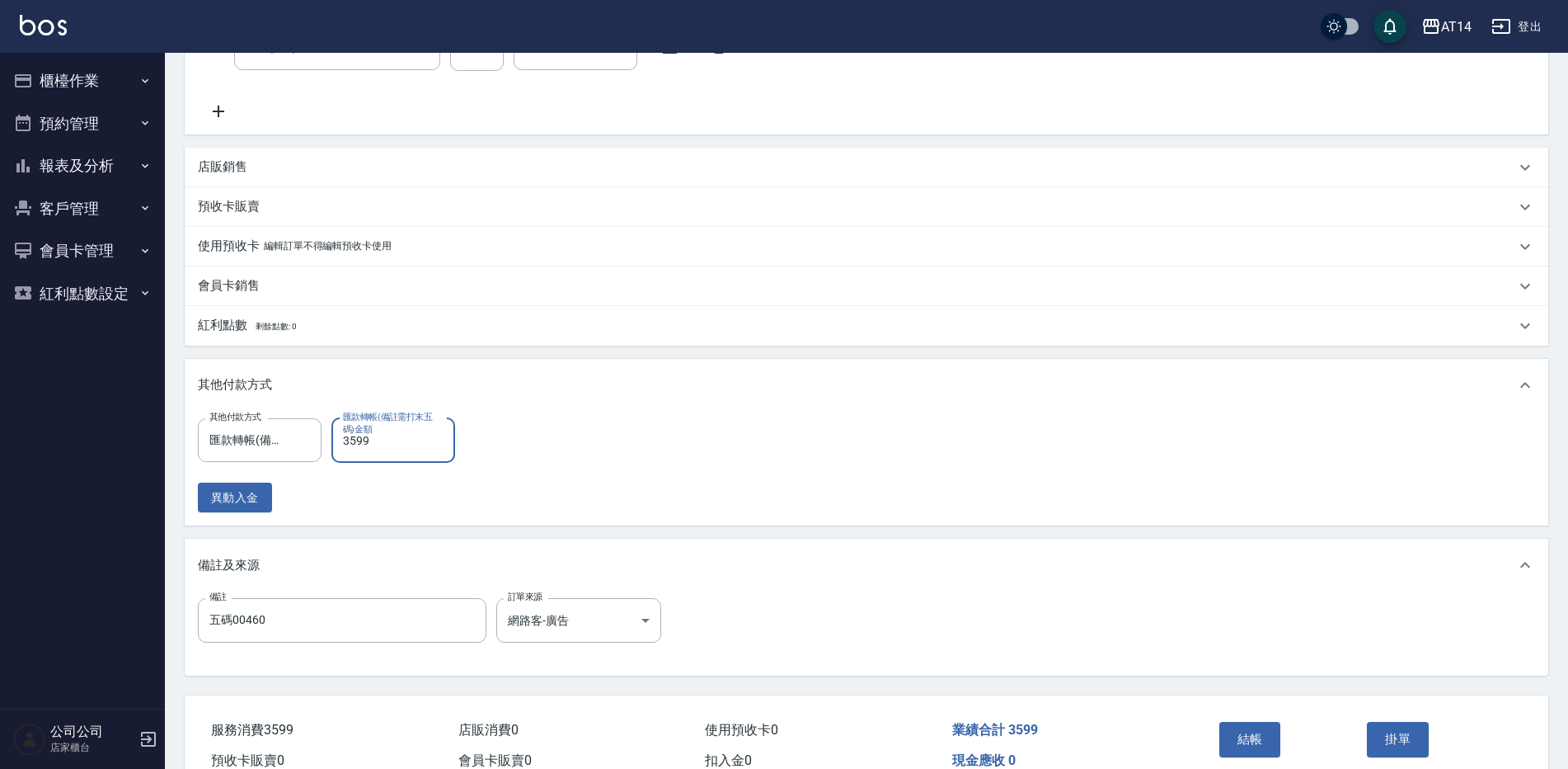
scroll to position [518, 0]
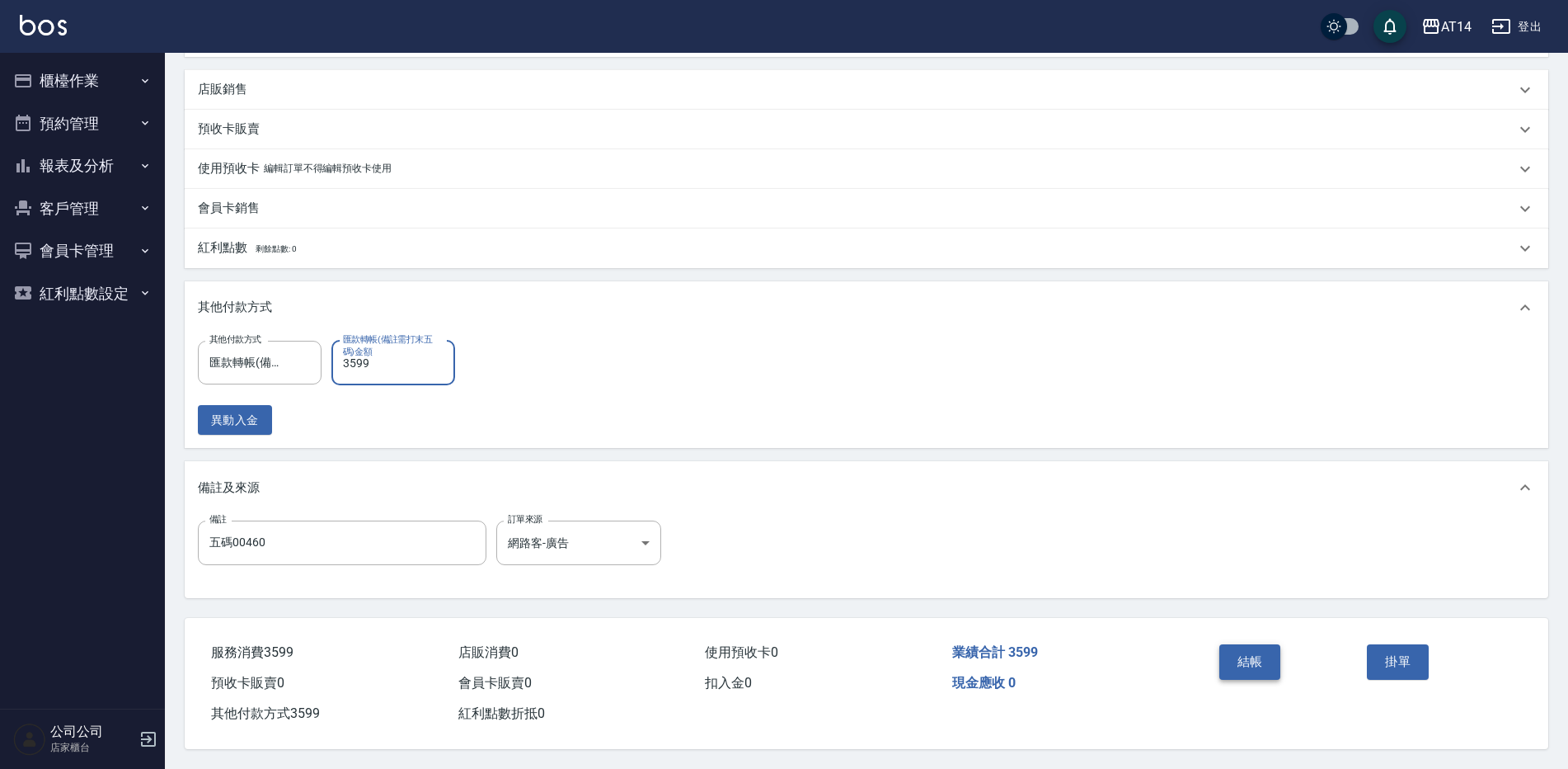
type input "3599"
click at [1232, 649] on button "結帳" at bounding box center [1251, 661] width 62 height 35
